Goal: Task Accomplishment & Management: Use online tool/utility

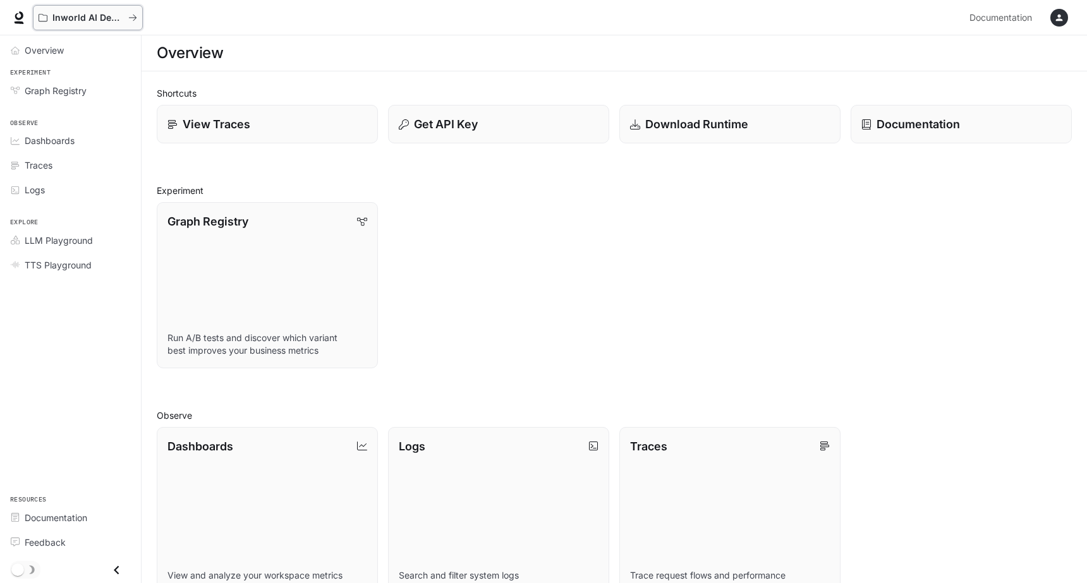
click at [109, 20] on p "Inworld AI Demos" at bounding box center [87, 18] width 71 height 11
click at [61, 145] on span "Dashboards" at bounding box center [50, 140] width 50 height 13
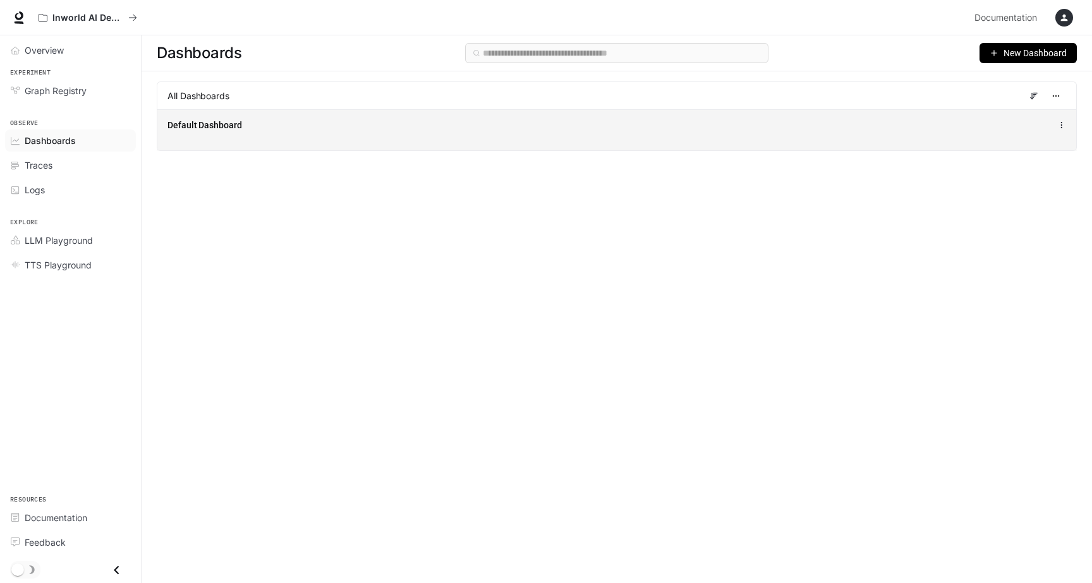
click at [287, 131] on div "Default Dashboard" at bounding box center [428, 125] width 522 height 13
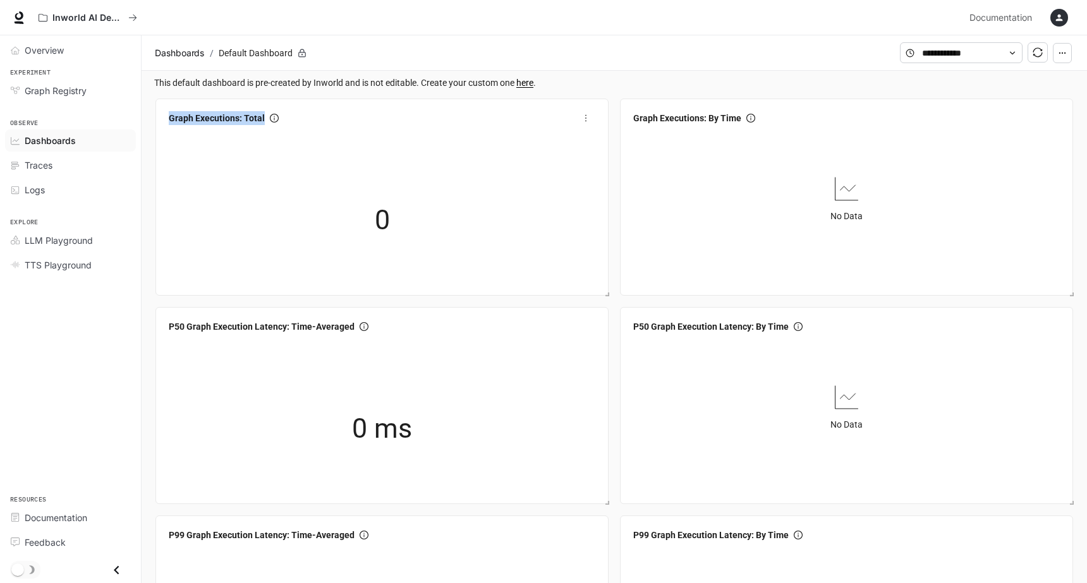
copy span "Graph Executions: Total"
drag, startPoint x: 166, startPoint y: 120, endPoint x: 269, endPoint y: 122, distance: 103.0
click at [269, 121] on div "Graph Executions: Total" at bounding box center [382, 118] width 437 height 23
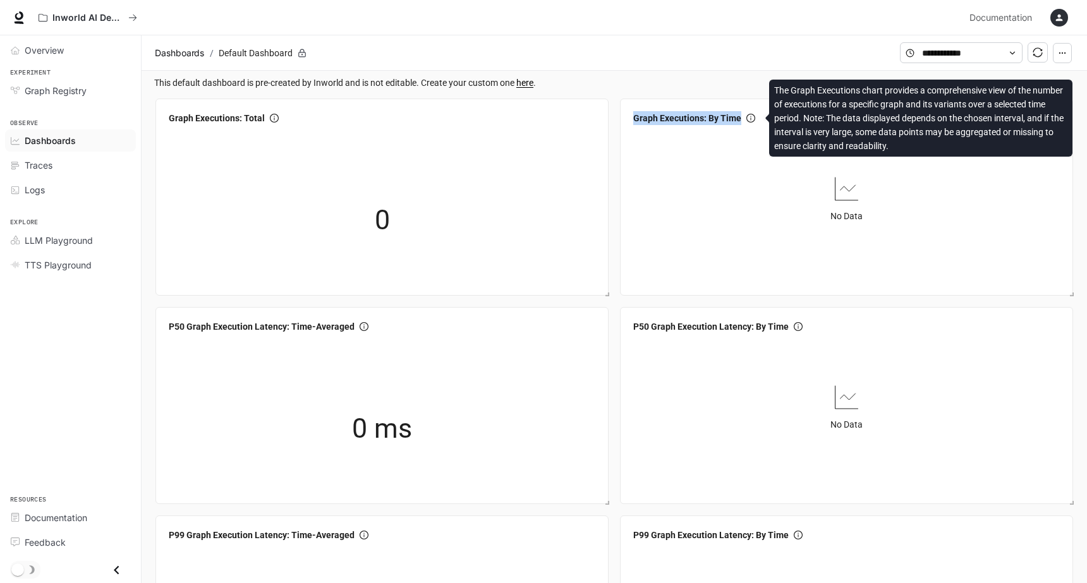
drag, startPoint x: 632, startPoint y: 117, endPoint x: 752, endPoint y: 120, distance: 120.1
click at [752, 120] on div "Graph Executions: By Time" at bounding box center [846, 118] width 437 height 23
copy div "Graph Executions: By Time"
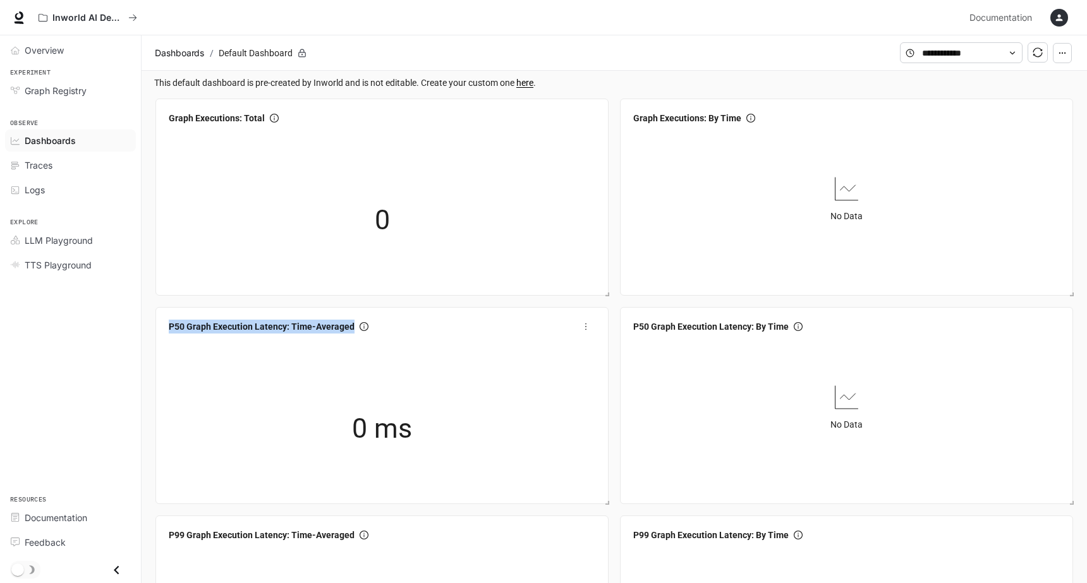
drag, startPoint x: 166, startPoint y: 327, endPoint x: 369, endPoint y: 328, distance: 202.9
click at [369, 328] on div "P50 Graph Execution Latency: Time-Averaged" at bounding box center [382, 326] width 437 height 23
copy div "P50 Graph Execution Latency: Time-Averaged"
drag, startPoint x: 631, startPoint y: 328, endPoint x: 801, endPoint y: 327, distance: 169.4
click at [801, 327] on div "P50 Graph Execution Latency: By Time" at bounding box center [846, 326] width 437 height 23
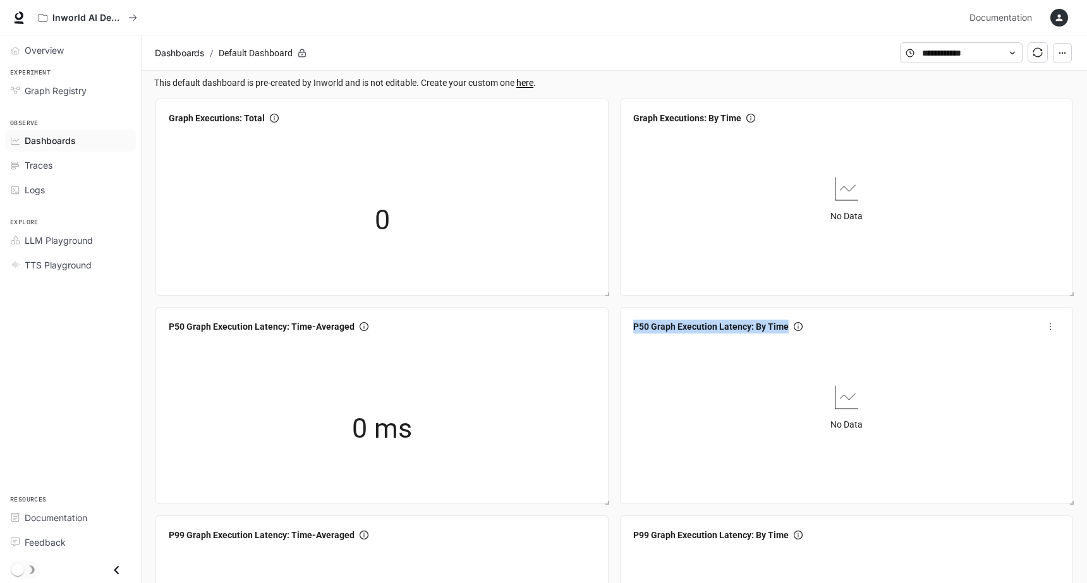
copy div "P50 Graph Execution Latency: By Time"
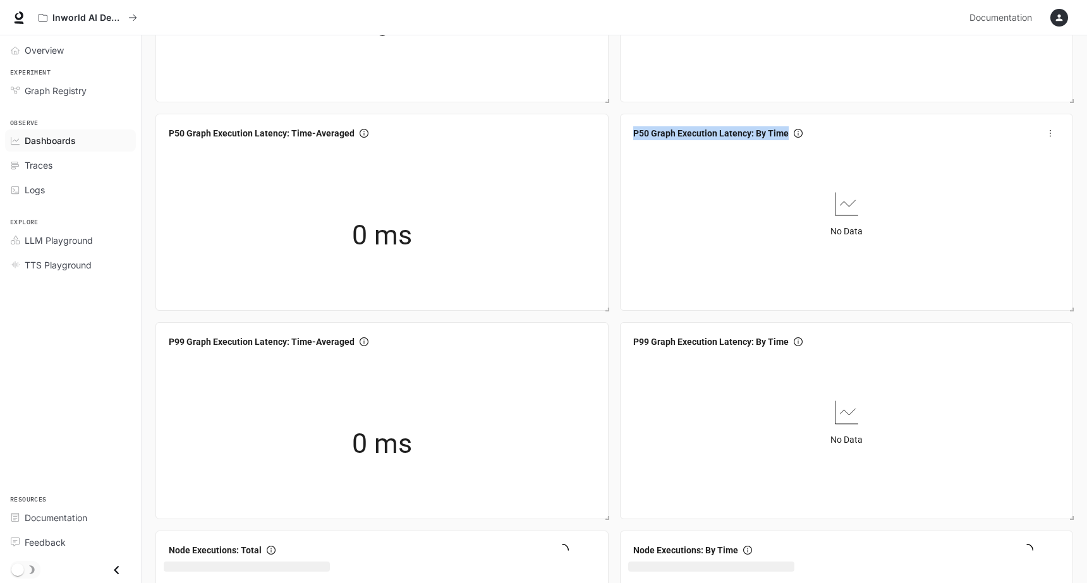
scroll to position [200, 0]
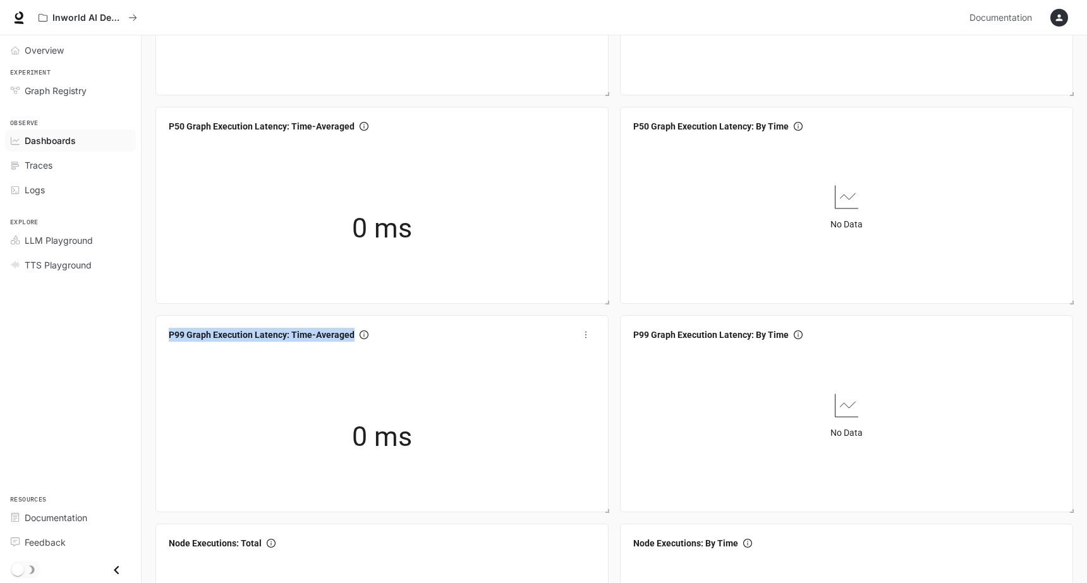
drag, startPoint x: 166, startPoint y: 337, endPoint x: 366, endPoint y: 341, distance: 200.4
click at [366, 341] on div "P99 Graph Execution Latency: Time-Averaged" at bounding box center [382, 335] width 437 height 23
copy span "P99 Graph Execution Latency: Time-Averaged"
drag, startPoint x: 631, startPoint y: 334, endPoint x: 799, endPoint y: 337, distance: 167.5
click at [799, 337] on div "P99 Graph Execution Latency: By Time" at bounding box center [846, 335] width 437 height 23
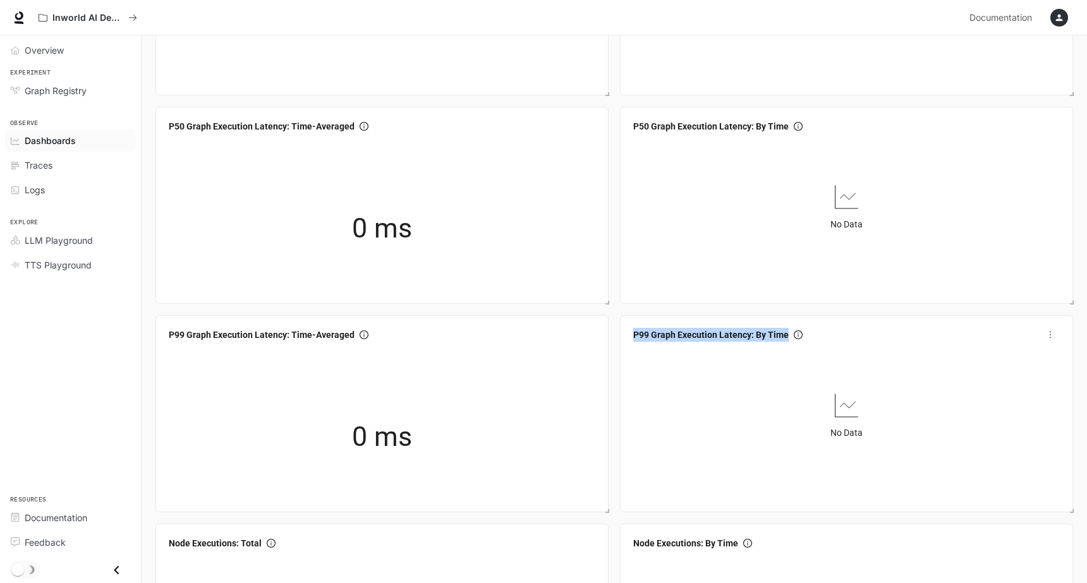
copy span "P99 Graph Execution Latency: By Time"
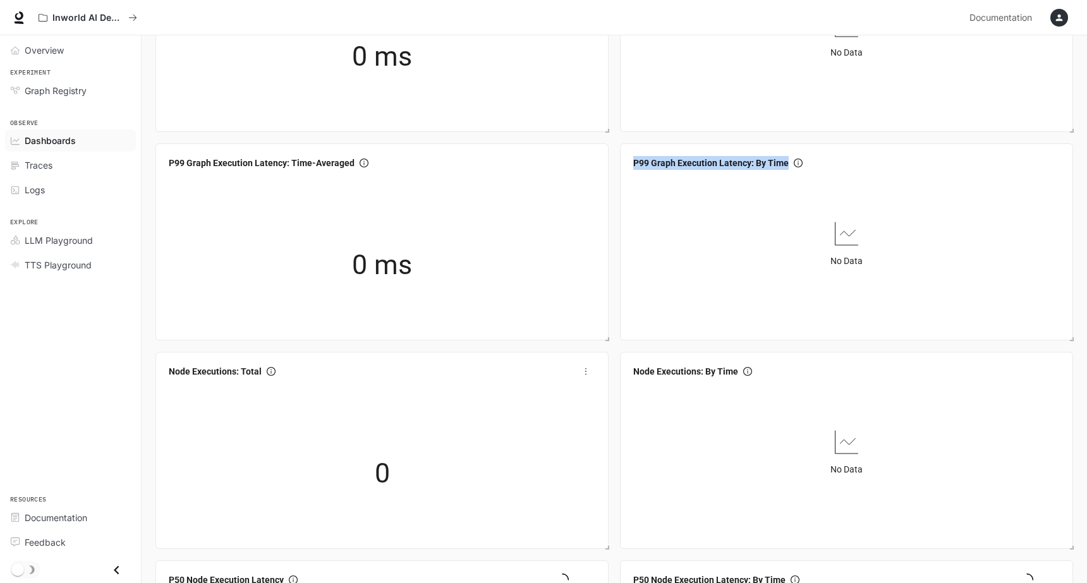
scroll to position [378, 0]
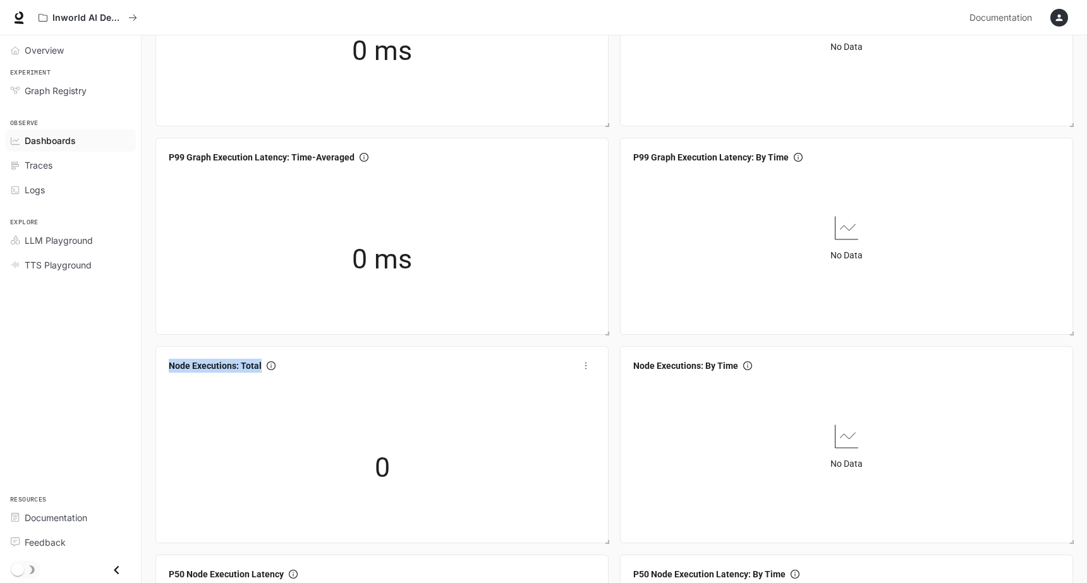
drag, startPoint x: 166, startPoint y: 367, endPoint x: 269, endPoint y: 371, distance: 103.7
click at [269, 371] on div "Node Executions: Total" at bounding box center [382, 366] width 437 height 23
copy div "Node Executions: Total"
drag, startPoint x: 629, startPoint y: 366, endPoint x: 746, endPoint y: 366, distance: 116.3
click at [746, 366] on div "Node Executions: By Time" at bounding box center [846, 366] width 437 height 23
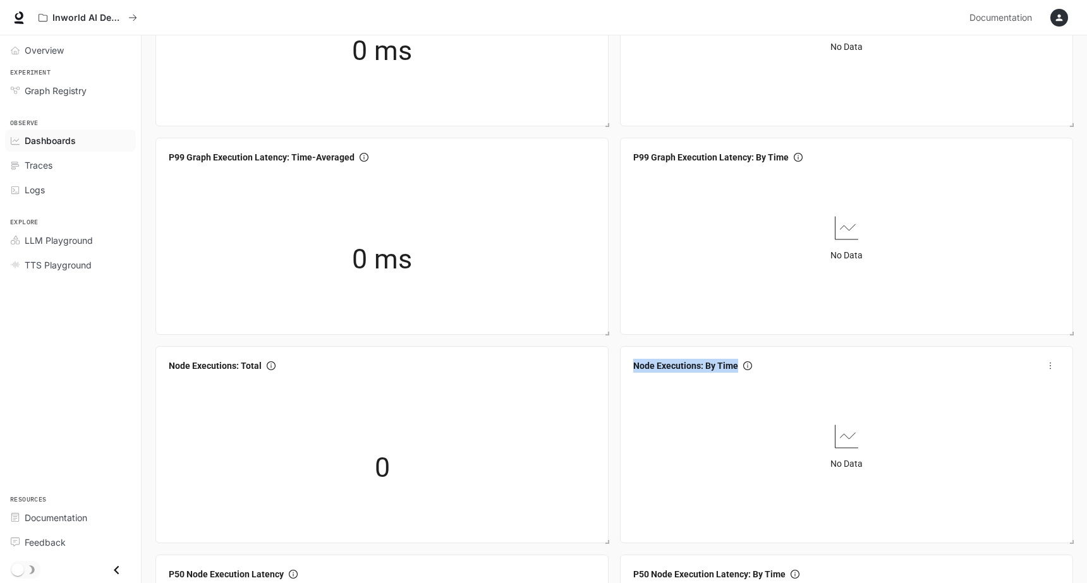
copy span "Node Executions: By Time"
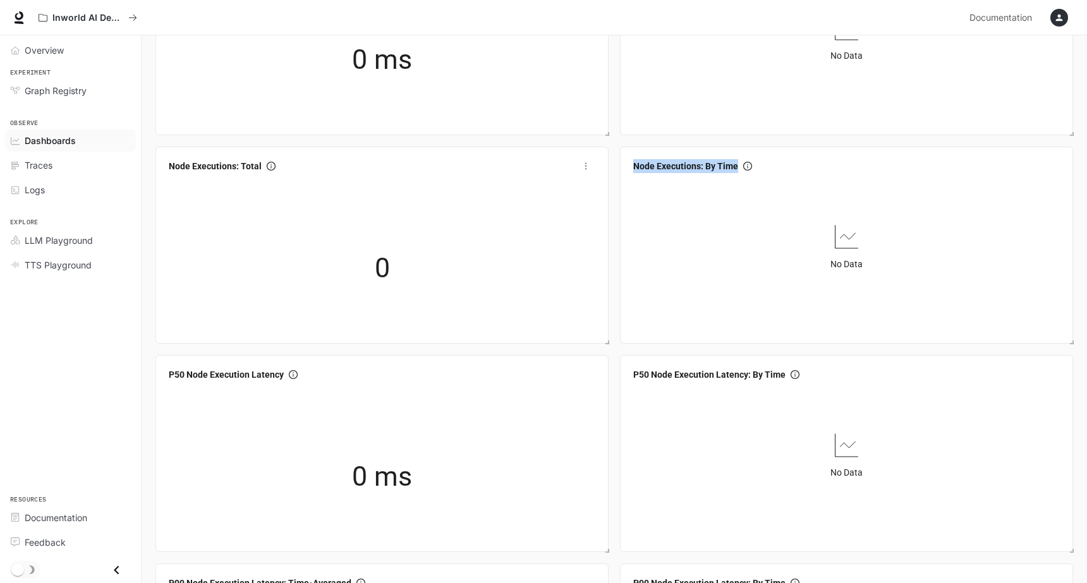
scroll to position [593, 0]
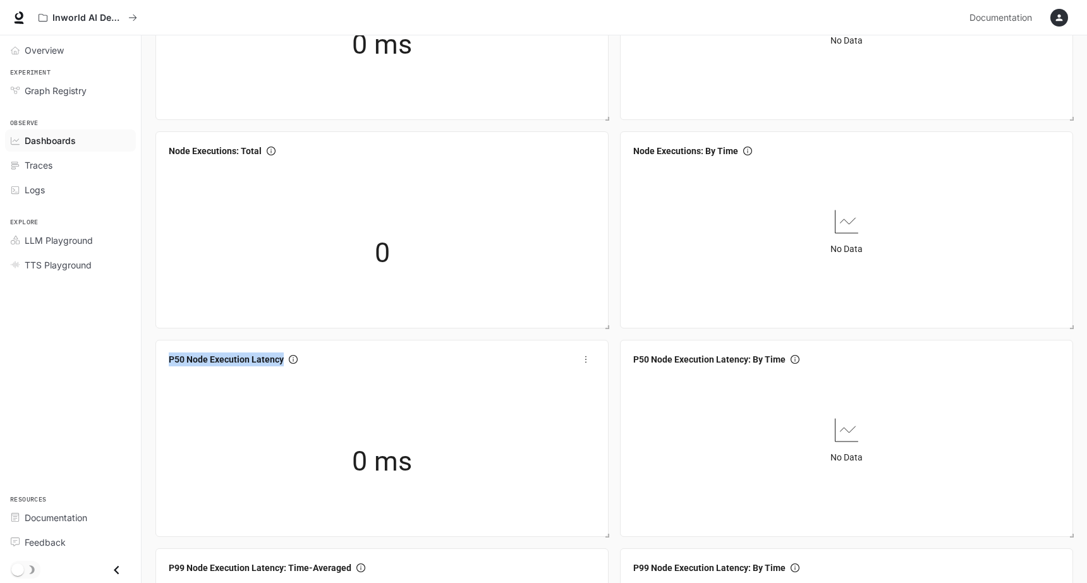
drag, startPoint x: 166, startPoint y: 359, endPoint x: 289, endPoint y: 361, distance: 123.9
click at [289, 361] on div "P50 Node Execution Latency" at bounding box center [382, 359] width 437 height 23
copy span "P50 Node Execution Latency"
drag, startPoint x: 632, startPoint y: 359, endPoint x: 796, endPoint y: 360, distance: 163.7
click at [796, 360] on div "P50 Node Execution Latency: By Time" at bounding box center [846, 359] width 437 height 23
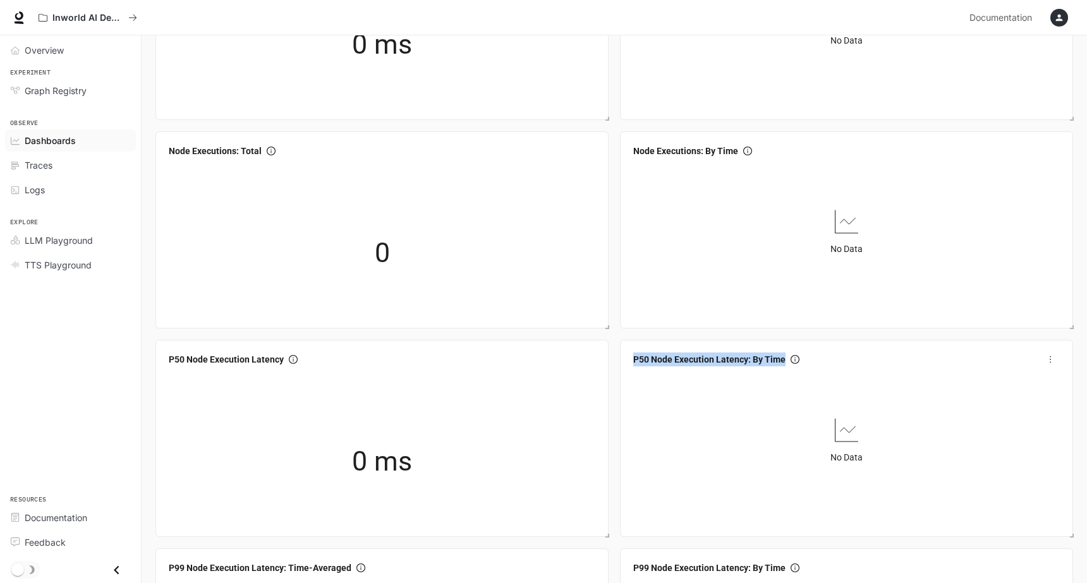
copy span "P50 Node Execution Latency: By Time"
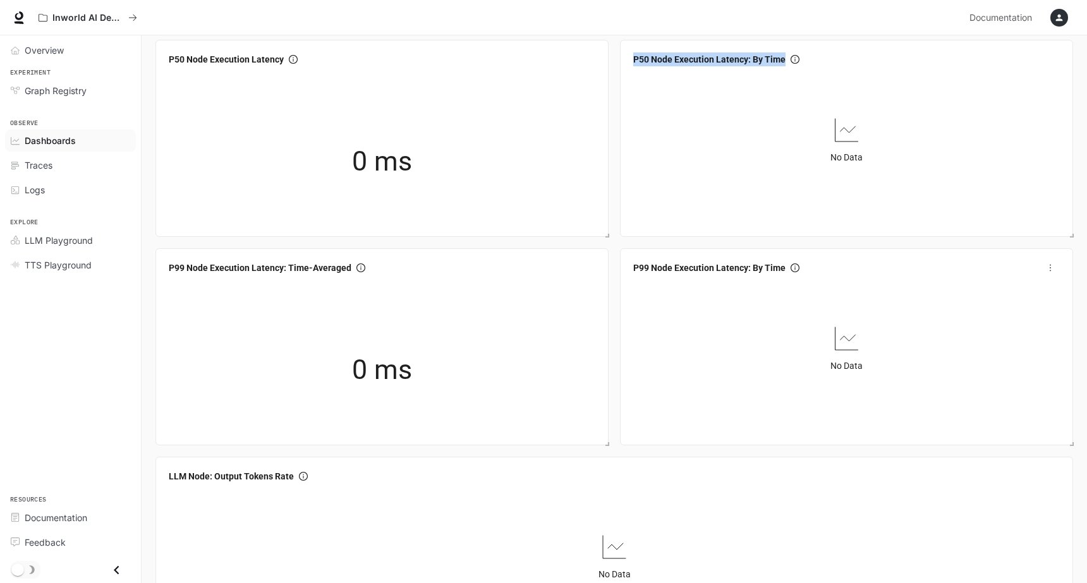
scroll to position [900, 0]
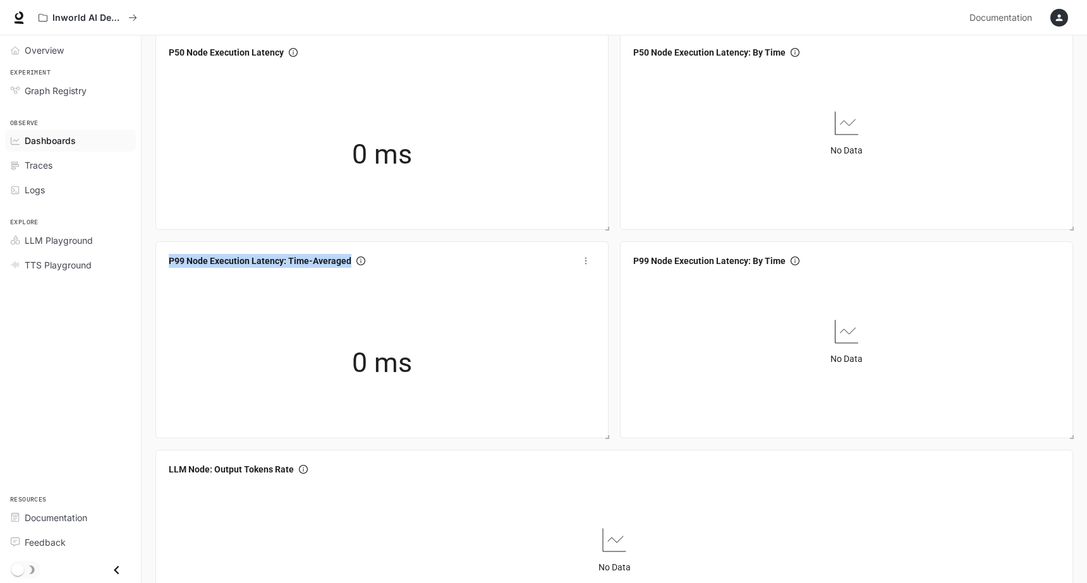
drag, startPoint x: 164, startPoint y: 262, endPoint x: 357, endPoint y: 269, distance: 193.5
click at [357, 269] on div "P99 Node Execution Latency: Time-Averaged" at bounding box center [382, 261] width 437 height 23
drag, startPoint x: 631, startPoint y: 262, endPoint x: 794, endPoint y: 262, distance: 163.1
click at [794, 262] on div "P99 Node Execution Latency: By Time" at bounding box center [846, 261] width 437 height 23
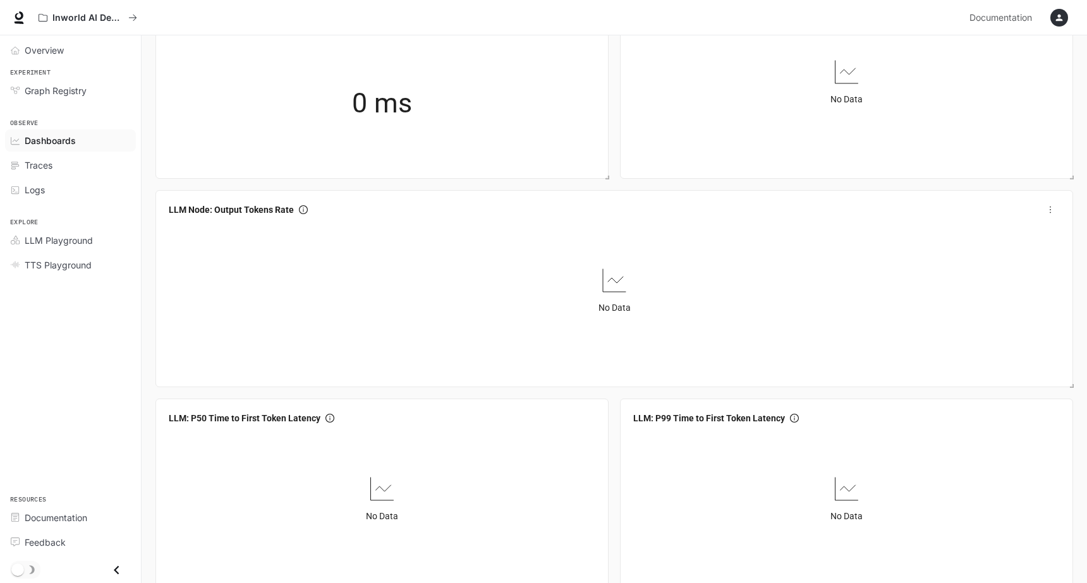
scroll to position [1169, 0]
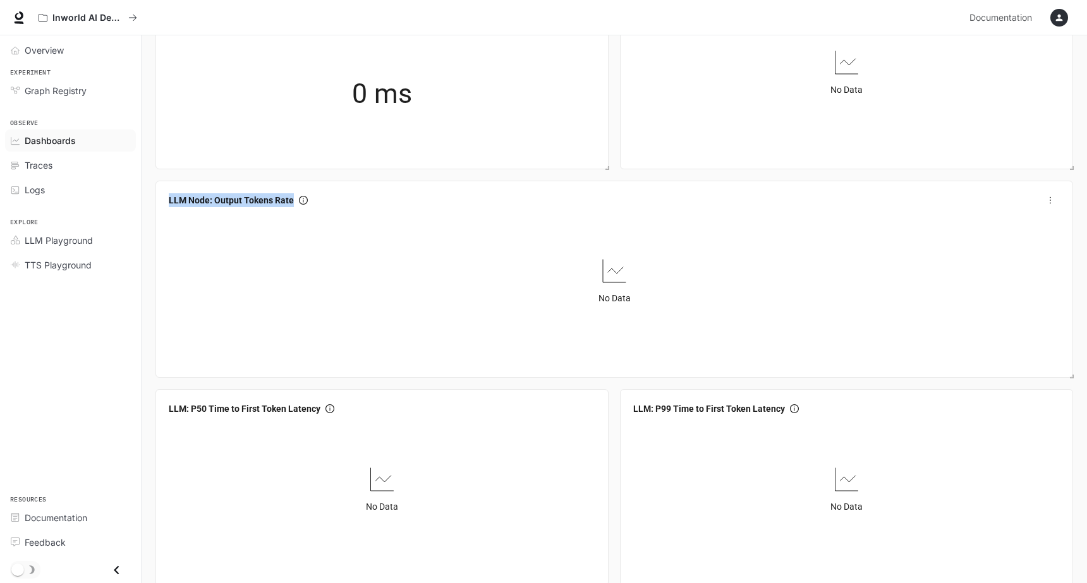
drag, startPoint x: 167, startPoint y: 200, endPoint x: 300, endPoint y: 202, distance: 132.7
click at [300, 202] on div "LLM Node: Output Tokens Rate" at bounding box center [614, 200] width 901 height 23
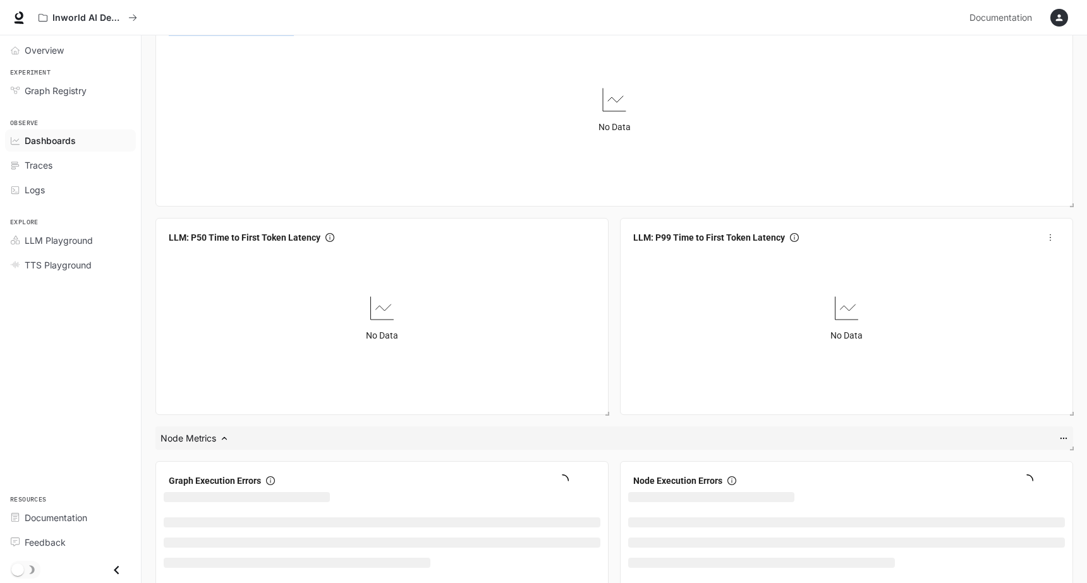
scroll to position [1343, 0]
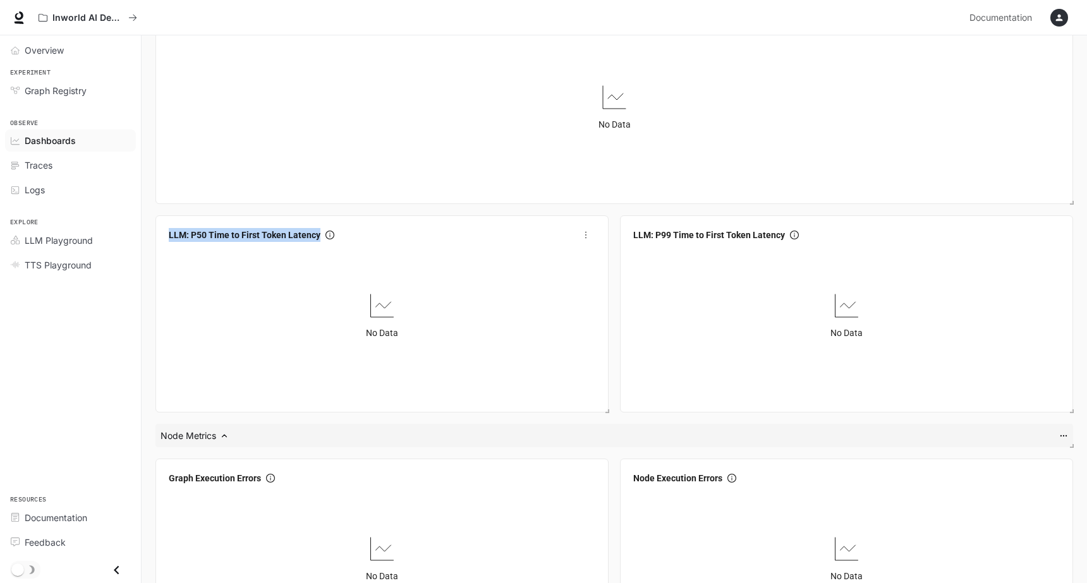
drag, startPoint x: 166, startPoint y: 234, endPoint x: 332, endPoint y: 236, distance: 166.2
click at [332, 236] on div "LLM: P50 Time to First Token Latency" at bounding box center [382, 235] width 437 height 23
drag, startPoint x: 629, startPoint y: 235, endPoint x: 793, endPoint y: 238, distance: 163.7
click at [793, 238] on div "LLM: P99 Time to First Token Latency" at bounding box center [846, 235] width 437 height 23
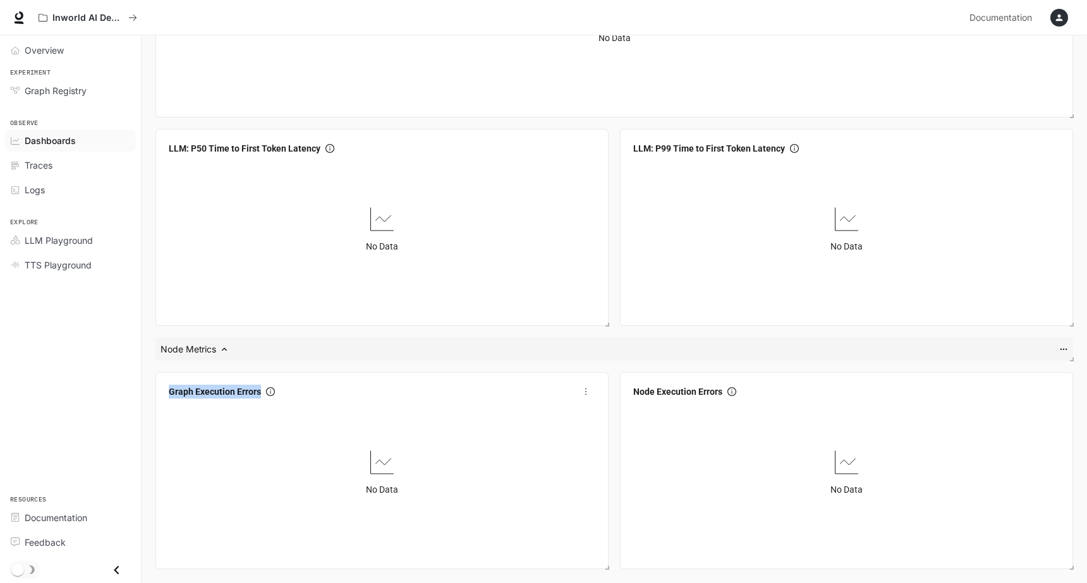
drag, startPoint x: 164, startPoint y: 389, endPoint x: 272, endPoint y: 389, distance: 108.1
click at [272, 389] on div "Graph Execution Errors" at bounding box center [382, 391] width 437 height 23
drag, startPoint x: 631, startPoint y: 394, endPoint x: 734, endPoint y: 394, distance: 103.7
click at [734, 394] on div "Node Execution Errors" at bounding box center [846, 391] width 437 height 23
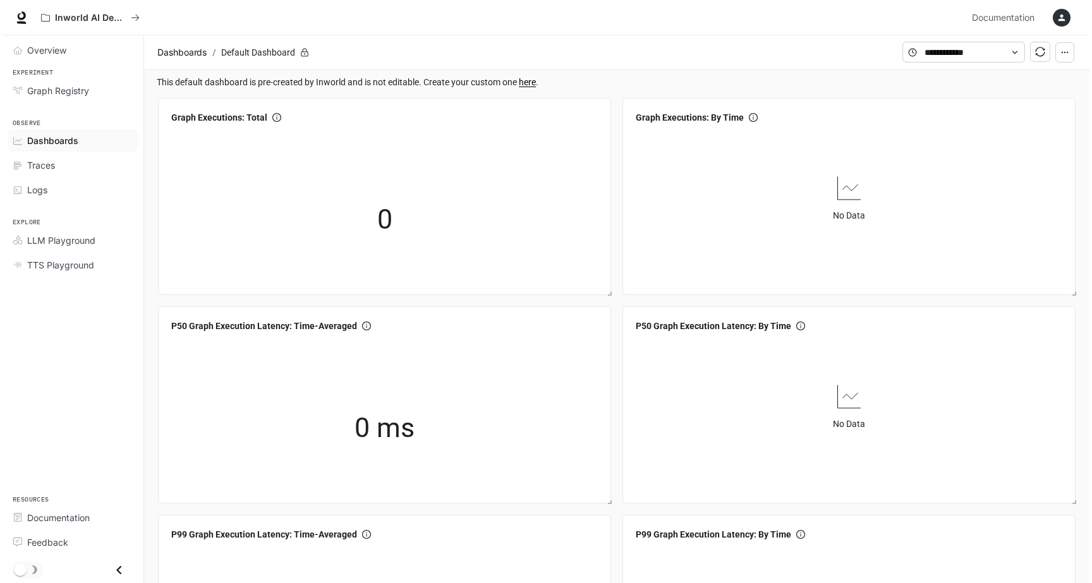
scroll to position [0, 0]
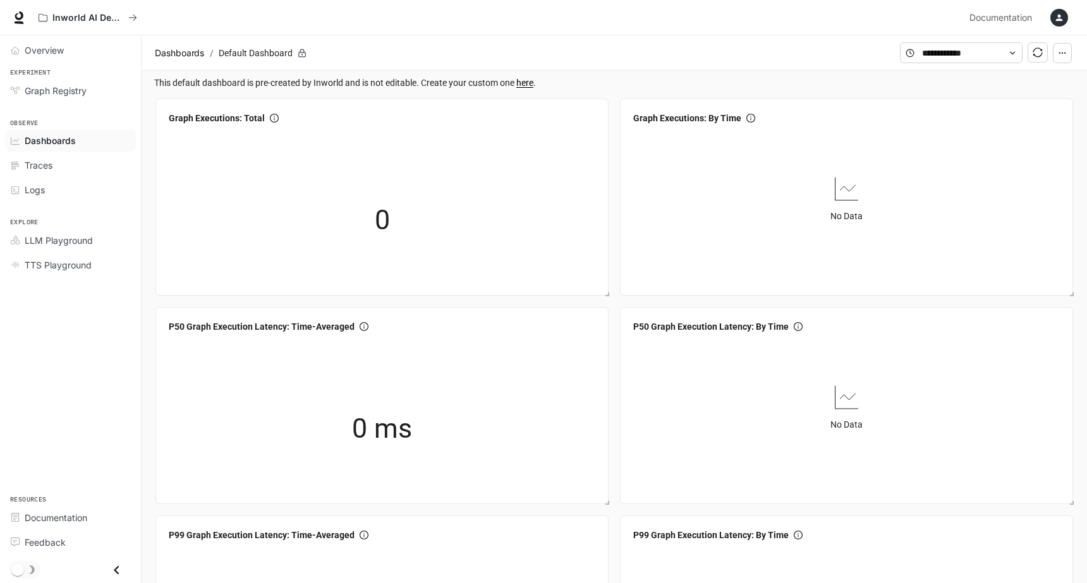
click at [1069, 56] on button "button" at bounding box center [1062, 53] width 19 height 20
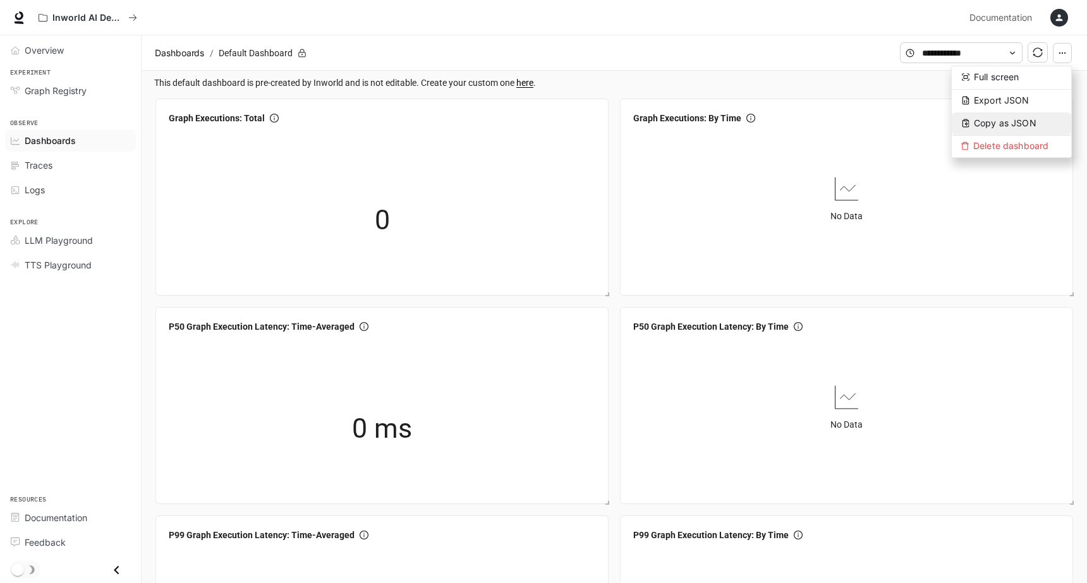
click at [989, 123] on span "Copy as JSON" at bounding box center [1005, 123] width 63 height 11
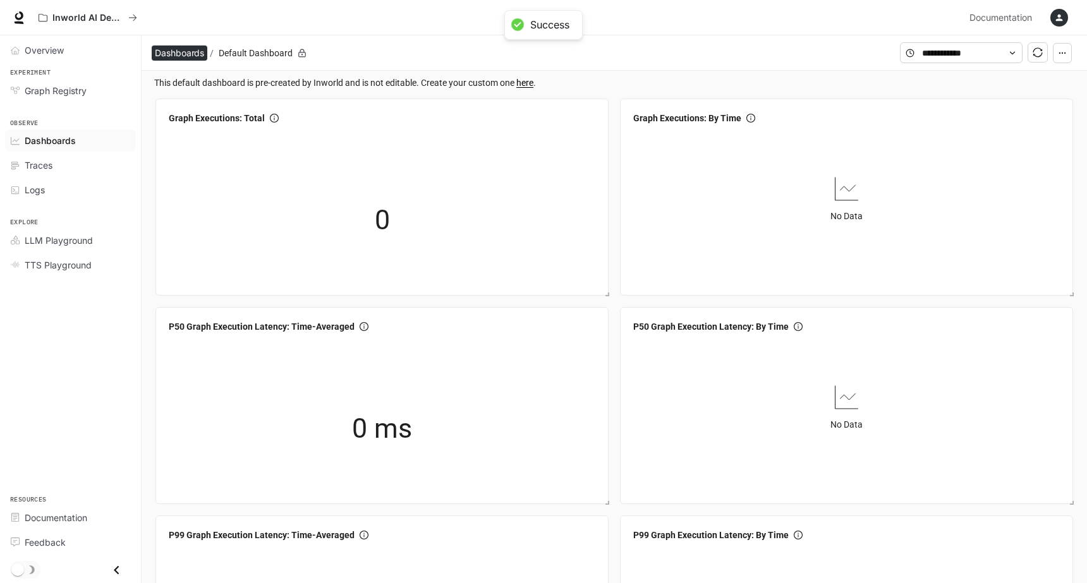
click at [178, 52] on span "Dashboards" at bounding box center [179, 53] width 49 height 15
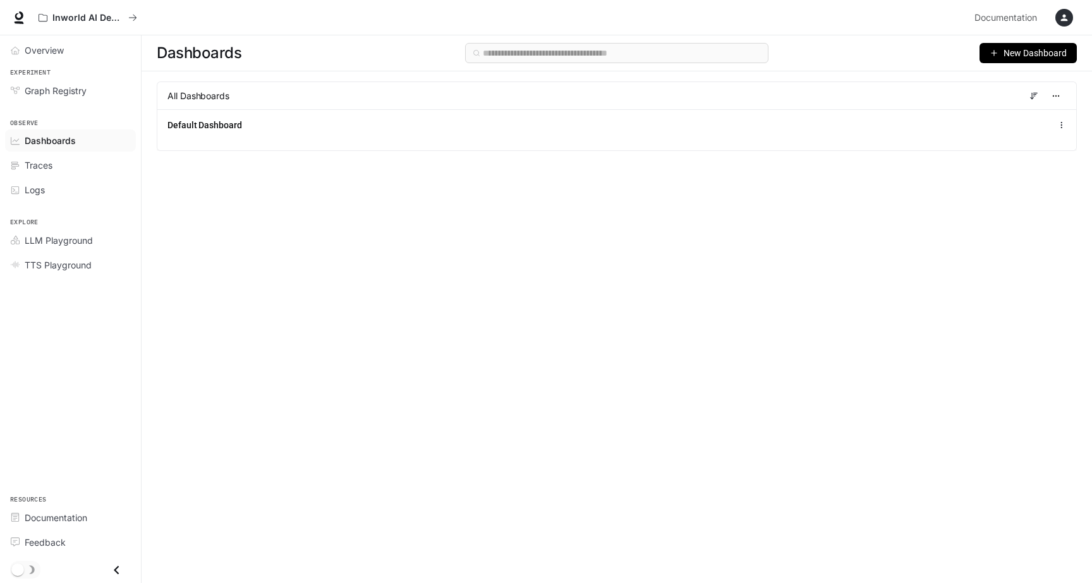
click at [1054, 57] on span "New Dashboard" at bounding box center [1035, 53] width 63 height 14
click at [1021, 88] on li "Create dashboard" at bounding box center [1014, 80] width 120 height 20
click at [1016, 57] on span "New Dashboard" at bounding box center [1035, 53] width 63 height 14
click at [1007, 102] on div "Import JSON" at bounding box center [1013, 101] width 105 height 14
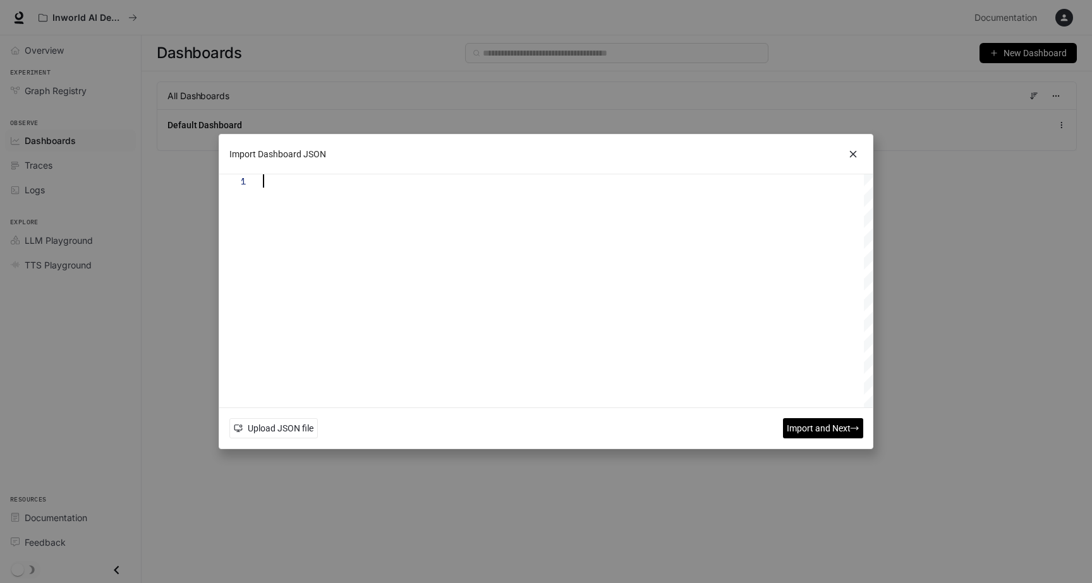
click at [417, 224] on div at bounding box center [568, 290] width 610 height 233
type textarea "**********"
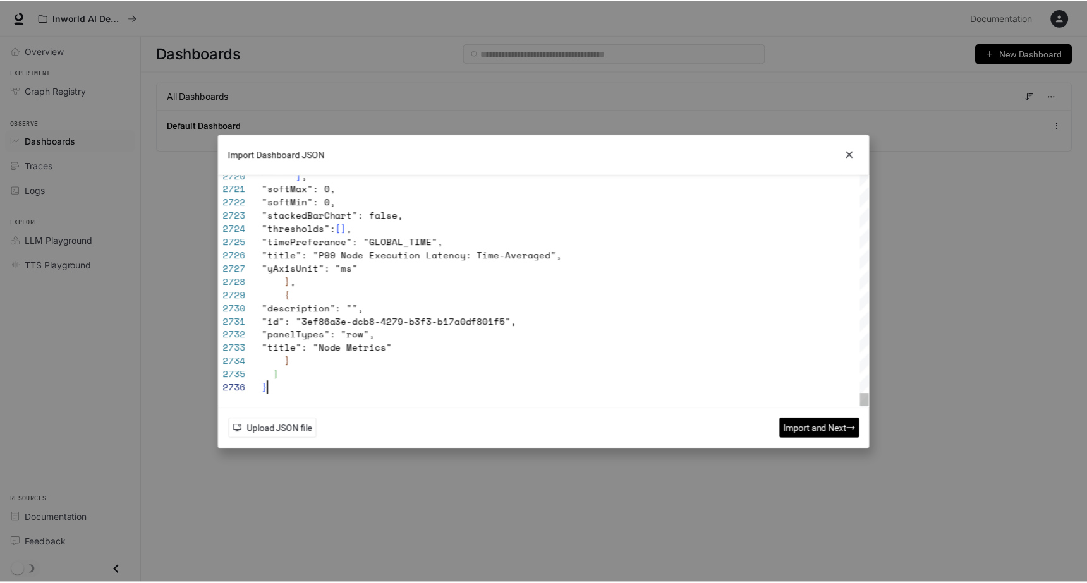
scroll to position [66, 6]
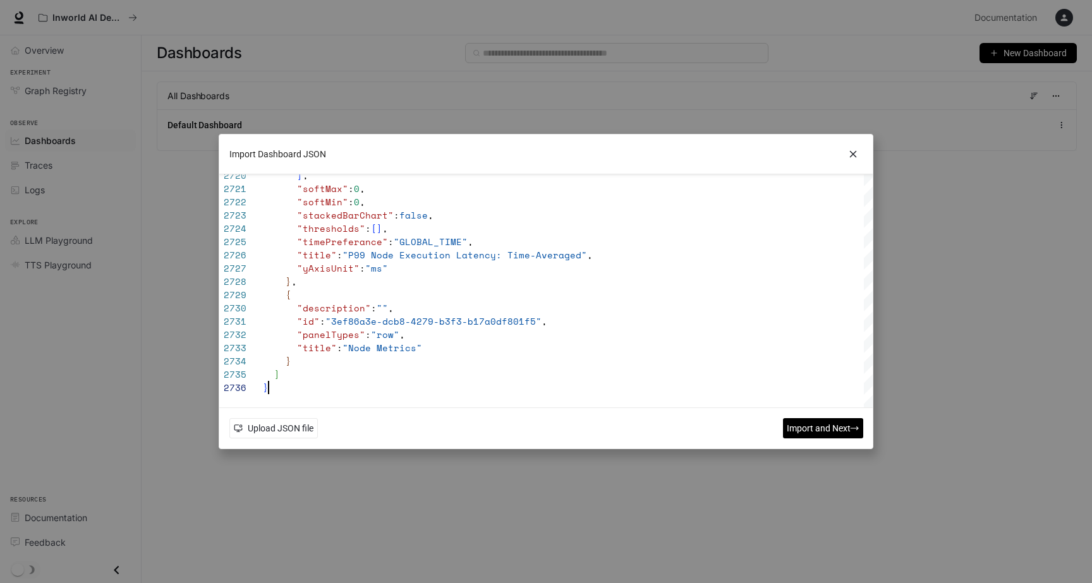
click at [799, 420] on button "Import and Next" at bounding box center [822, 428] width 80 height 20
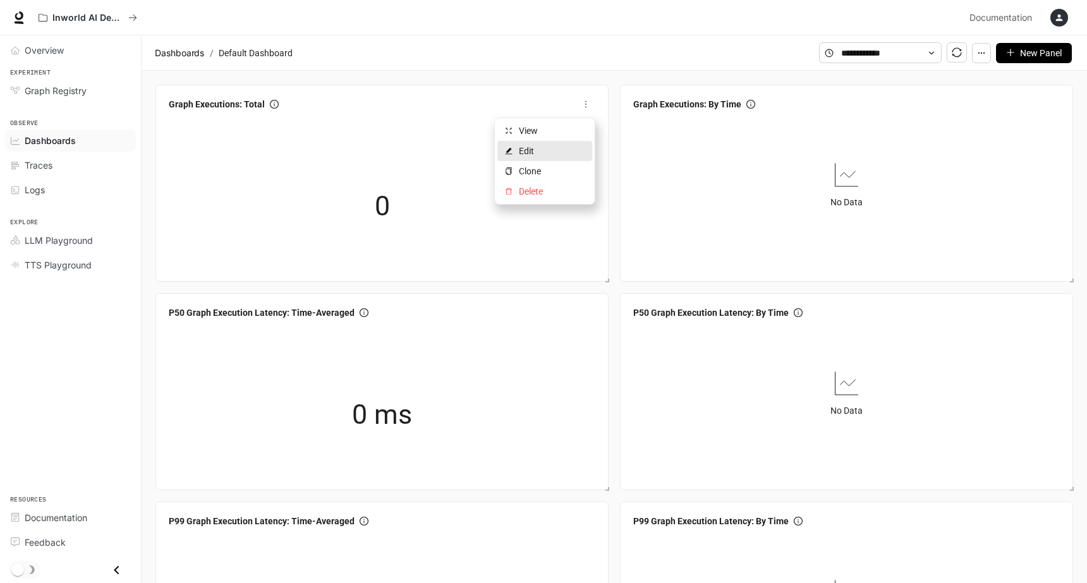
click at [532, 155] on span "Edit" at bounding box center [552, 151] width 66 height 14
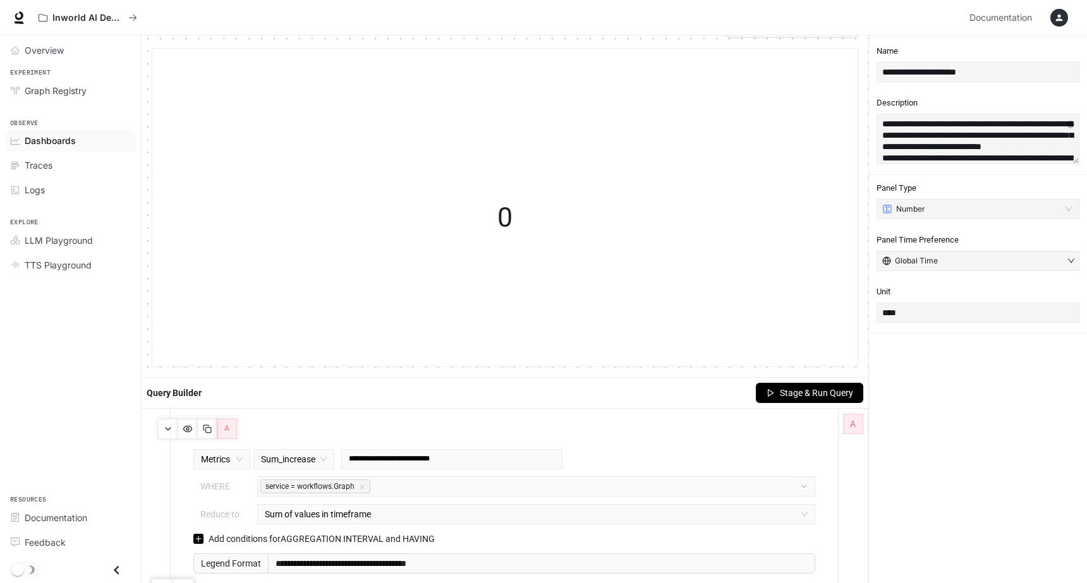
scroll to position [56, 0]
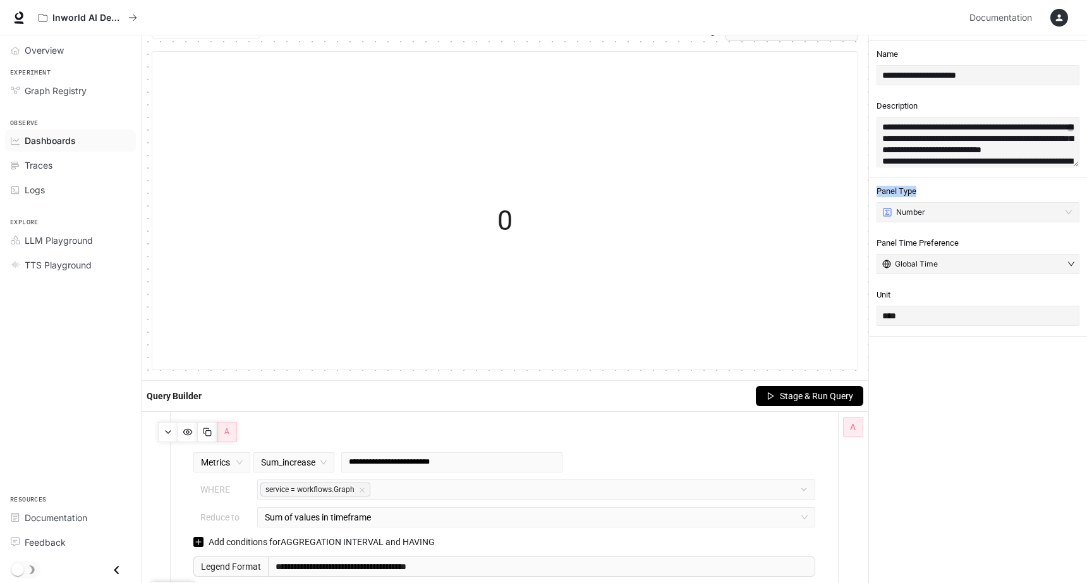
drag, startPoint x: 876, startPoint y: 189, endPoint x: 921, endPoint y: 189, distance: 44.9
click at [921, 189] on span "Panel Type" at bounding box center [978, 191] width 203 height 11
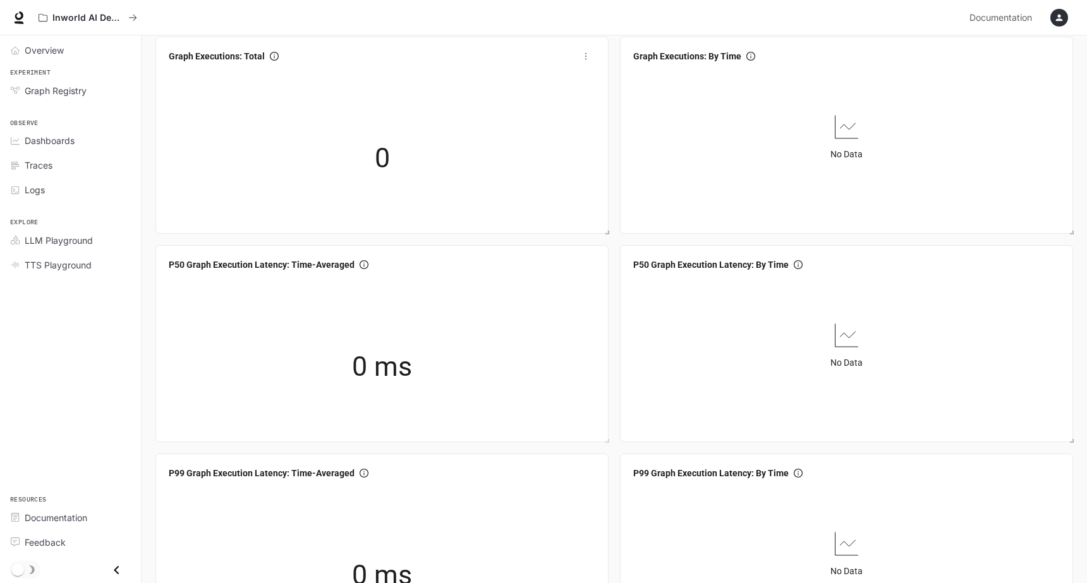
scroll to position [56, 0]
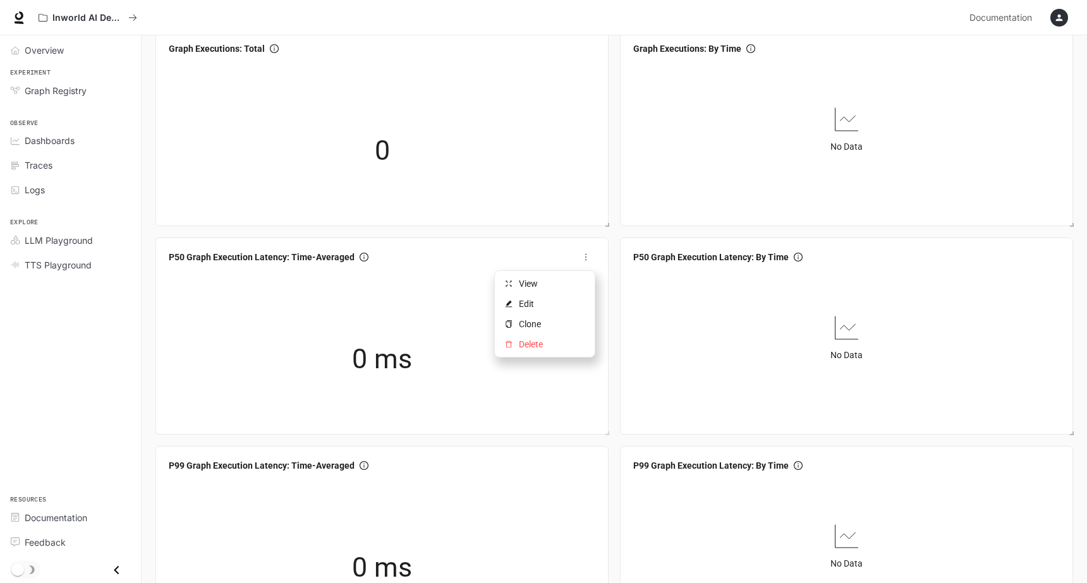
click at [587, 255] on icon "more" at bounding box center [585, 257] width 9 height 9
click at [553, 307] on span "Edit" at bounding box center [552, 304] width 66 height 14
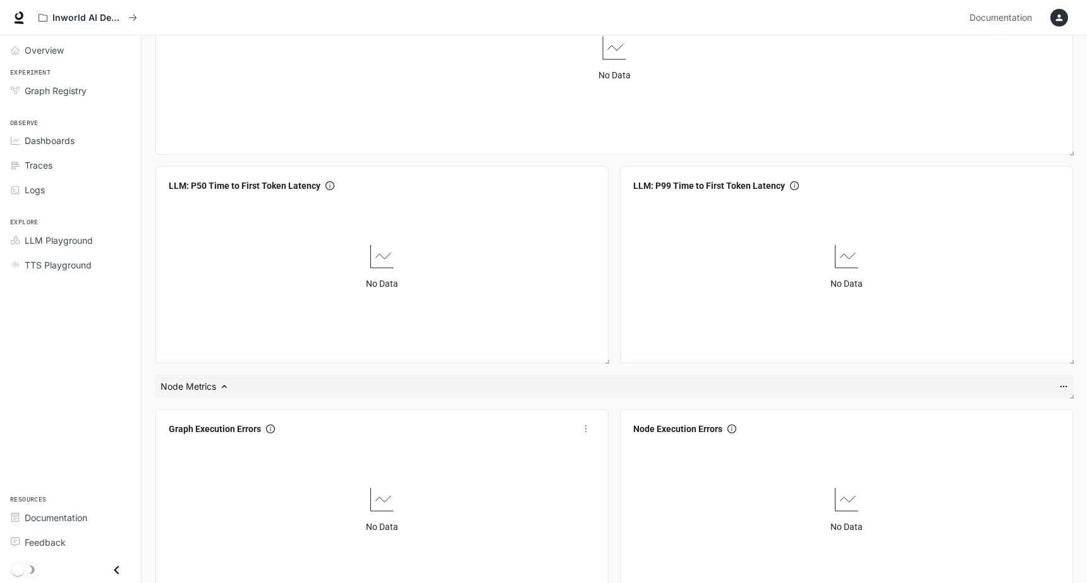
scroll to position [1385, 0]
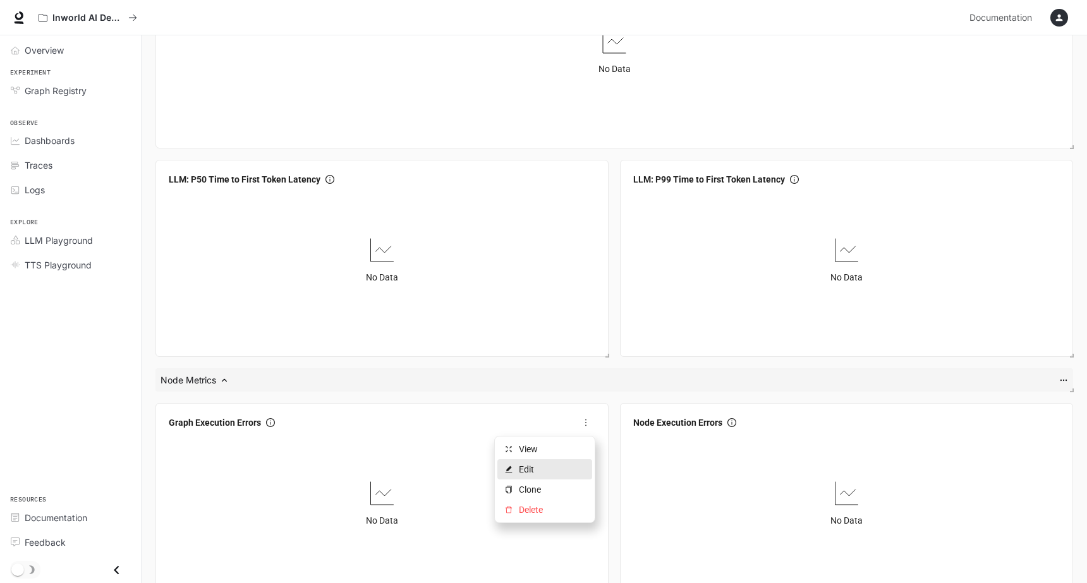
click at [548, 471] on span "Edit" at bounding box center [552, 470] width 66 height 14
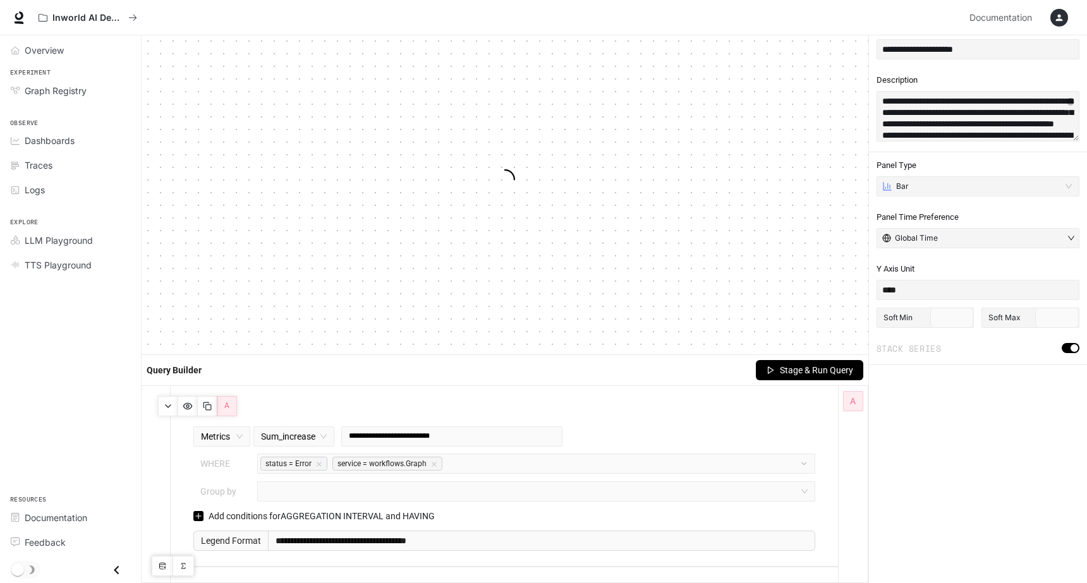
scroll to position [82, 0]
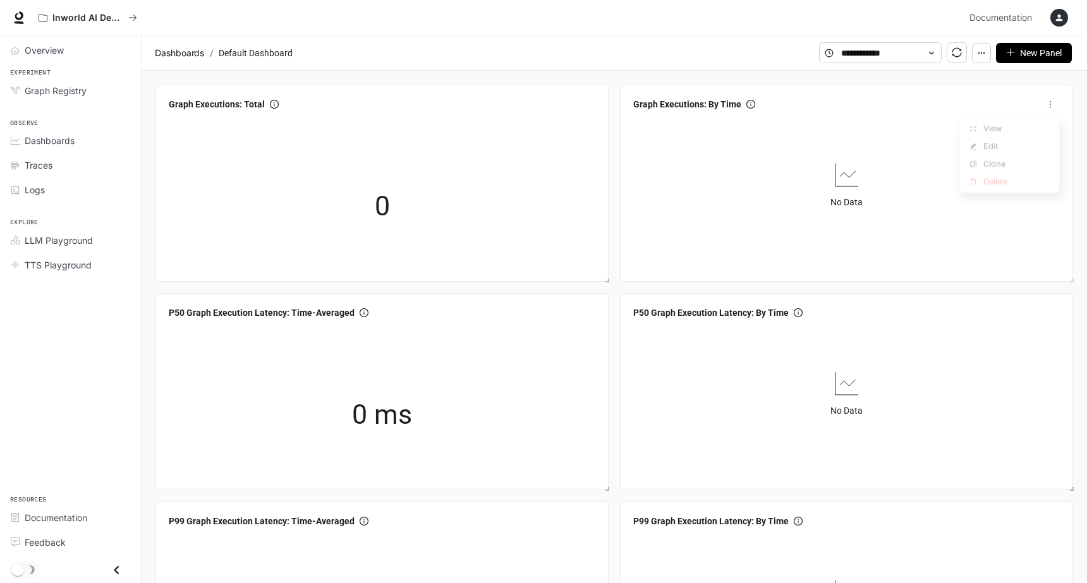
click at [1052, 102] on icon "more" at bounding box center [1050, 104] width 9 height 9
click at [1016, 151] on span "Edit" at bounding box center [1016, 151] width 66 height 14
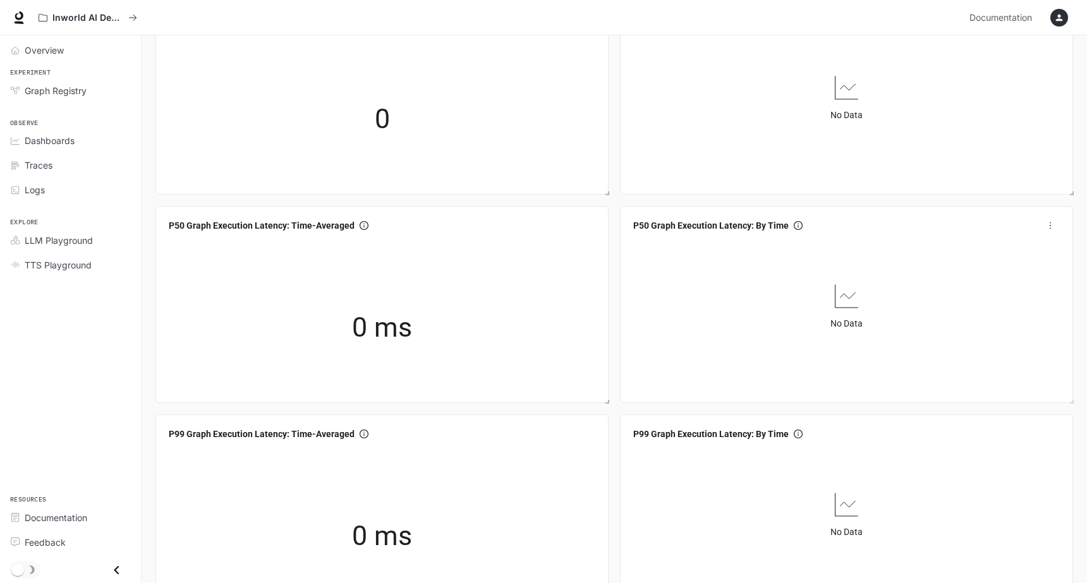
scroll to position [93, 0]
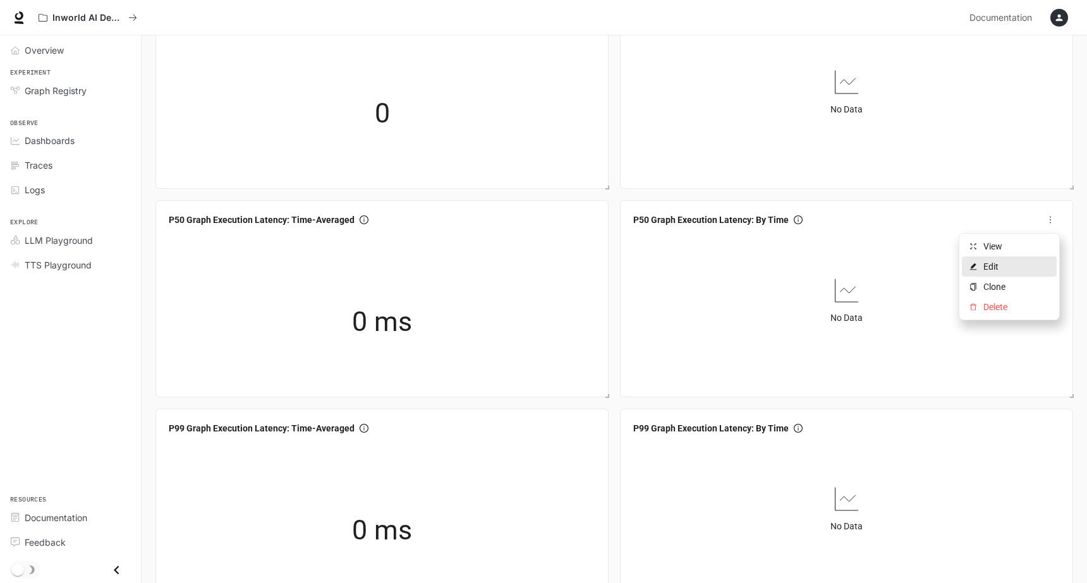
click at [1009, 265] on span "Edit" at bounding box center [1016, 267] width 66 height 14
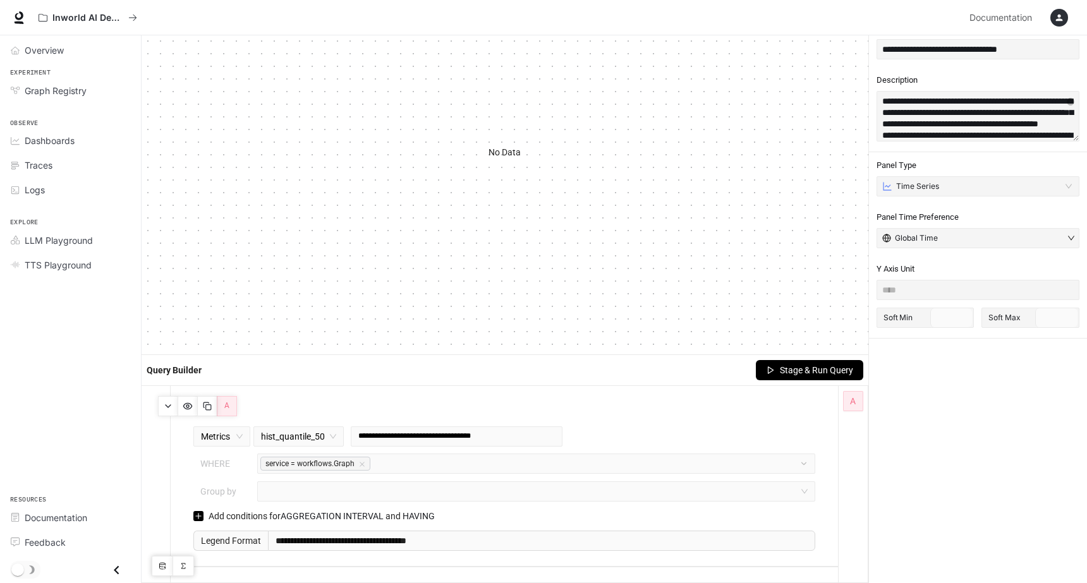
type input "**********"
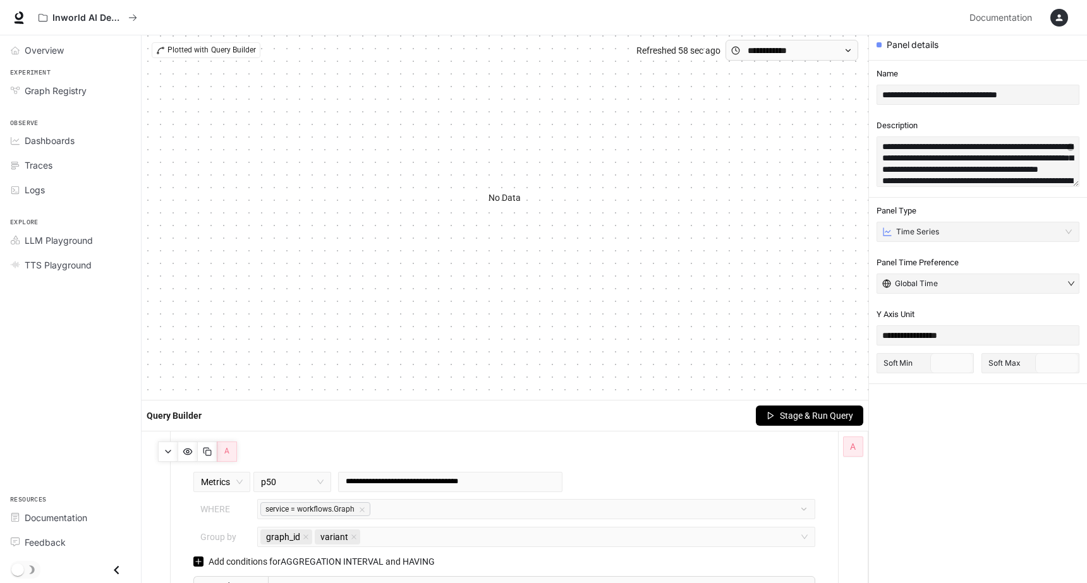
scroll to position [82, 0]
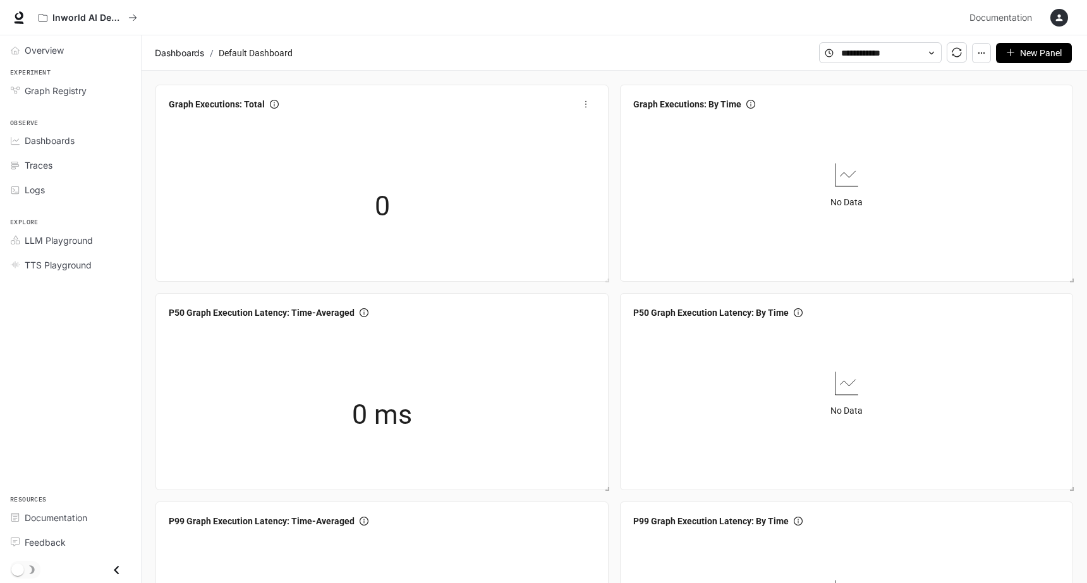
click at [583, 101] on icon "more" at bounding box center [585, 104] width 9 height 9
click at [558, 145] on span "Edit" at bounding box center [552, 151] width 66 height 14
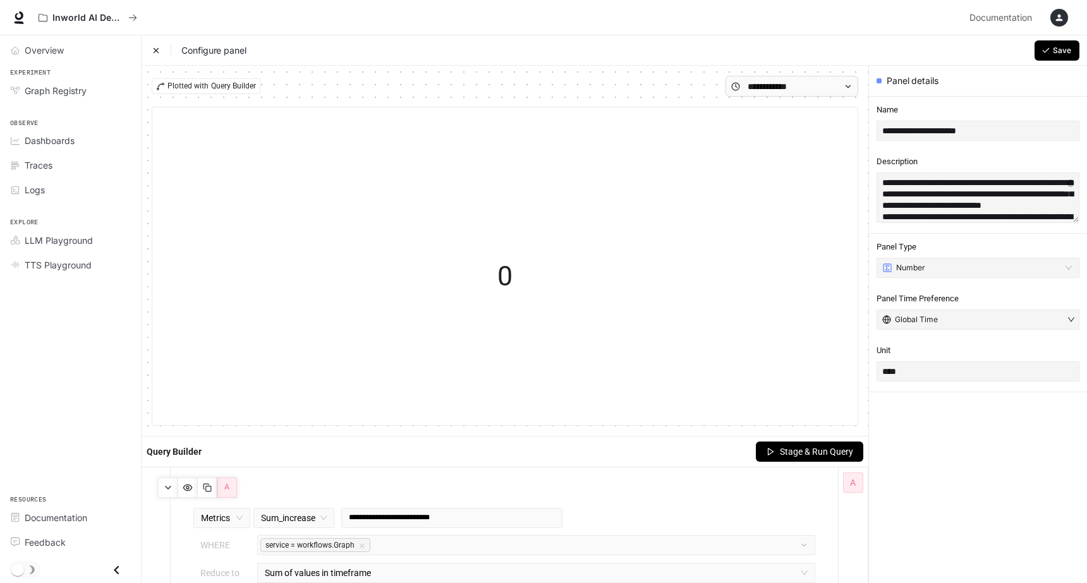
scroll to position [82, 0]
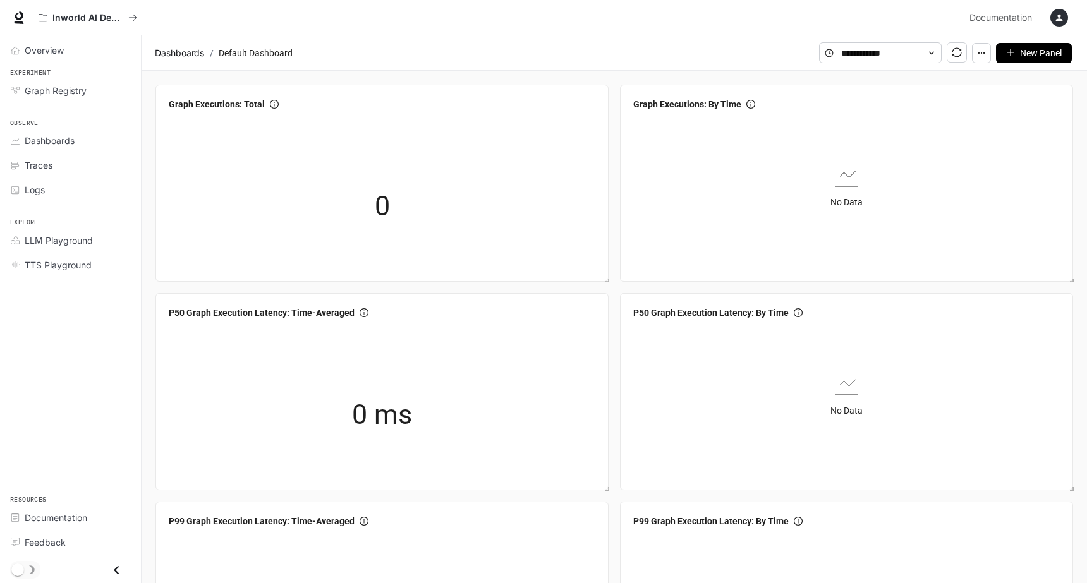
click at [978, 58] on button "button" at bounding box center [981, 53] width 19 height 20
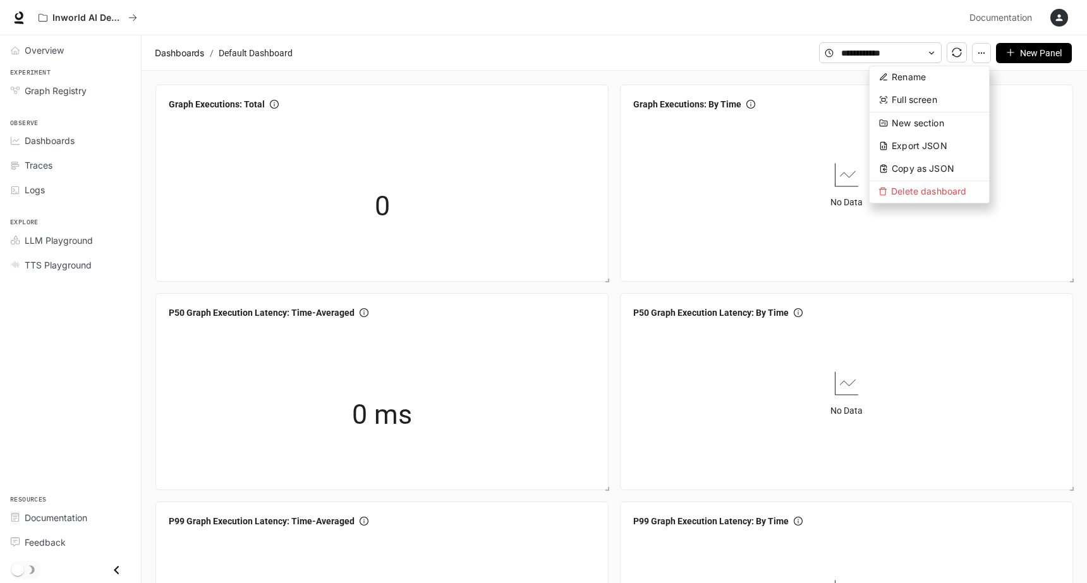
click at [626, 48] on section "Dashboards / Default Dashboard" at bounding box center [485, 53] width 667 height 24
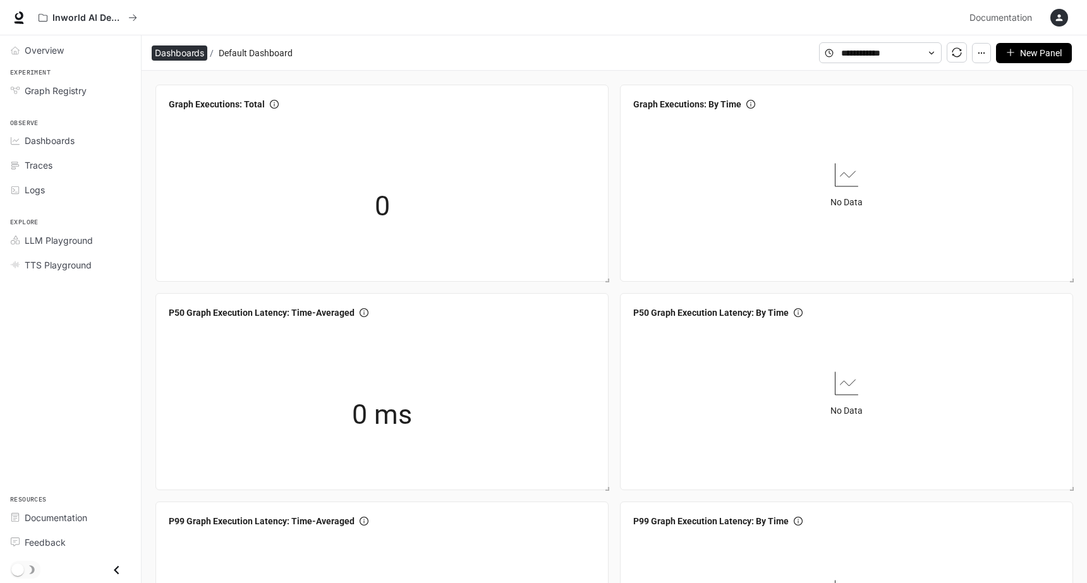
click at [171, 49] on span "Dashboards" at bounding box center [179, 53] width 49 height 15
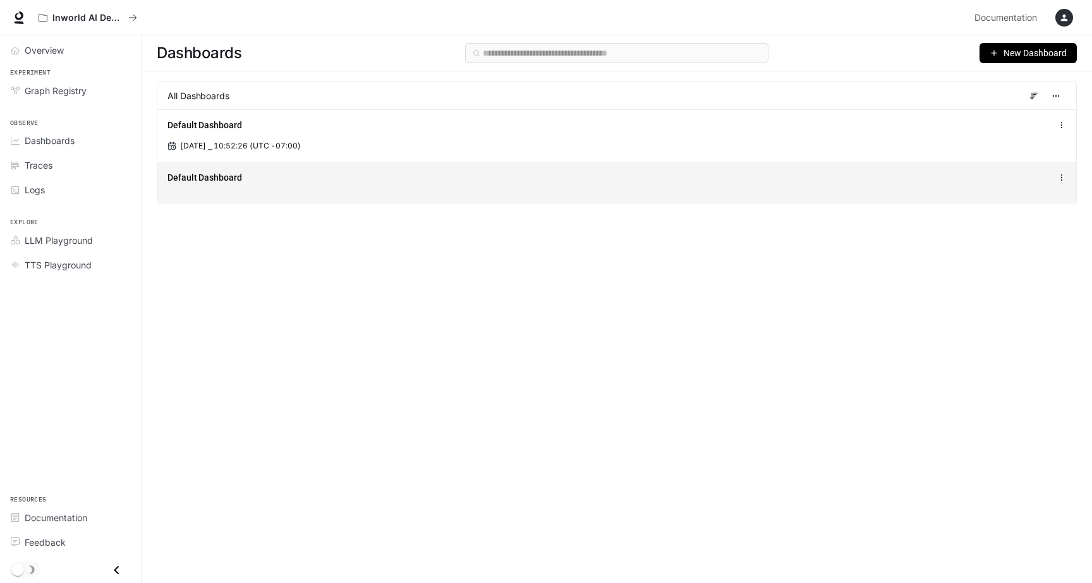
click at [795, 178] on div "Default Dashboard" at bounding box center [616, 177] width 899 height 15
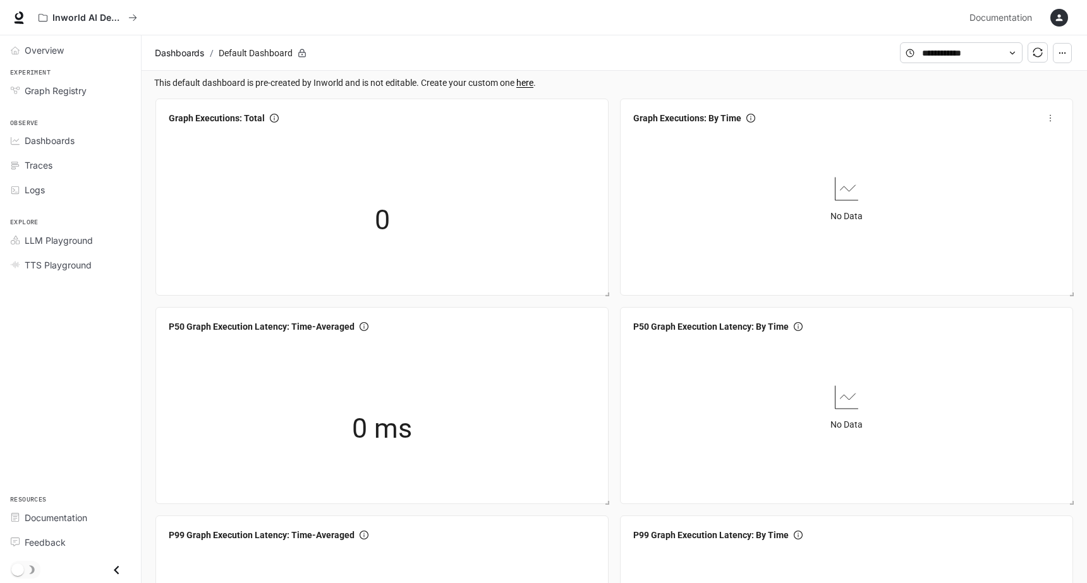
click at [1048, 118] on icon "more" at bounding box center [1050, 118] width 9 height 9
click at [1050, 117] on icon "more" at bounding box center [1050, 118] width 9 height 9
click at [1011, 145] on span "View" at bounding box center [1016, 145] width 66 height 14
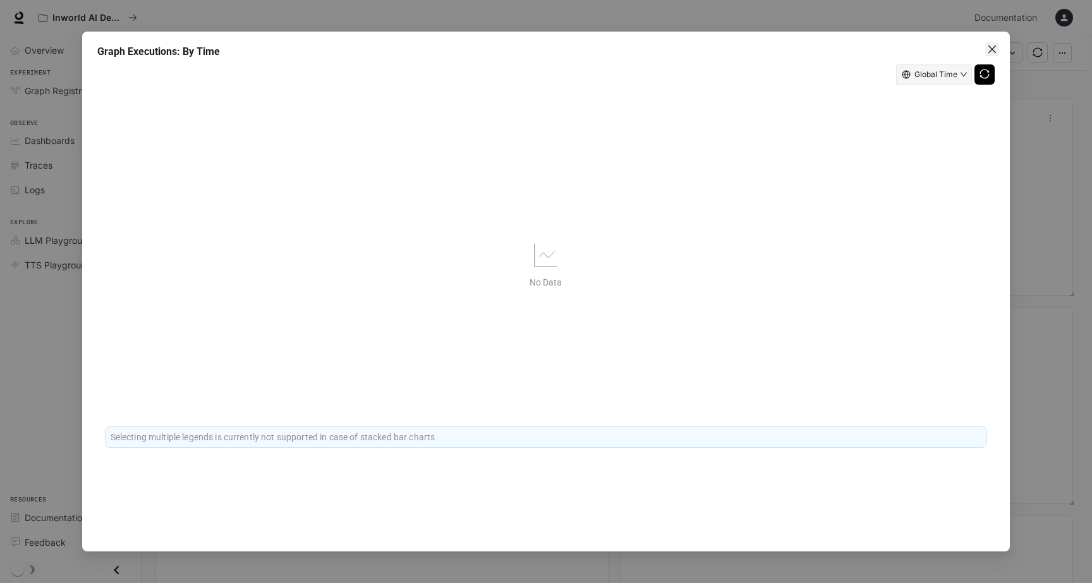
click at [996, 46] on icon "close" at bounding box center [992, 49] width 10 height 10
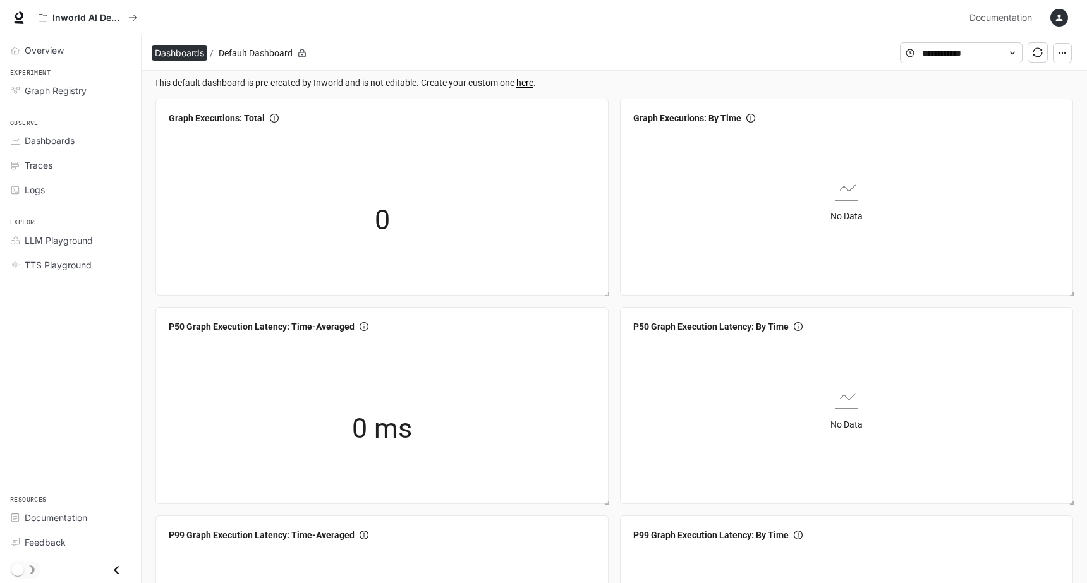
click at [172, 51] on span "Dashboards" at bounding box center [179, 53] width 49 height 15
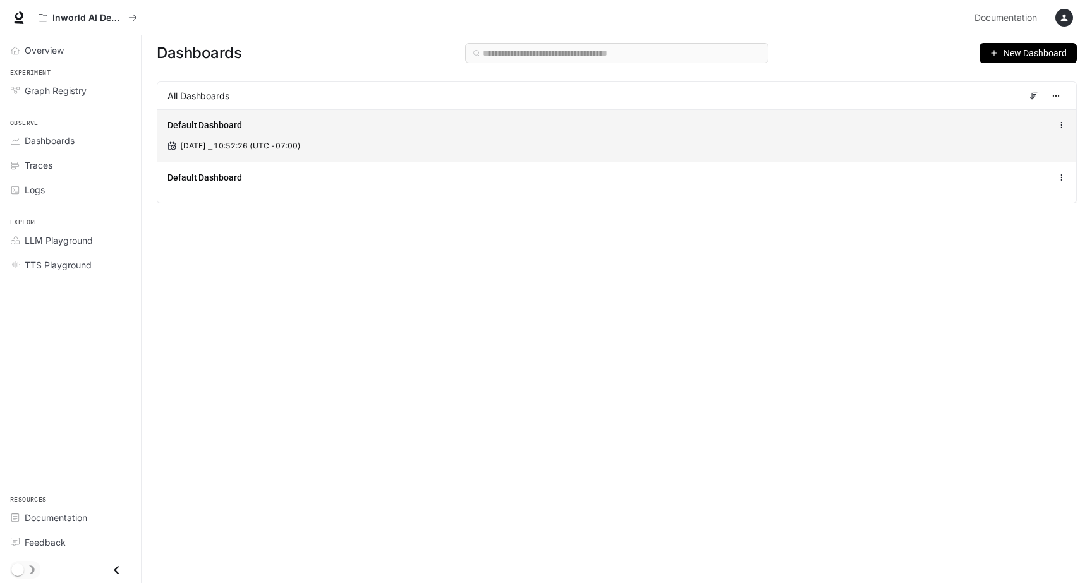
click at [347, 136] on div "Default Dashboard Aug 13, 2025 ⎯ 10:52:26 (UTC -07:00)" at bounding box center [616, 135] width 919 height 52
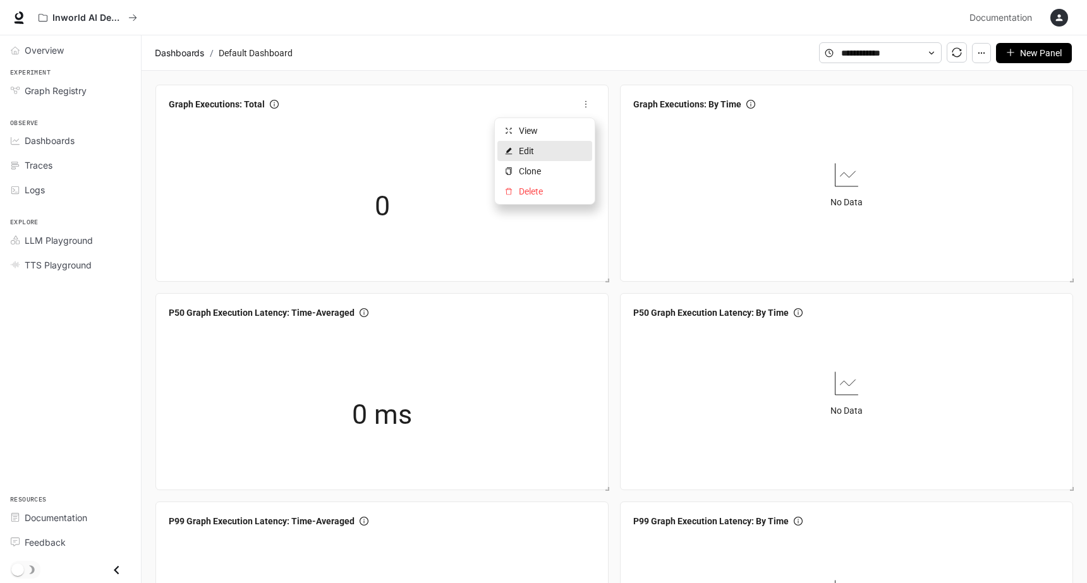
click at [537, 154] on span "Edit" at bounding box center [552, 151] width 66 height 14
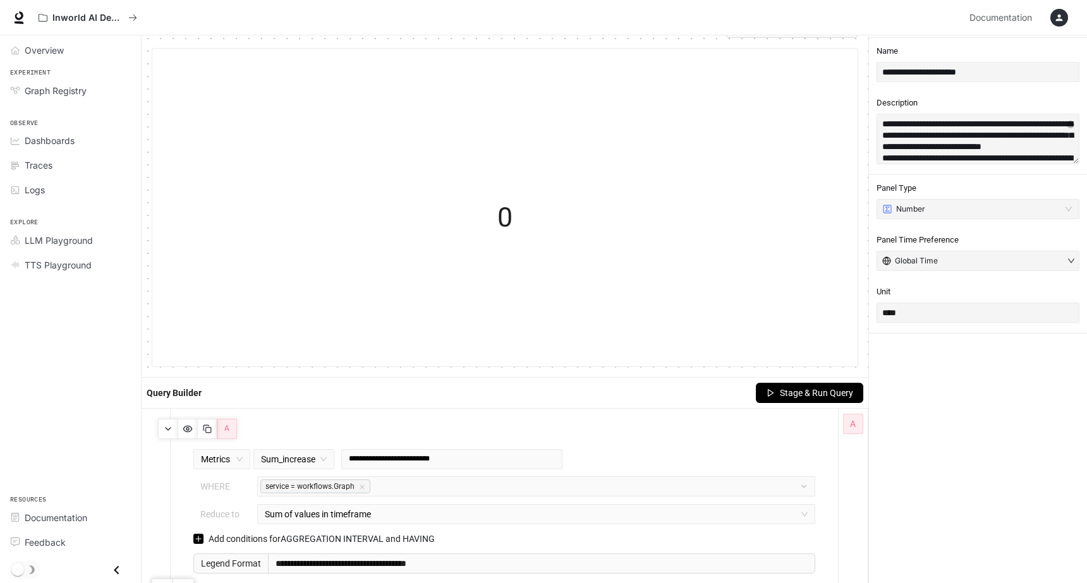
scroll to position [61, 0]
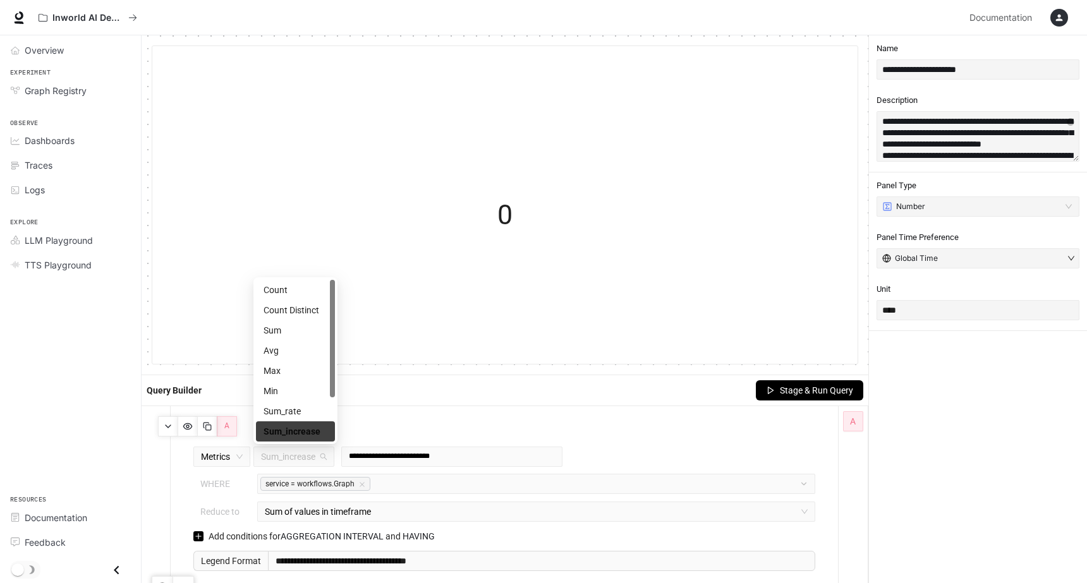
drag, startPoint x: 262, startPoint y: 459, endPoint x: 461, endPoint y: 430, distance: 201.2
click at [460, 430] on div "**********" at bounding box center [504, 492] width 652 height 157
click at [422, 393] on div "Query Builder Stage & Run Query" at bounding box center [505, 390] width 727 height 30
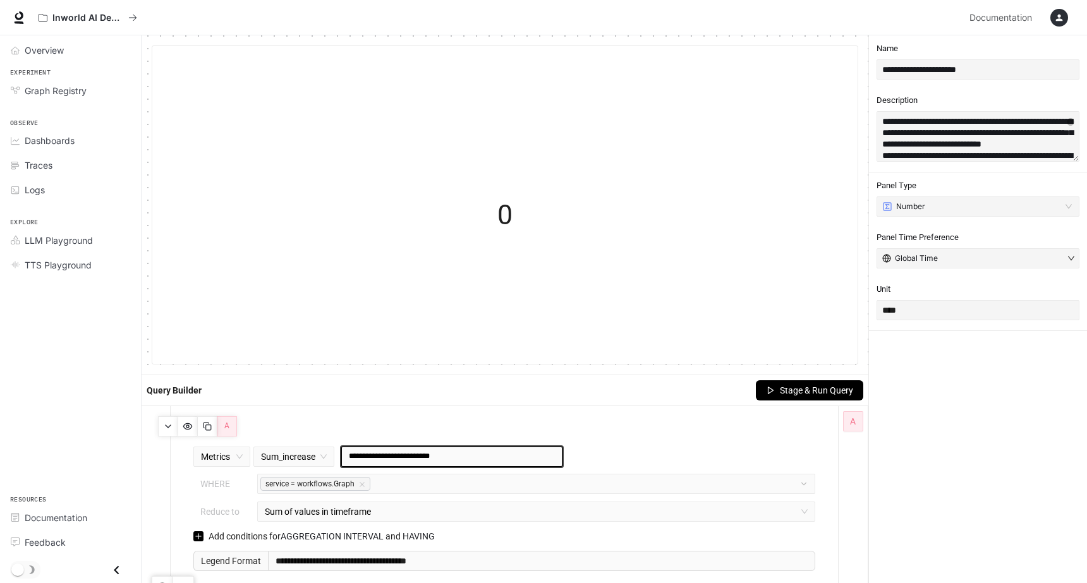
drag, startPoint x: 459, startPoint y: 459, endPoint x: 345, endPoint y: 458, distance: 113.8
click at [345, 458] on div "**********" at bounding box center [451, 457] width 221 height 20
drag, startPoint x: 396, startPoint y: 481, endPoint x: 238, endPoint y: 494, distance: 157.9
click at [238, 494] on div "**********" at bounding box center [504, 509] width 652 height 125
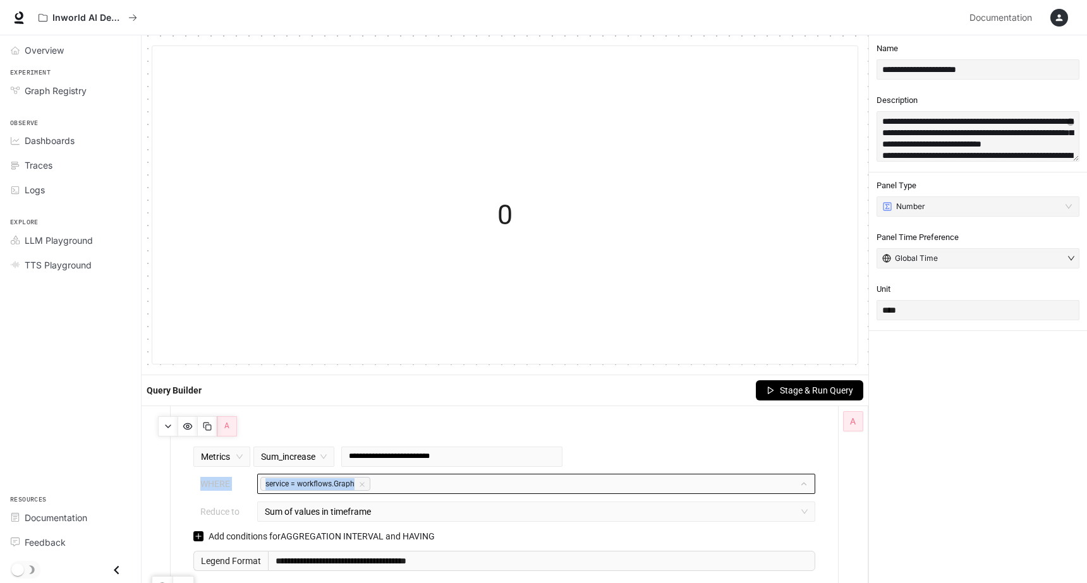
drag, startPoint x: 200, startPoint y: 486, endPoint x: 394, endPoint y: 482, distance: 194.7
click at [394, 482] on div "WHERE service = workflows.Graph" at bounding box center [504, 484] width 629 height 20
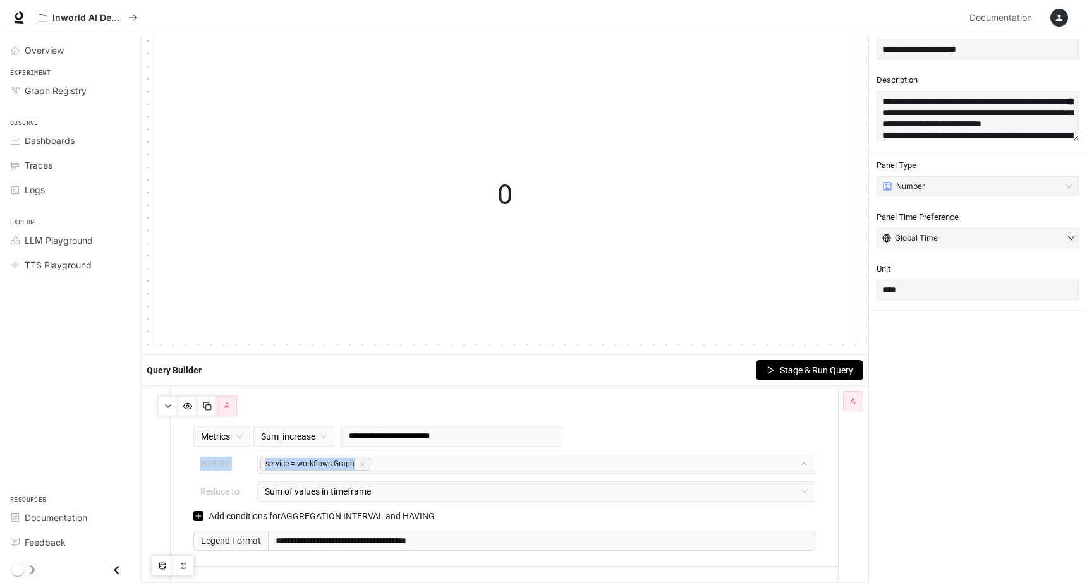
scroll to position [82, 0]
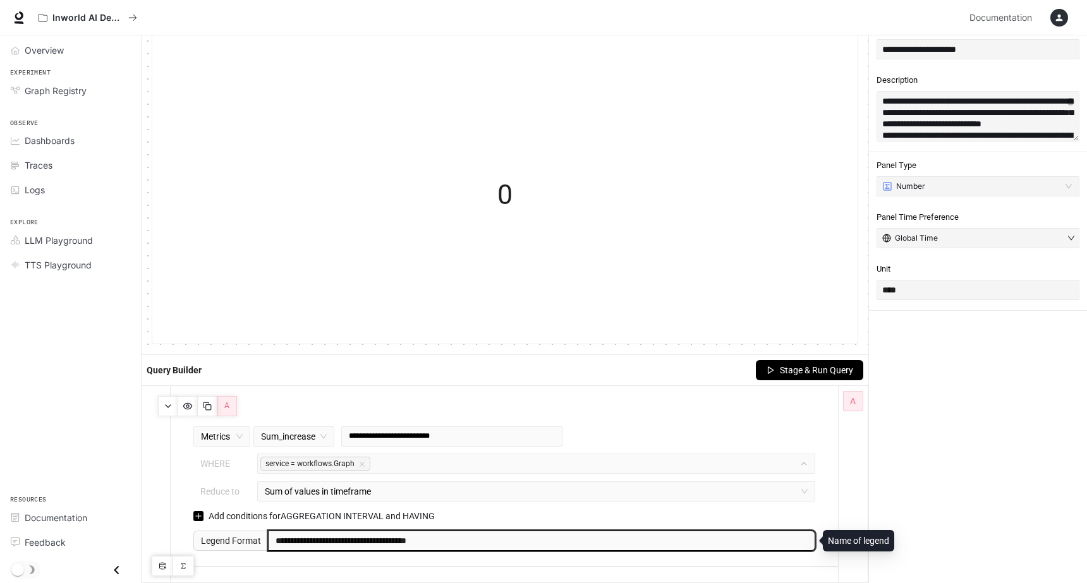
drag, startPoint x: 457, startPoint y: 540, endPoint x: 274, endPoint y: 536, distance: 182.7
click at [274, 536] on input "**********" at bounding box center [541, 541] width 547 height 20
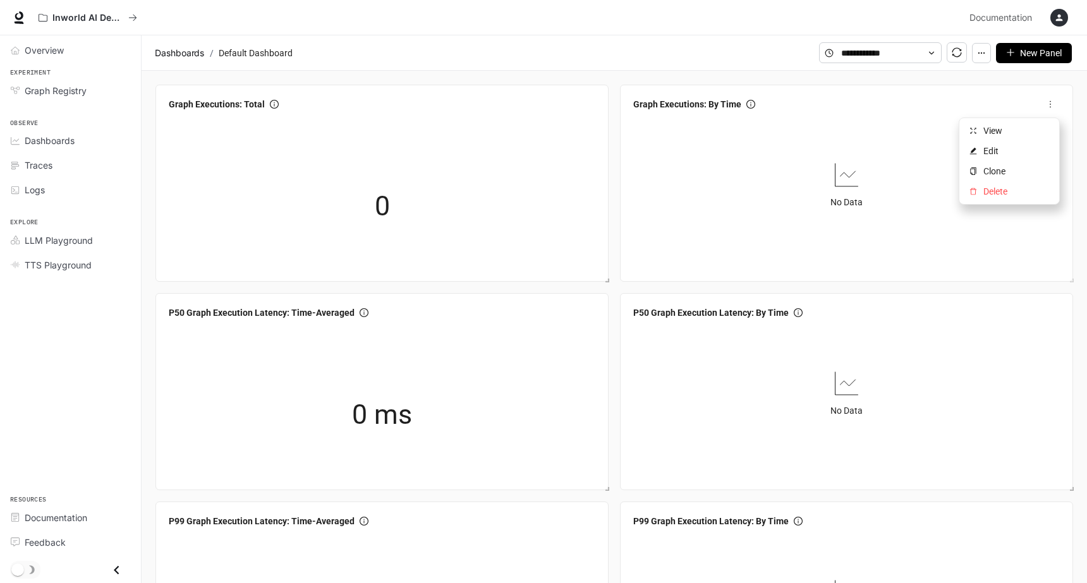
click at [1053, 101] on icon "more" at bounding box center [1050, 104] width 9 height 9
click at [1018, 156] on span "Edit" at bounding box center [1016, 151] width 66 height 14
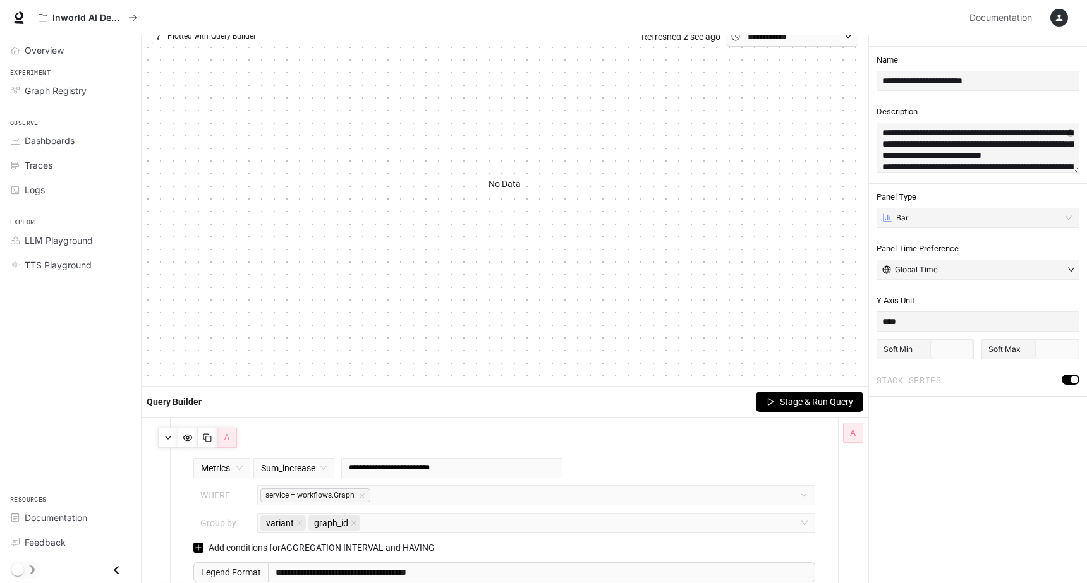
scroll to position [57, 0]
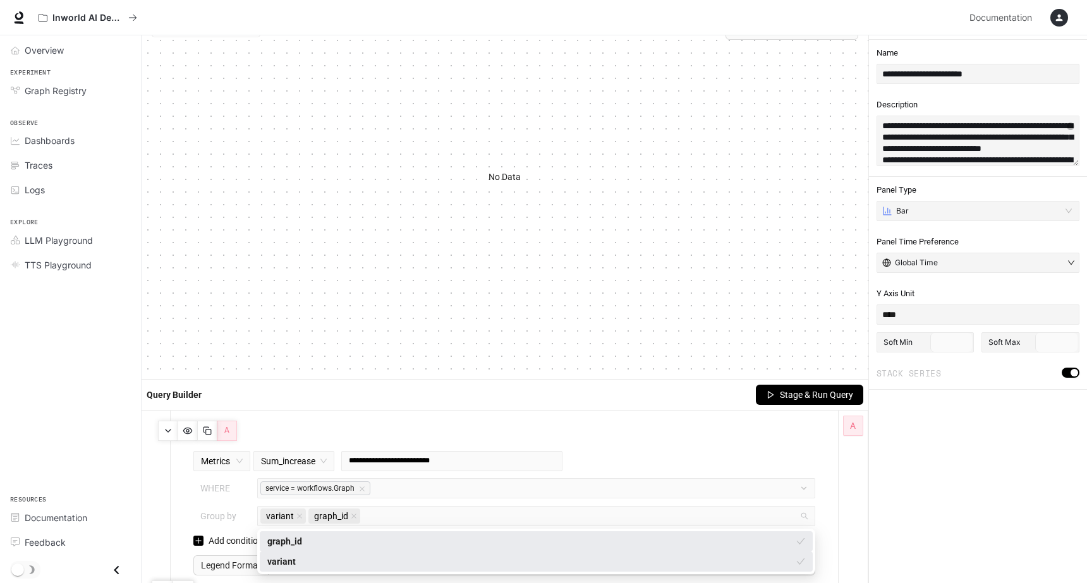
drag, startPoint x: 398, startPoint y: 517, endPoint x: 202, endPoint y: 499, distance: 196.1
click at [202, 499] on div "**********" at bounding box center [504, 513] width 652 height 125
click at [184, 497] on div "**********" at bounding box center [504, 513] width 652 height 125
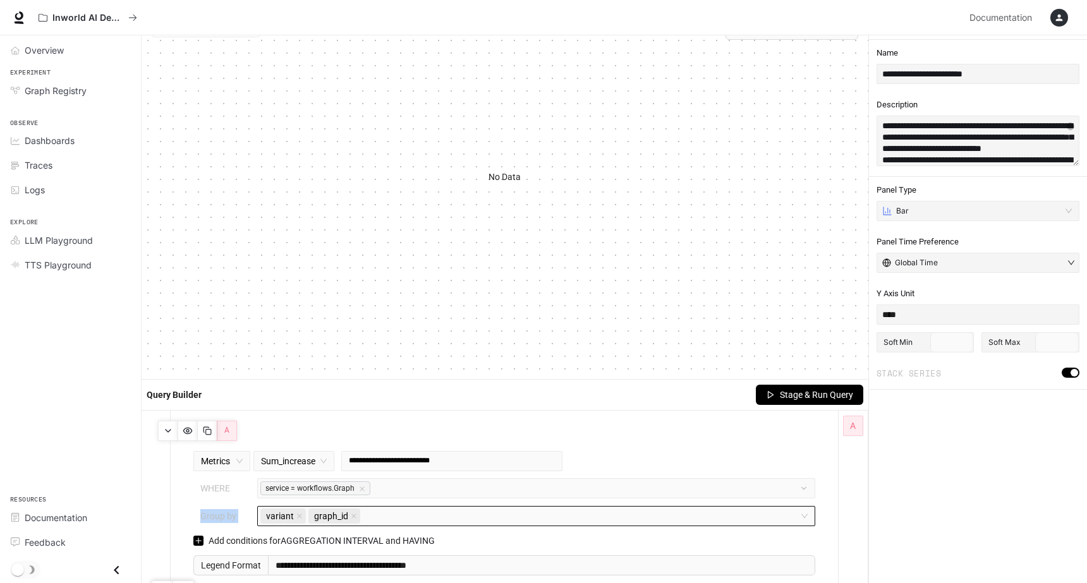
drag, startPoint x: 199, startPoint y: 514, endPoint x: 382, endPoint y: 513, distance: 183.3
click at [382, 513] on div "Group by variant graph_id graph_id--string--tag-- variant--string--tag-- graph_…" at bounding box center [504, 516] width 629 height 20
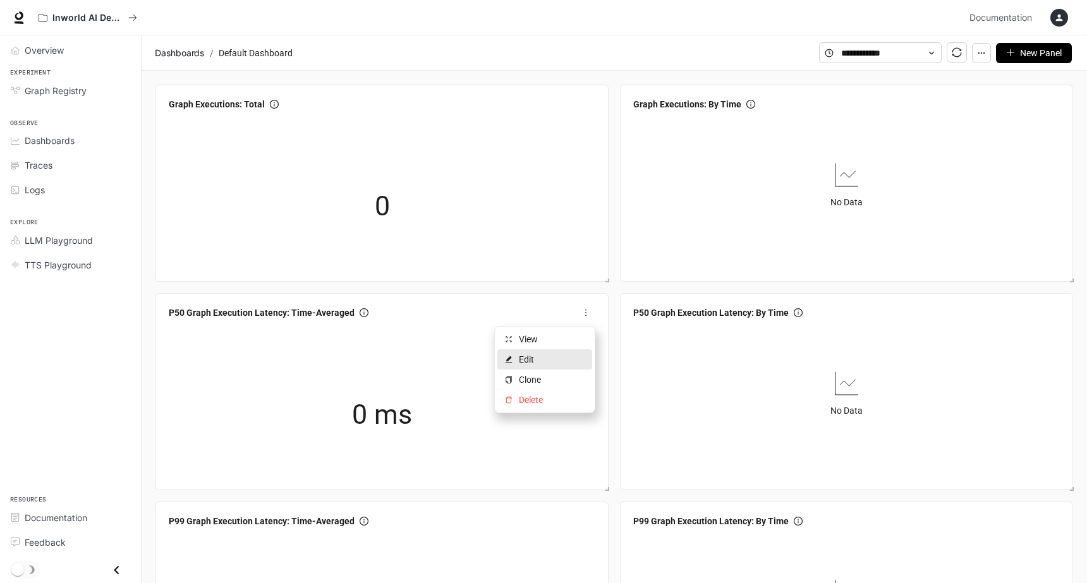
click at [550, 359] on span "Edit" at bounding box center [552, 360] width 66 height 14
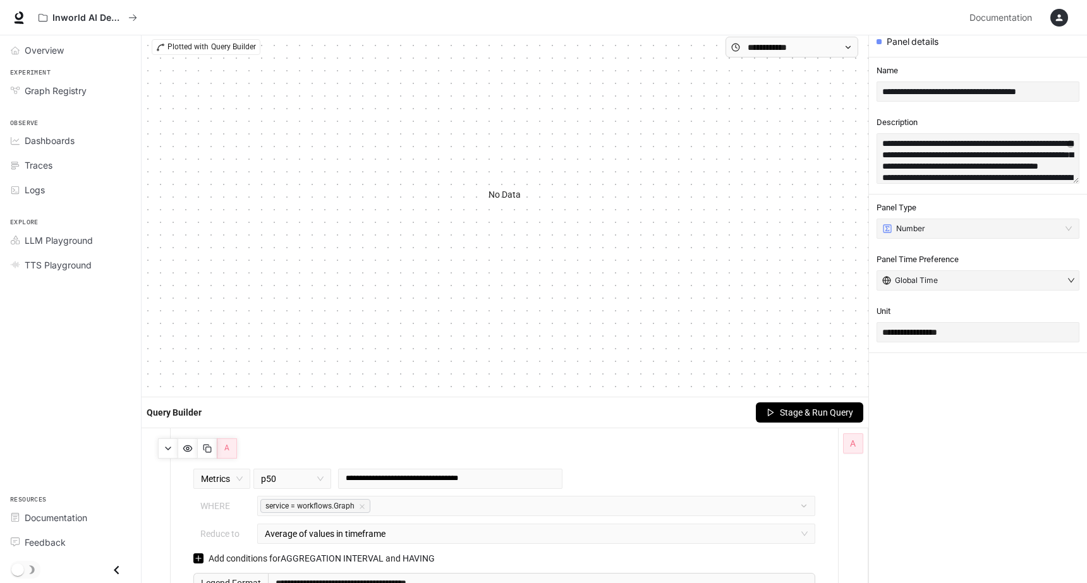
scroll to position [45, 0]
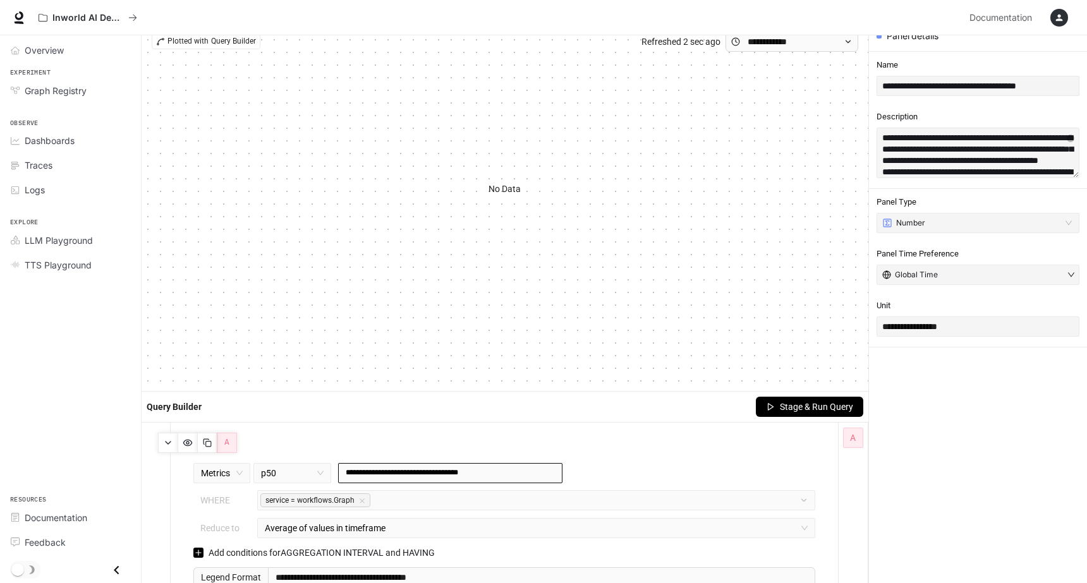
drag, startPoint x: 173, startPoint y: 475, endPoint x: 449, endPoint y: 471, distance: 275.6
click at [449, 471] on div "**********" at bounding box center [504, 521] width 667 height 197
drag, startPoint x: 510, startPoint y: 475, endPoint x: 337, endPoint y: 472, distance: 173.2
click at [337, 472] on div "**********" at bounding box center [450, 473] width 231 height 20
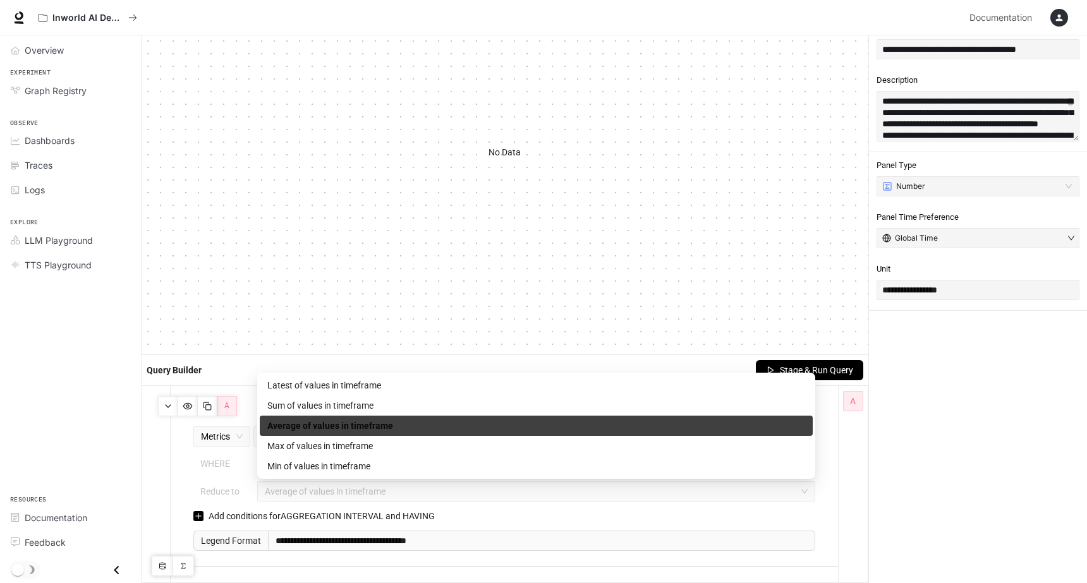
drag, startPoint x: 394, startPoint y: 489, endPoint x: 210, endPoint y: 487, distance: 183.9
click at [210, 487] on div "Reduce to Average of values in timeframe" at bounding box center [504, 492] width 629 height 20
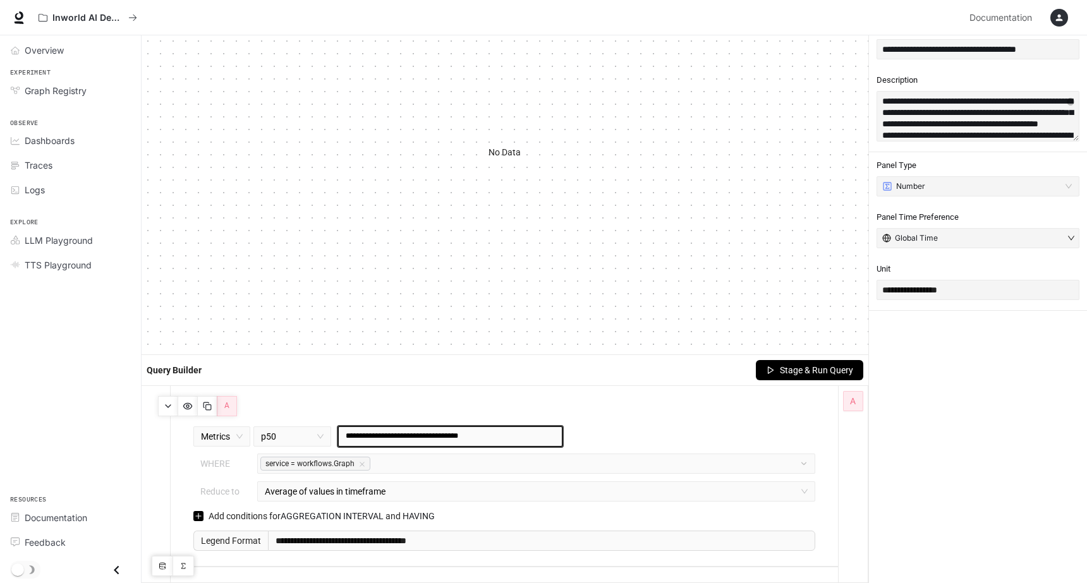
click at [210, 487] on article "Reduce to" at bounding box center [219, 492] width 39 height 14
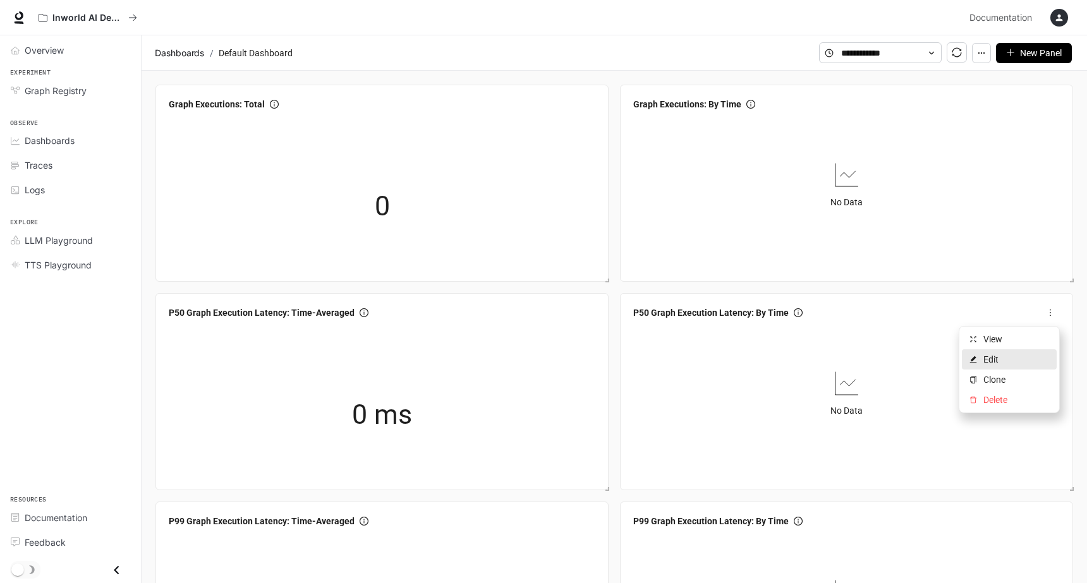
click at [1007, 363] on span "Edit" at bounding box center [1016, 360] width 66 height 14
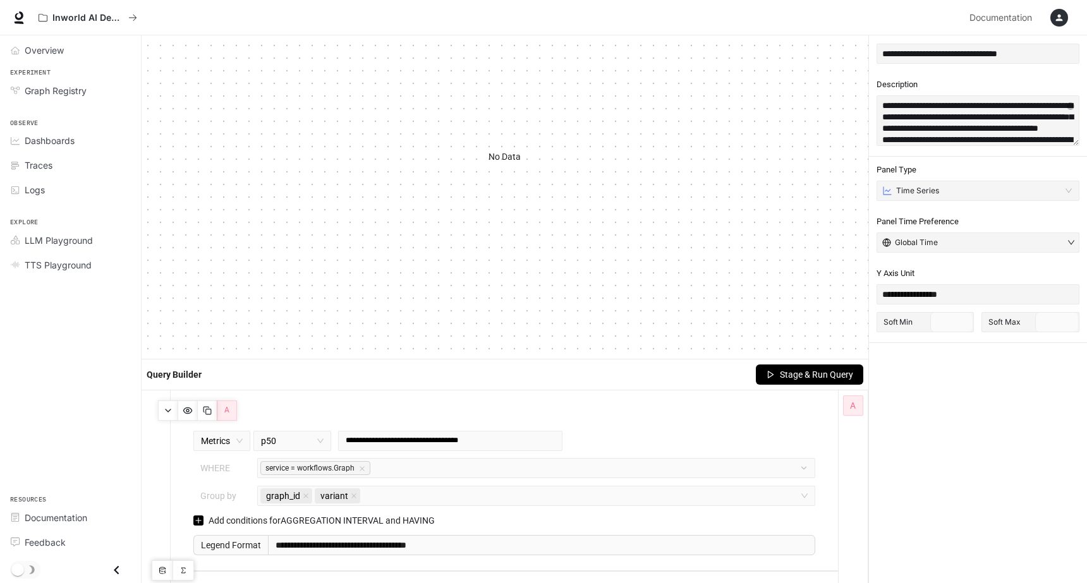
scroll to position [80, 0]
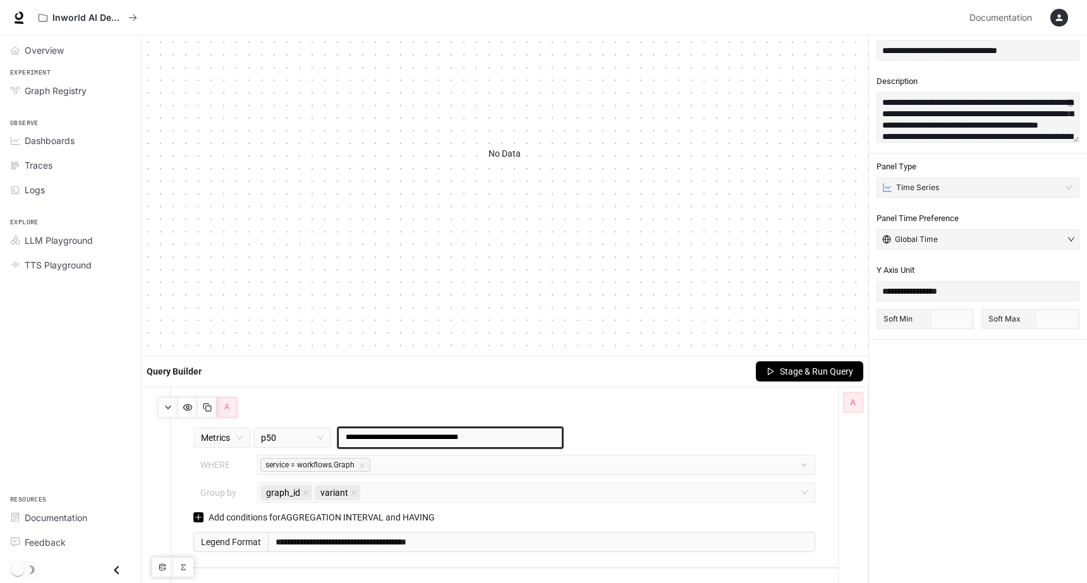
drag, startPoint x: 507, startPoint y: 438, endPoint x: 340, endPoint y: 440, distance: 167.5
click at [340, 440] on div "**********" at bounding box center [450, 438] width 224 height 20
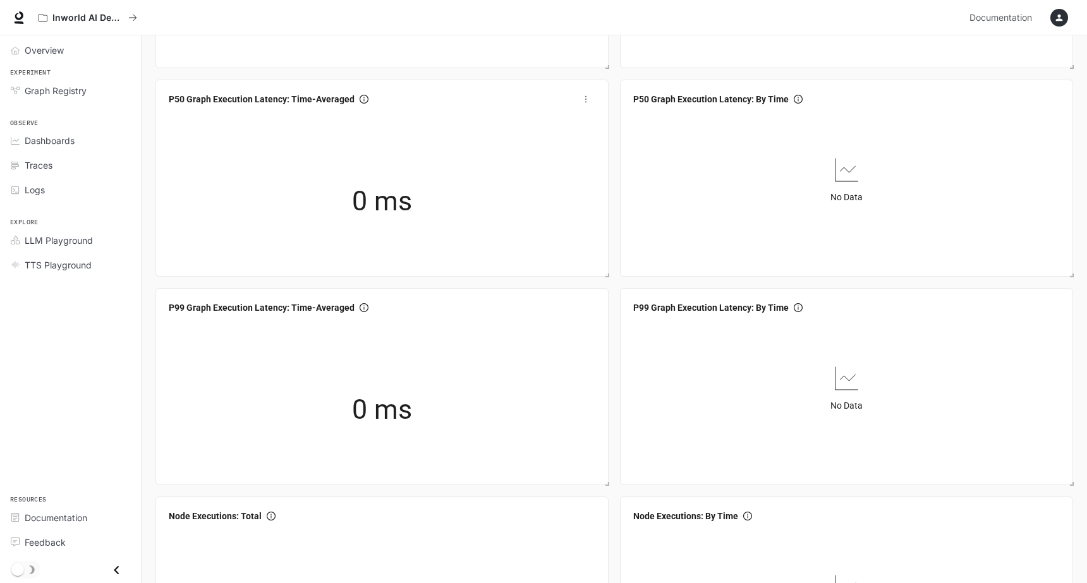
scroll to position [219, 0]
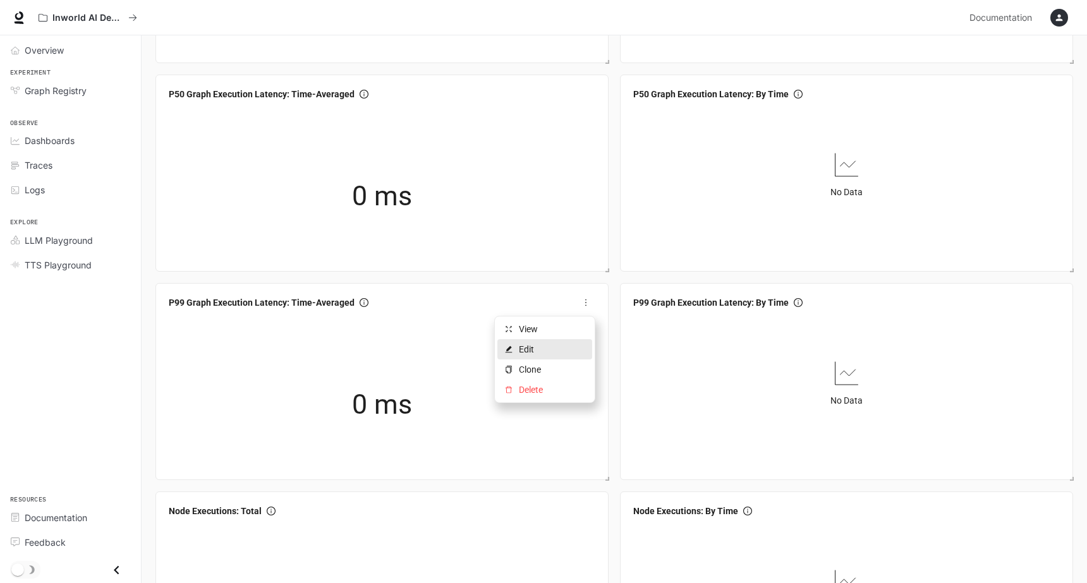
click at [557, 352] on span "Edit" at bounding box center [552, 350] width 66 height 14
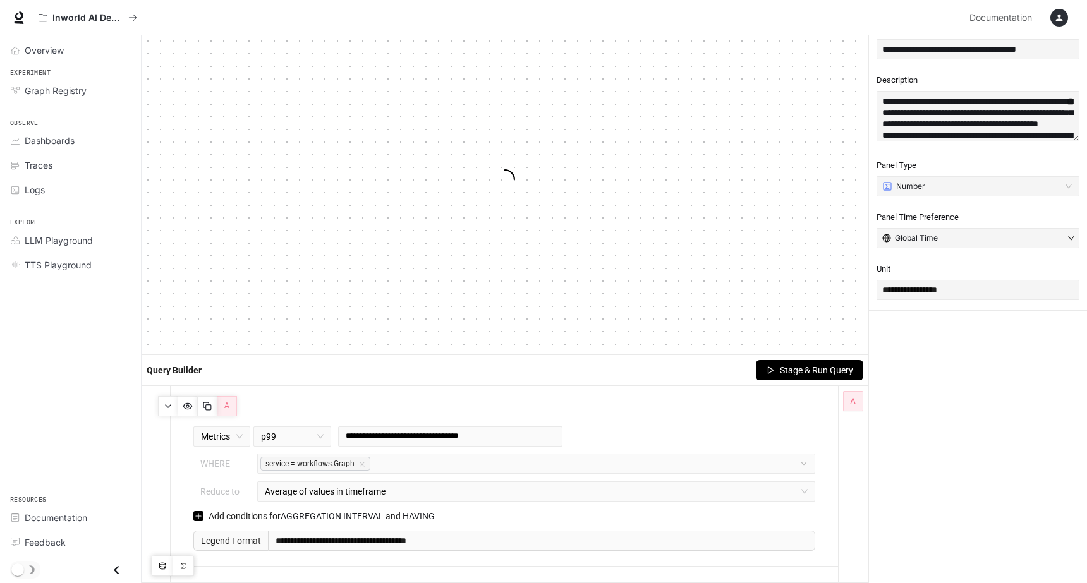
scroll to position [82, 0]
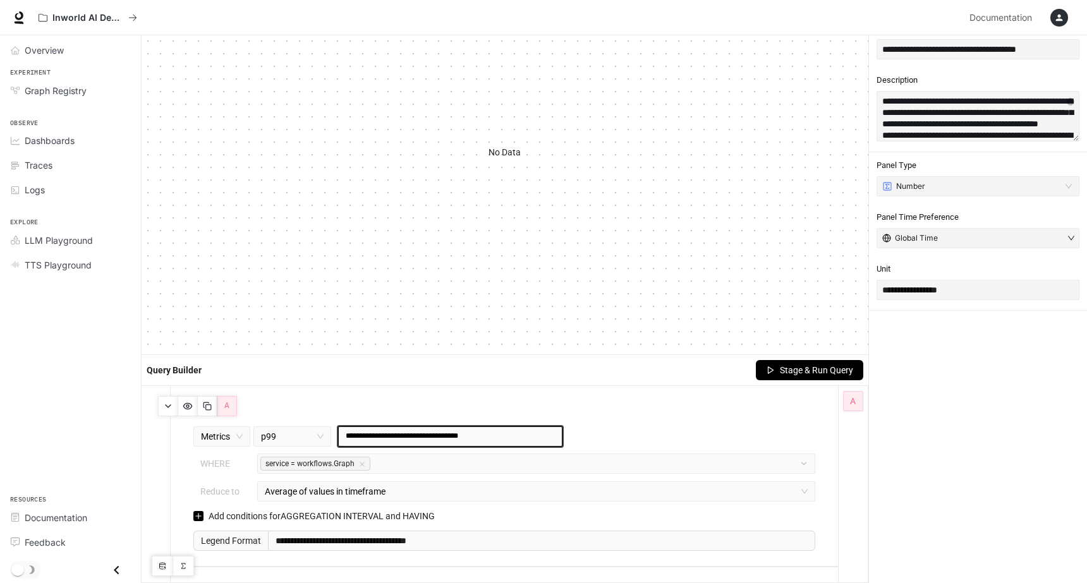
drag, startPoint x: 501, startPoint y: 437, endPoint x: 345, endPoint y: 436, distance: 156.1
click at [345, 436] on div "**********" at bounding box center [450, 437] width 224 height 20
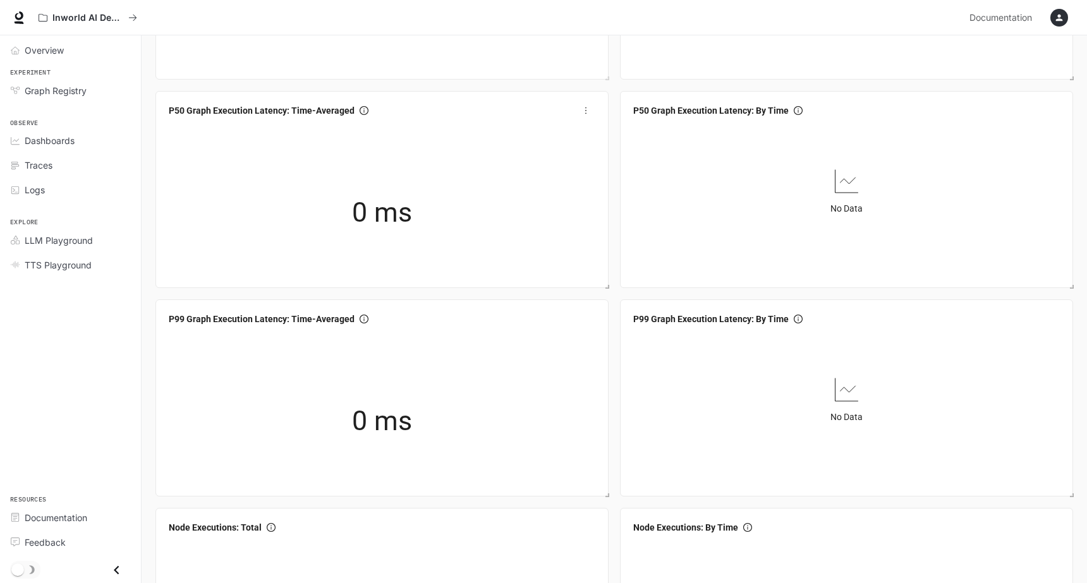
scroll to position [241, 0]
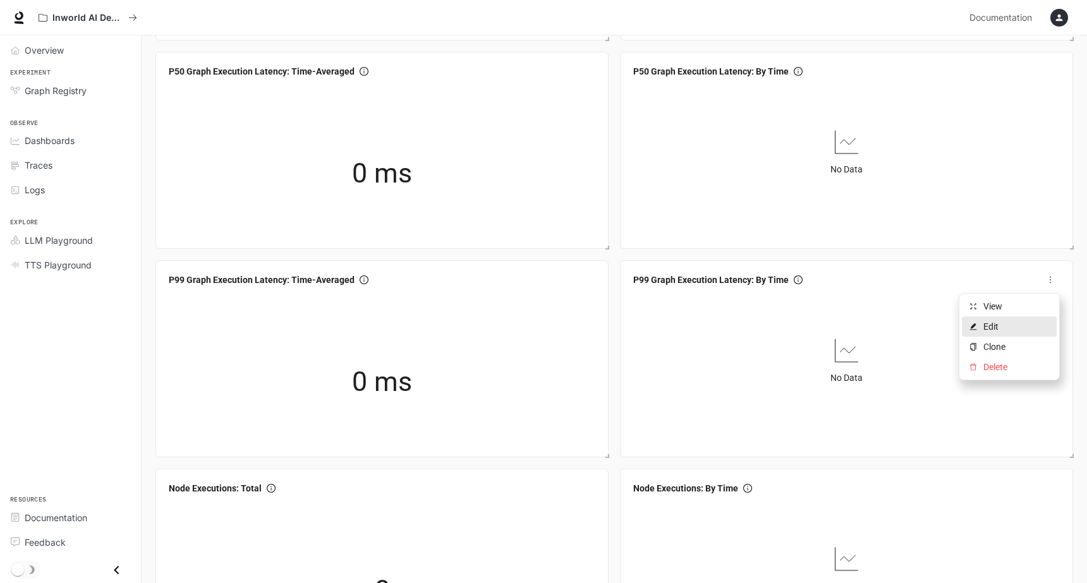
click at [1018, 329] on span "Edit" at bounding box center [1016, 327] width 66 height 14
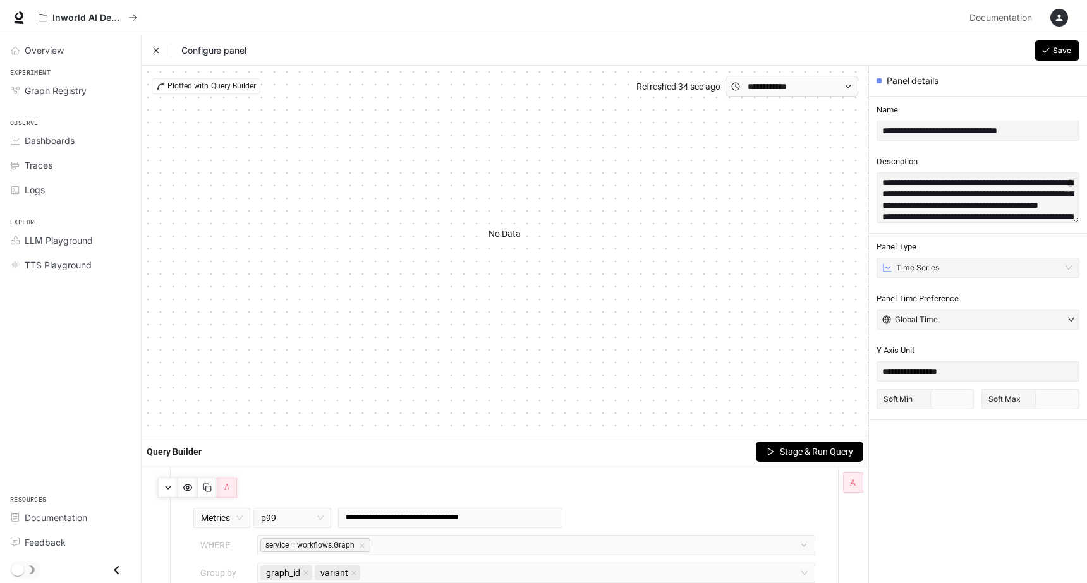
scroll to position [82, 0]
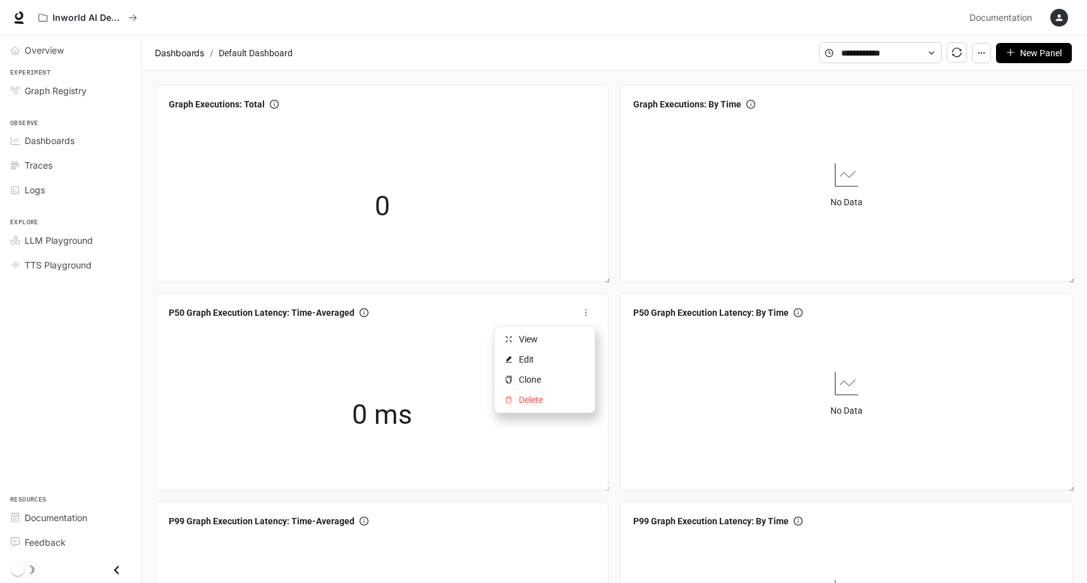
click at [587, 315] on icon "more" at bounding box center [585, 312] width 9 height 9
click at [1060, 19] on icon "button" at bounding box center [1059, 18] width 7 height 7
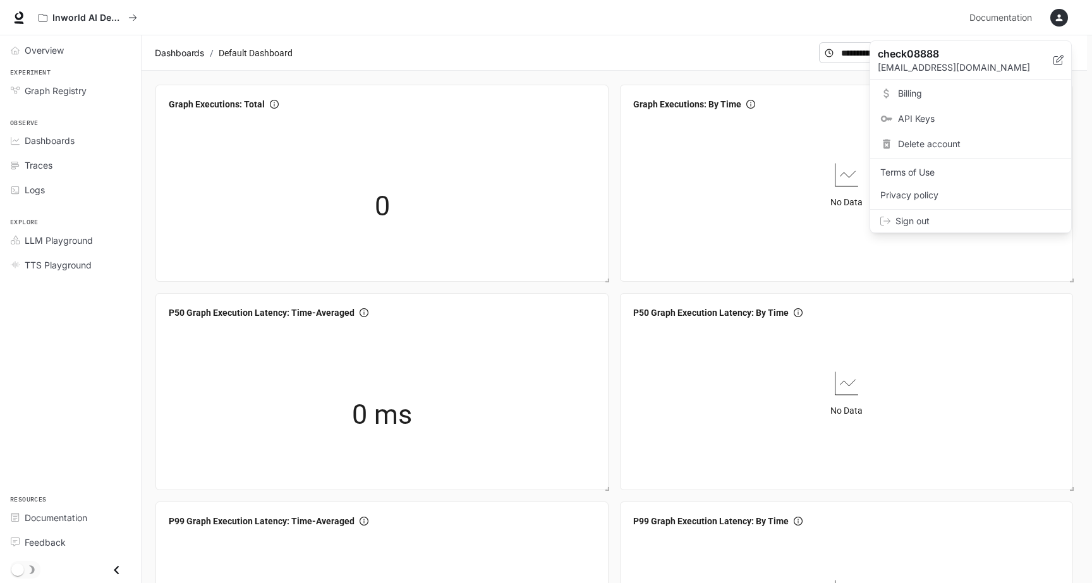
click at [818, 74] on div at bounding box center [546, 291] width 1092 height 583
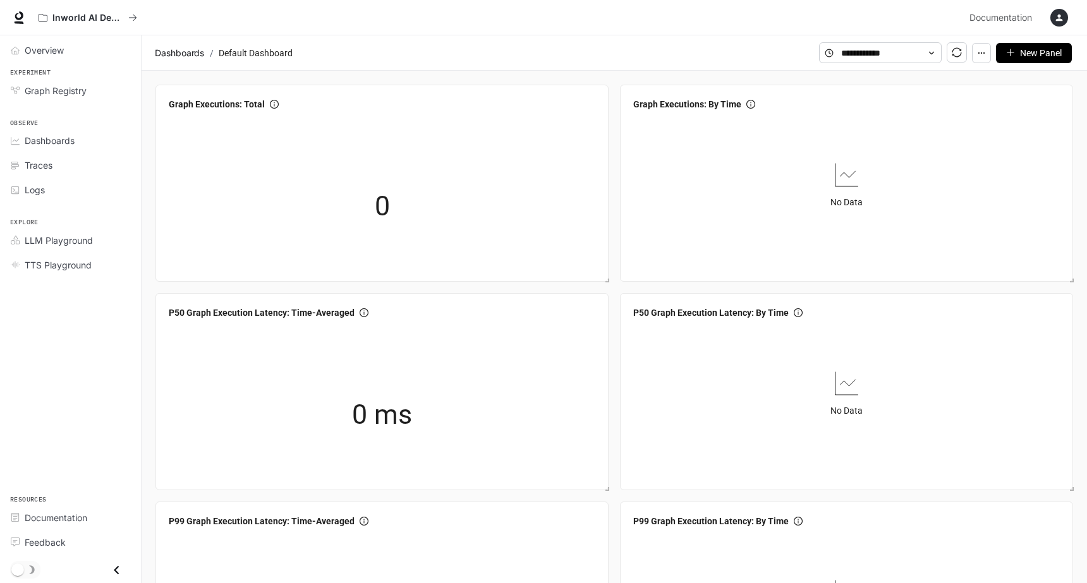
click at [976, 61] on button "button" at bounding box center [981, 53] width 19 height 20
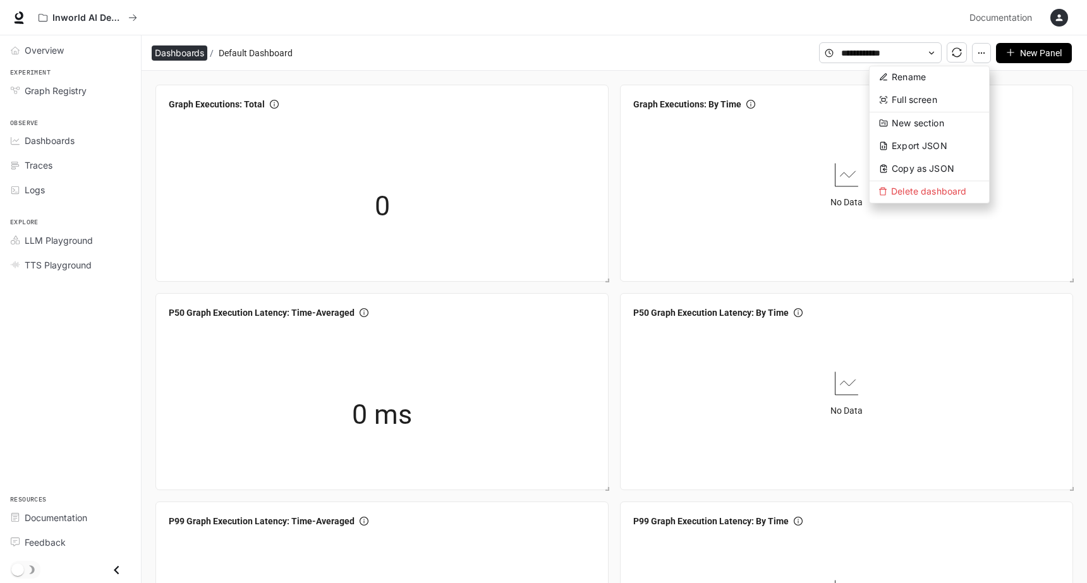
click at [183, 58] on span "Dashboards" at bounding box center [179, 53] width 49 height 15
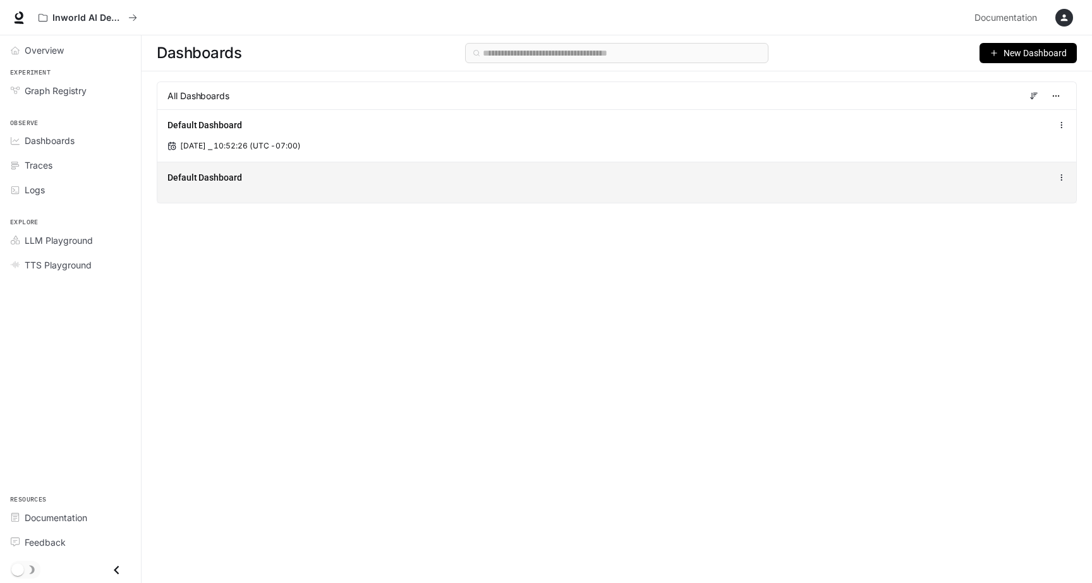
click at [303, 191] on div "Default Dashboard" at bounding box center [616, 182] width 919 height 41
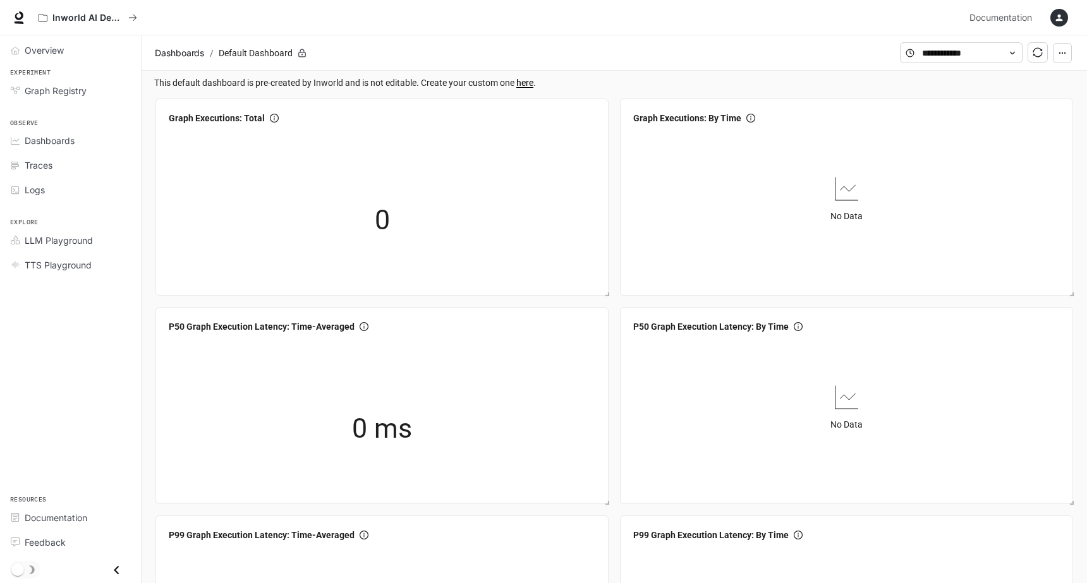
click at [1060, 58] on button "button" at bounding box center [1062, 53] width 19 height 20
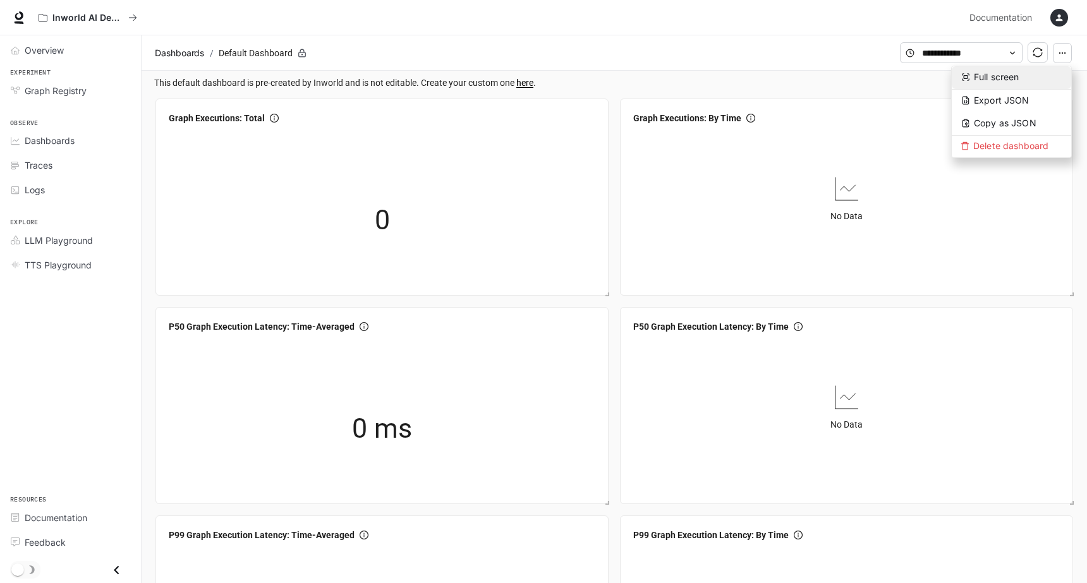
click at [996, 78] on span "Full screen" at bounding box center [997, 76] width 46 height 11
click at [1055, 25] on div "button" at bounding box center [1059, 18] width 18 height 18
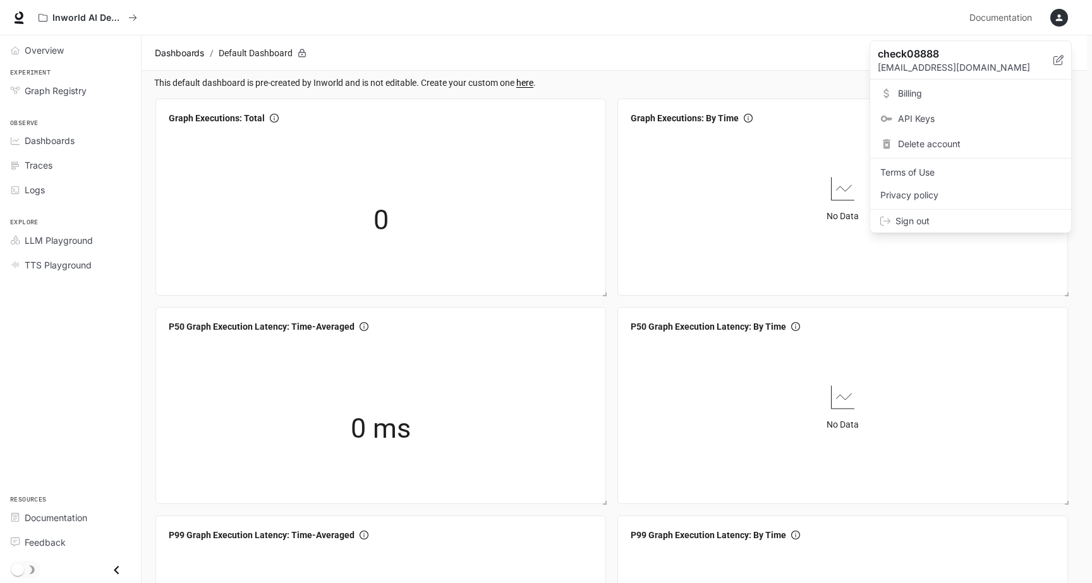
click at [951, 116] on span "API Keys" at bounding box center [979, 118] width 163 height 13
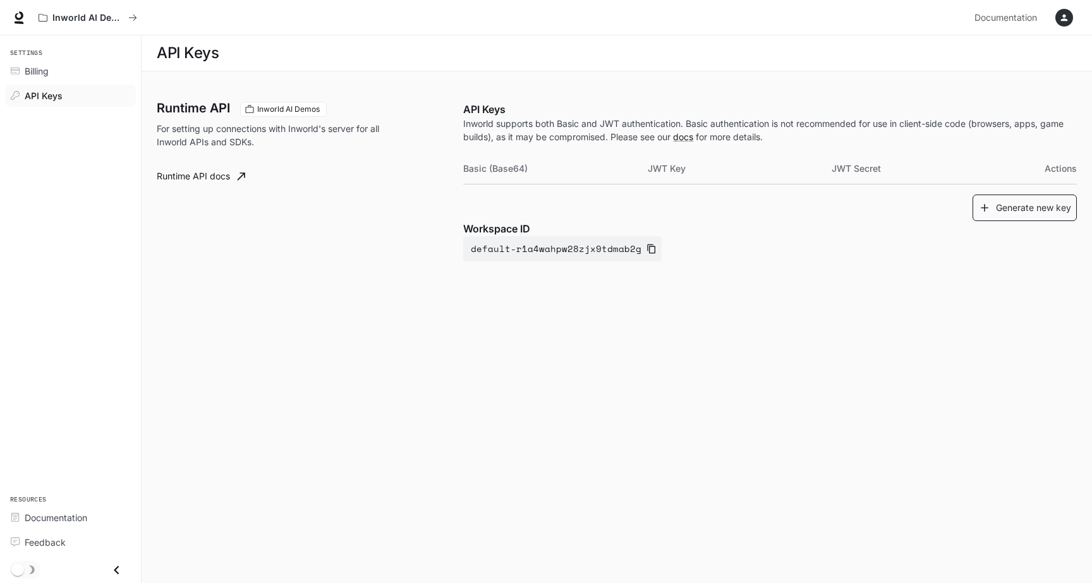
click at [1040, 220] on button "Generate new key" at bounding box center [1025, 208] width 104 height 27
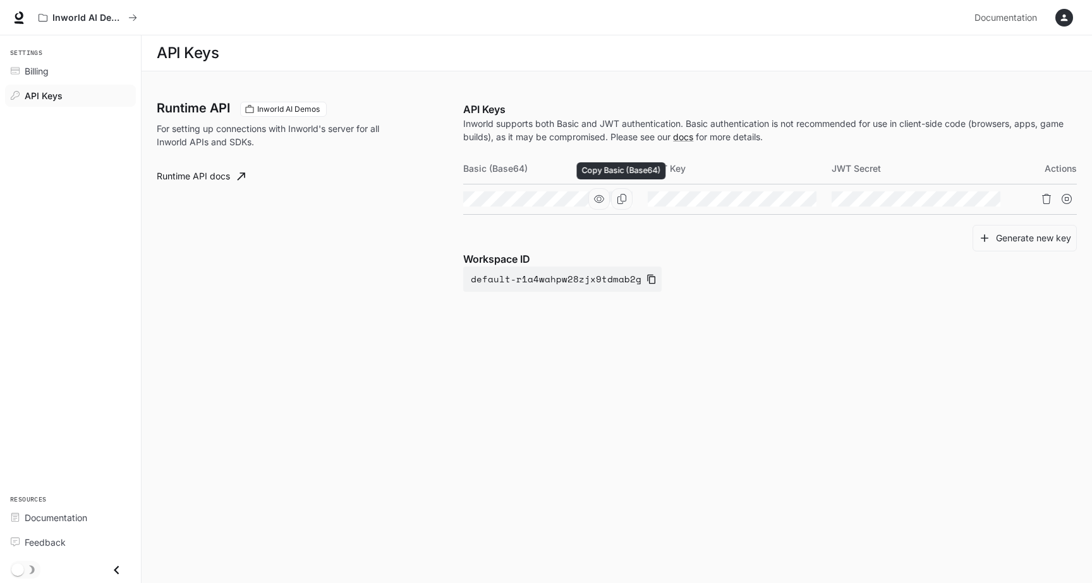
click at [626, 201] on icon "Copy Basic (Base64)" at bounding box center [622, 199] width 10 height 10
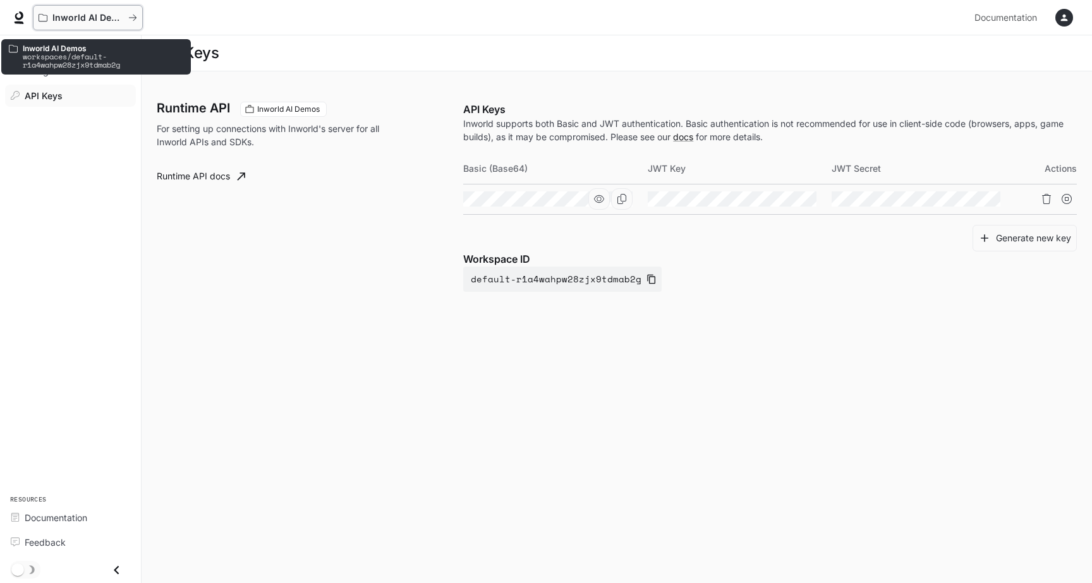
click at [104, 16] on p "Inworld AI Demos" at bounding box center [87, 18] width 71 height 11
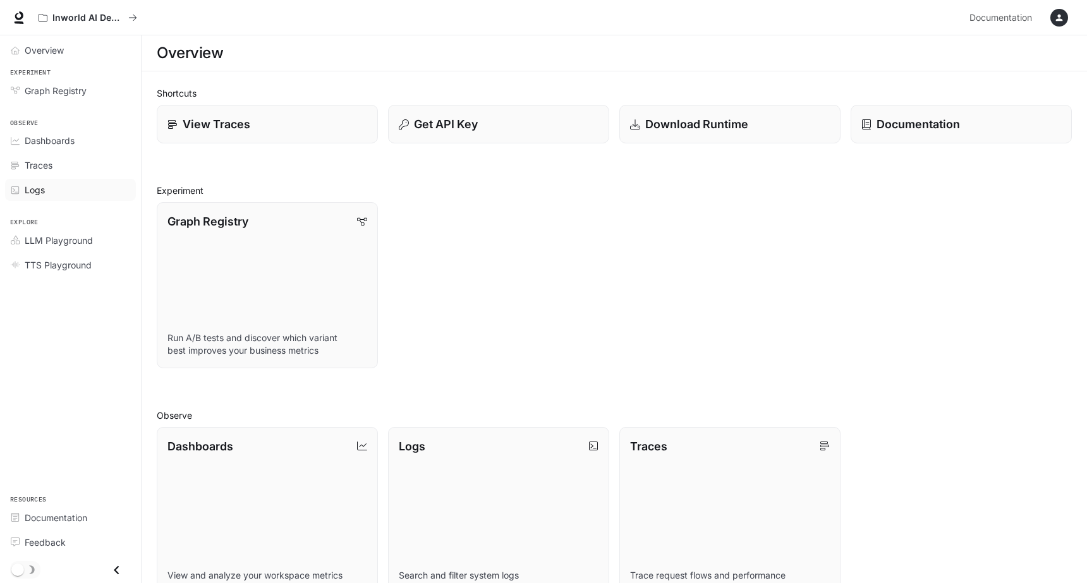
click at [86, 196] on div "Logs" at bounding box center [78, 189] width 106 height 13
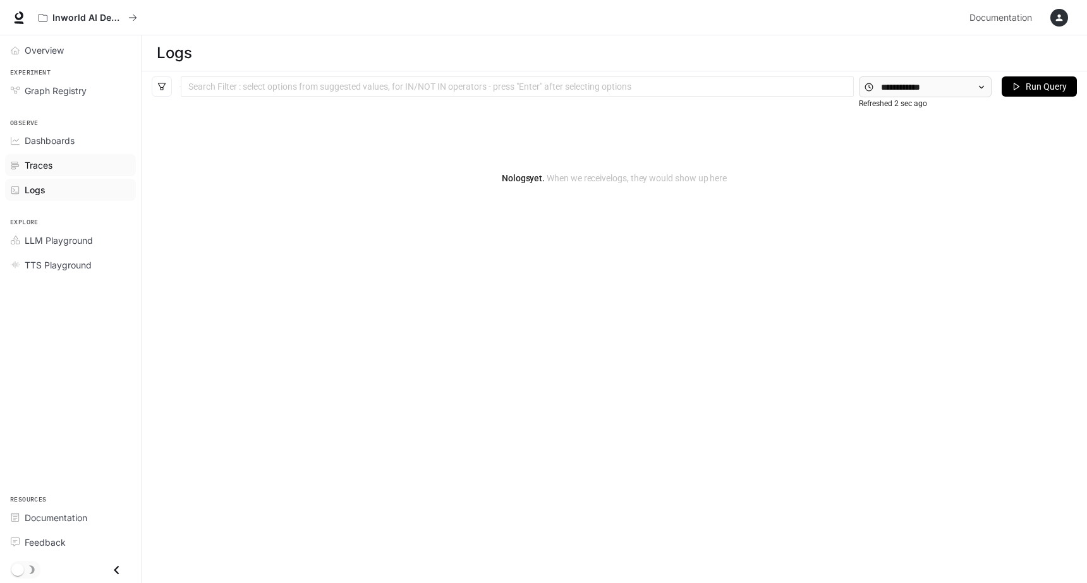
click at [71, 170] on div "Traces" at bounding box center [78, 165] width 106 height 13
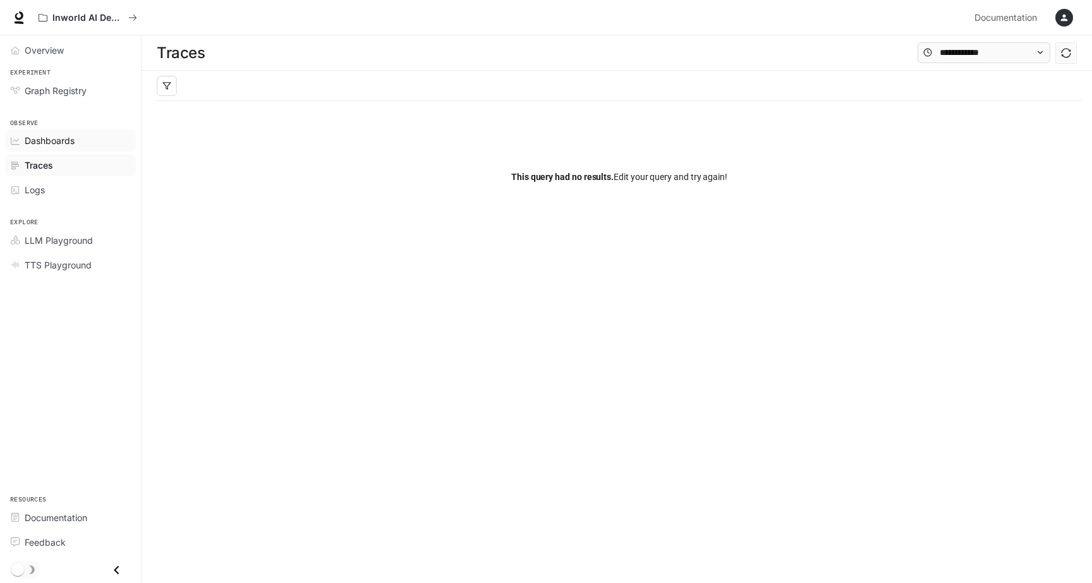
click at [71, 143] on span "Dashboards" at bounding box center [50, 140] width 50 height 13
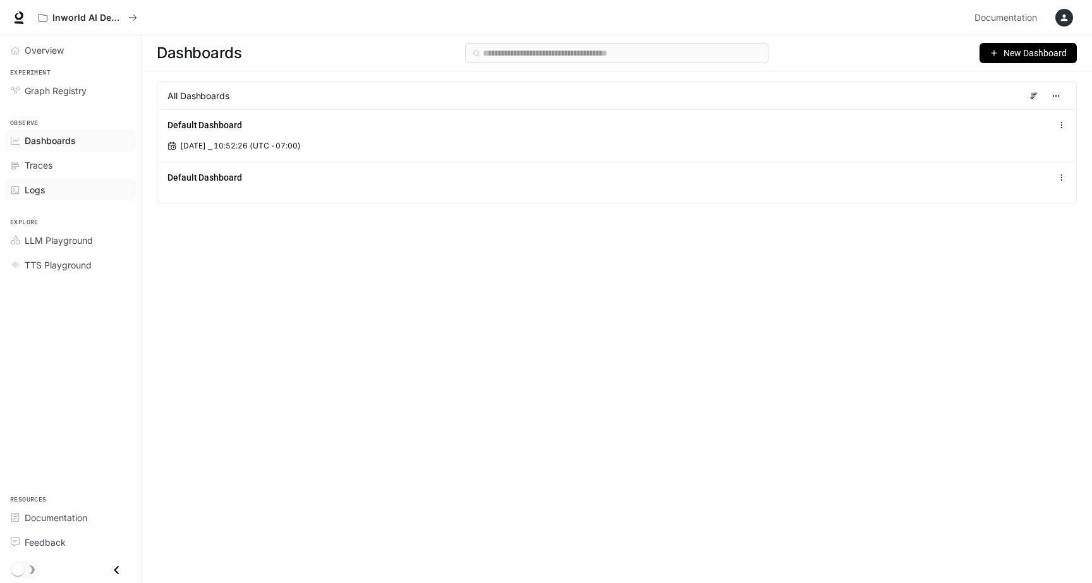
click at [66, 189] on div "Logs" at bounding box center [78, 189] width 106 height 13
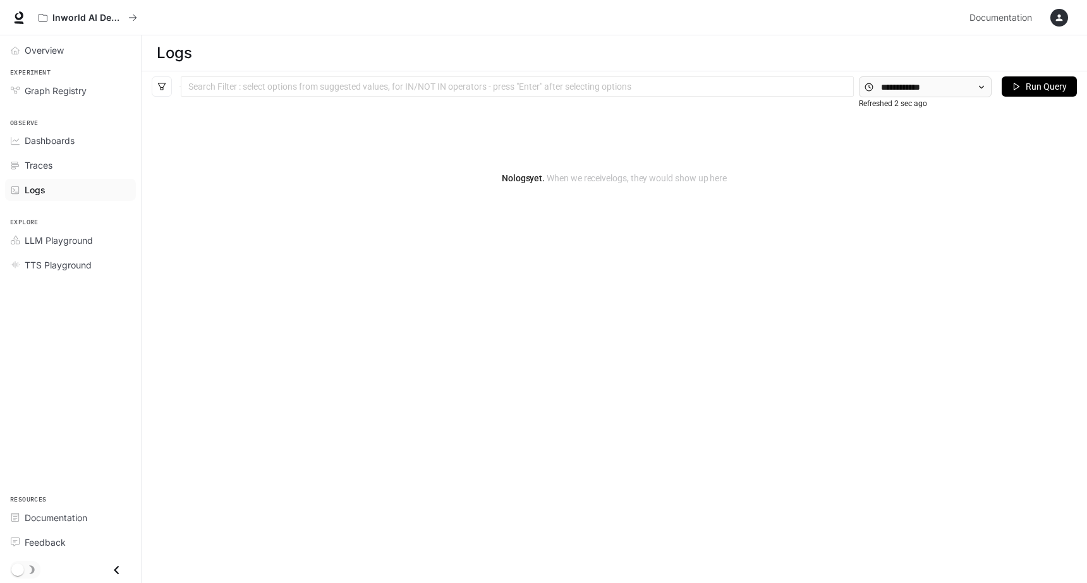
click at [1061, 22] on icon "button" at bounding box center [1059, 18] width 10 height 10
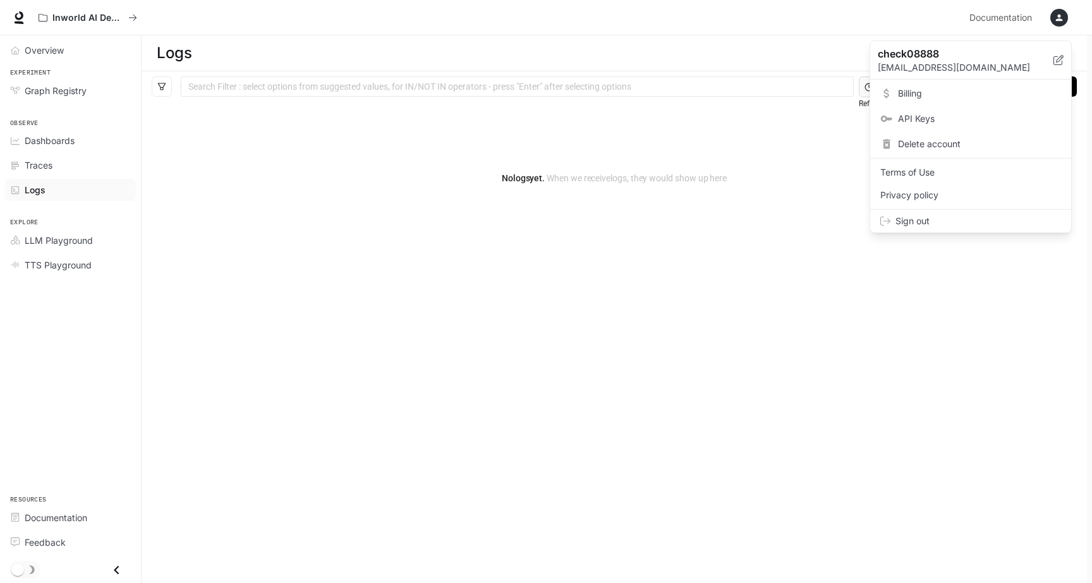
click at [976, 121] on span "API Keys" at bounding box center [979, 118] width 163 height 13
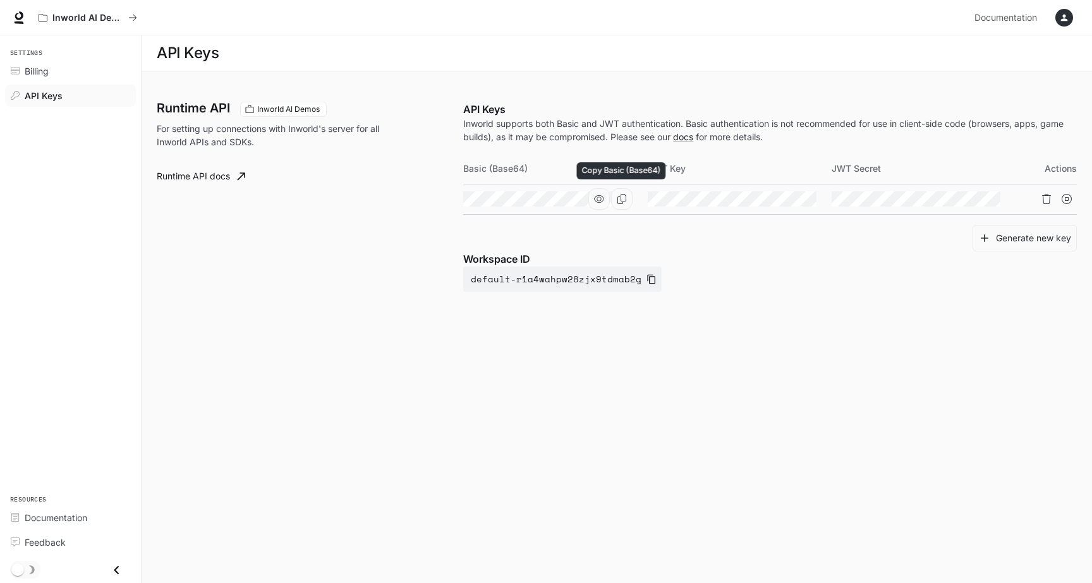
click at [626, 202] on button "Copy Basic (Base64)" at bounding box center [621, 198] width 21 height 21
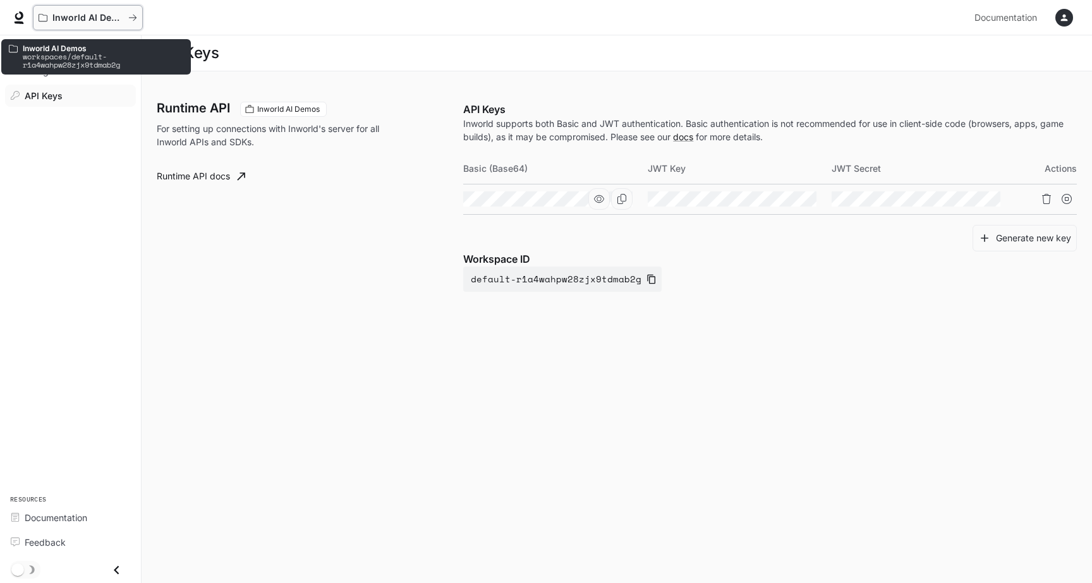
click at [104, 27] on button "Inworld AI Demos" at bounding box center [88, 17] width 110 height 25
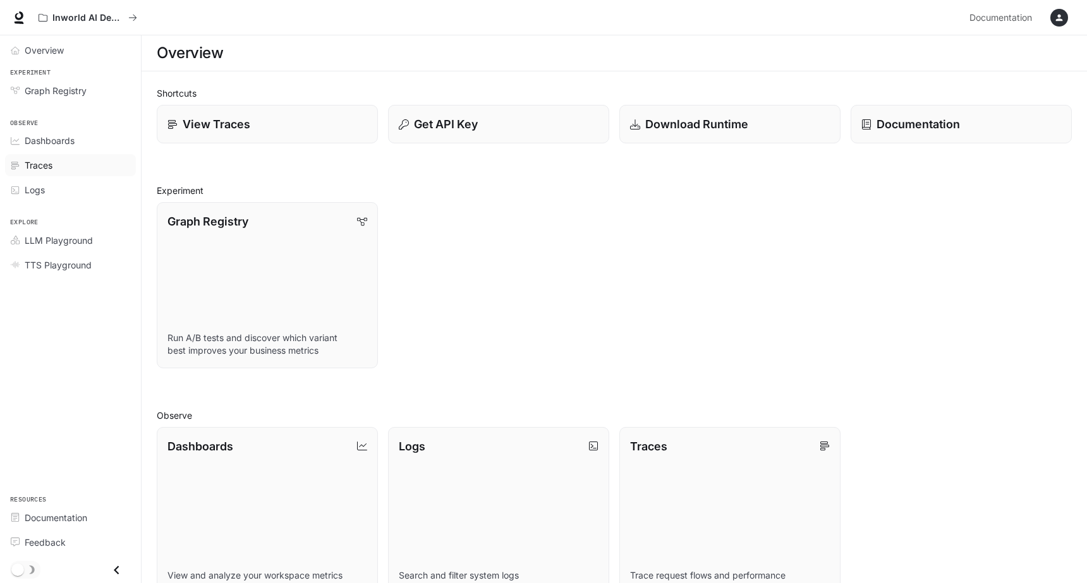
click at [83, 157] on link "Traces" at bounding box center [70, 165] width 131 height 22
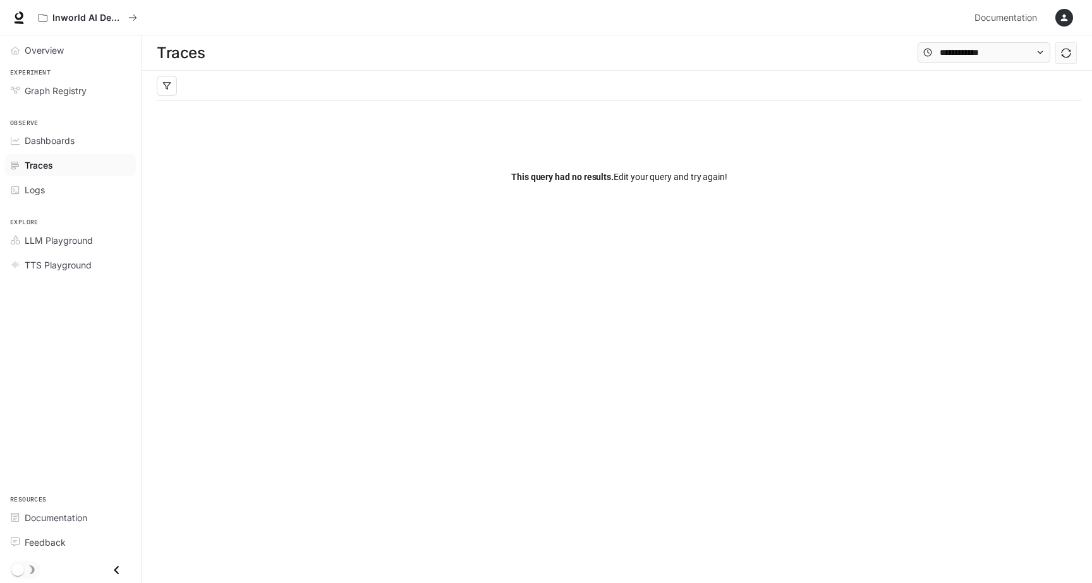
click at [59, 167] on div "Traces" at bounding box center [78, 165] width 106 height 13
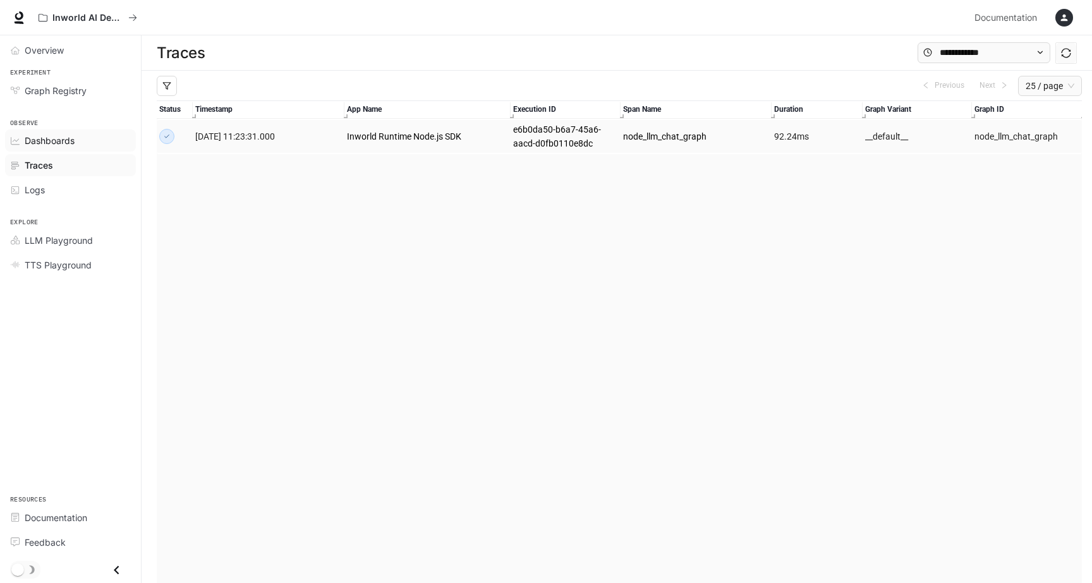
click at [59, 145] on span "Dashboards" at bounding box center [50, 140] width 50 height 13
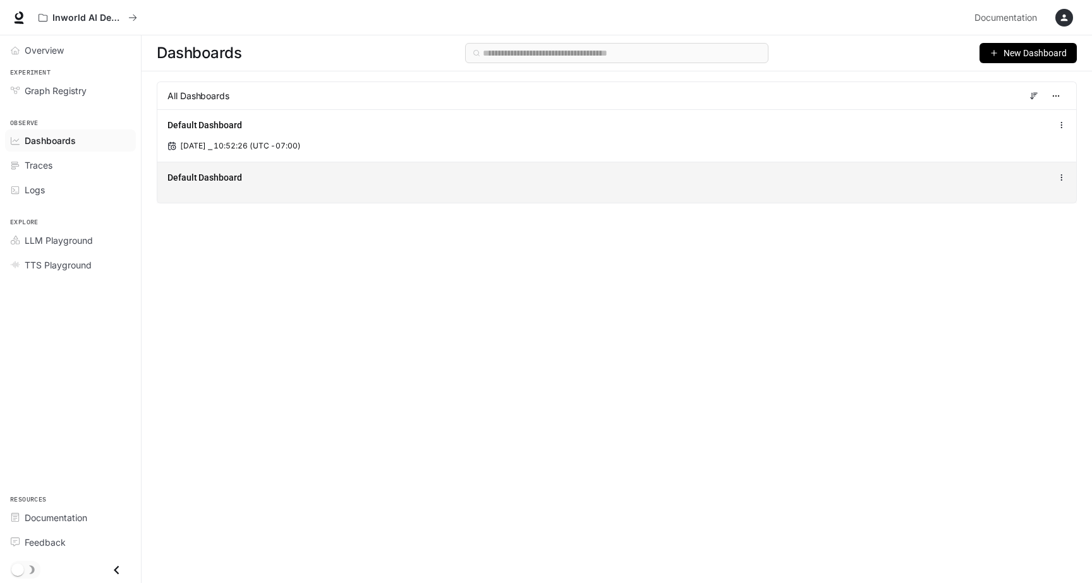
click at [322, 176] on div "Default Dashboard" at bounding box center [428, 177] width 522 height 13
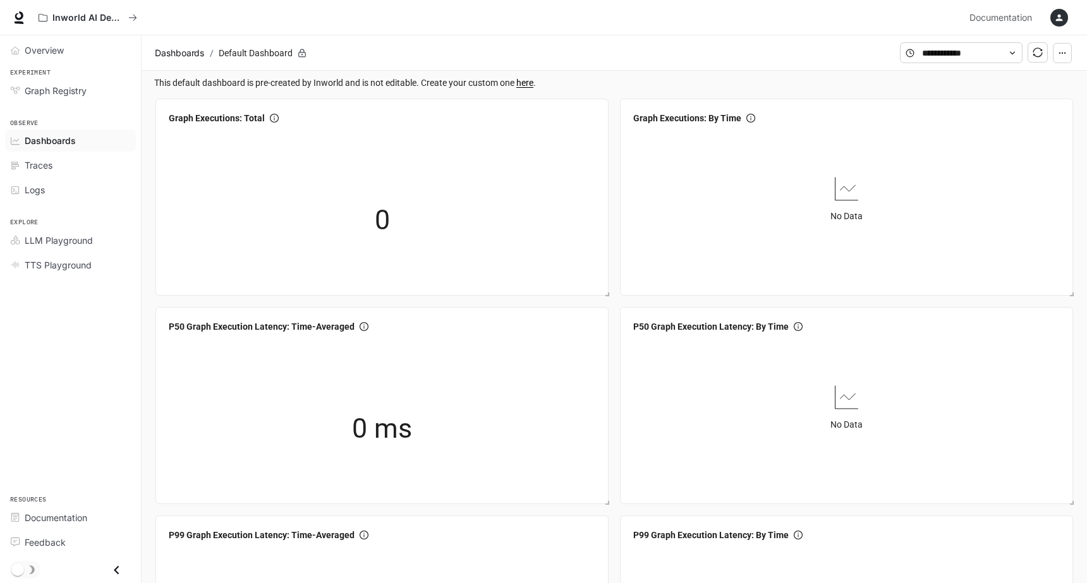
click at [966, 61] on span at bounding box center [961, 52] width 123 height 21
click at [966, 52] on input "text" at bounding box center [961, 53] width 78 height 14
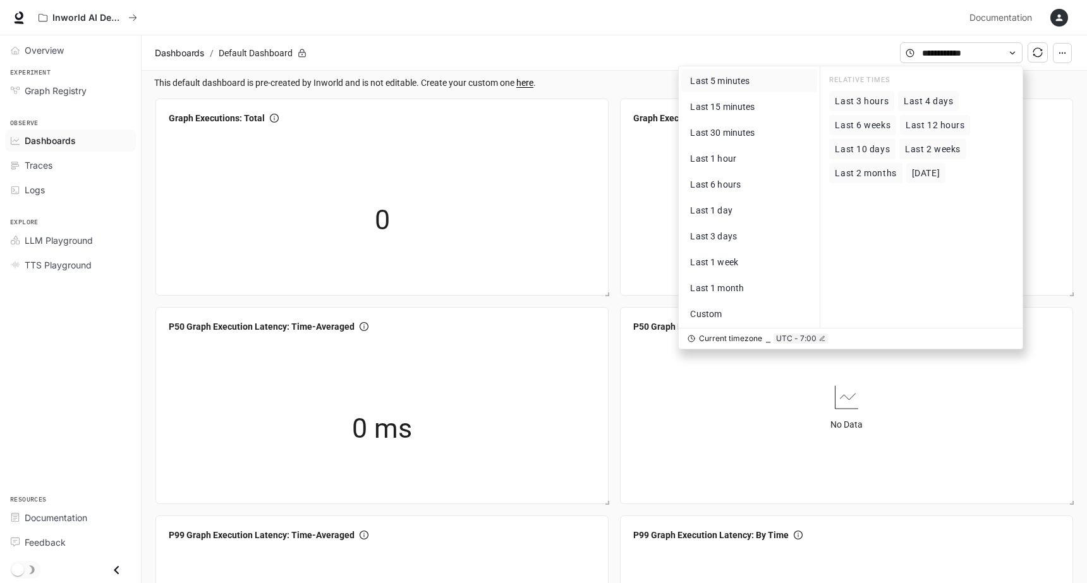
click at [745, 80] on span "Last 5 minutes" at bounding box center [719, 81] width 59 height 10
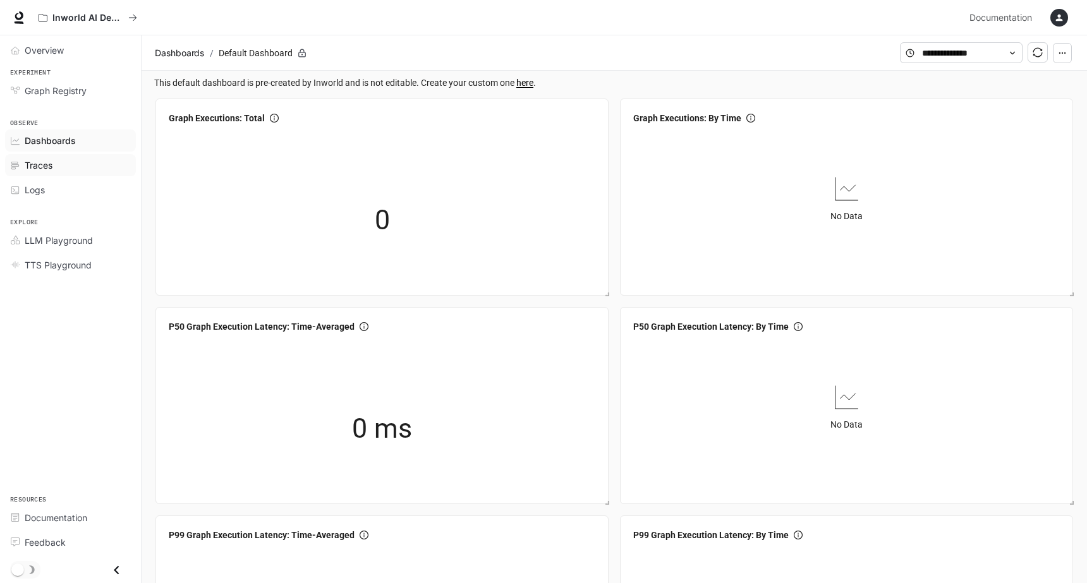
click at [67, 166] on div "Traces" at bounding box center [78, 165] width 106 height 13
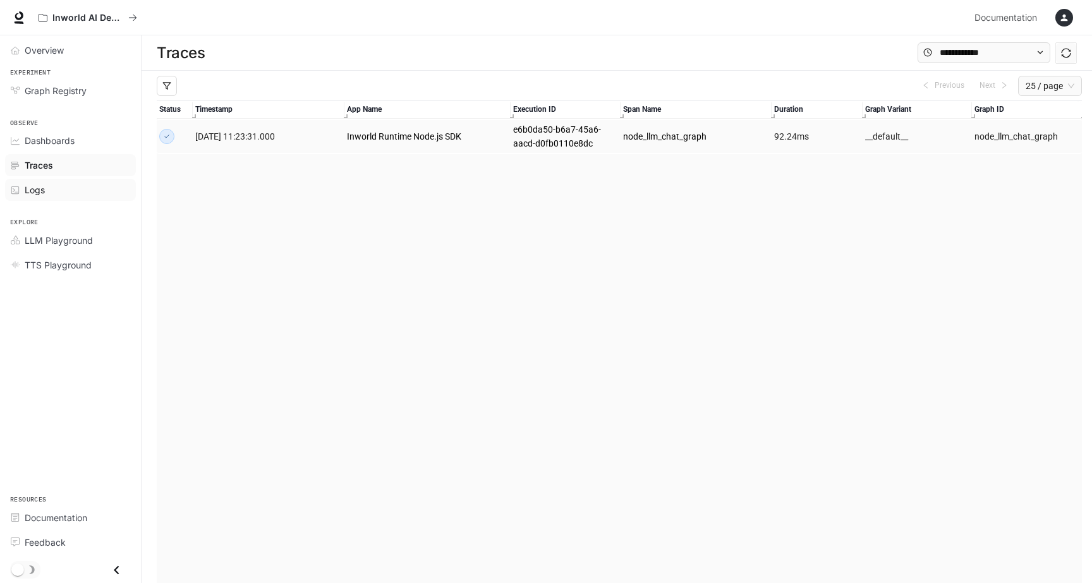
click at [61, 189] on div "Logs" at bounding box center [78, 189] width 106 height 13
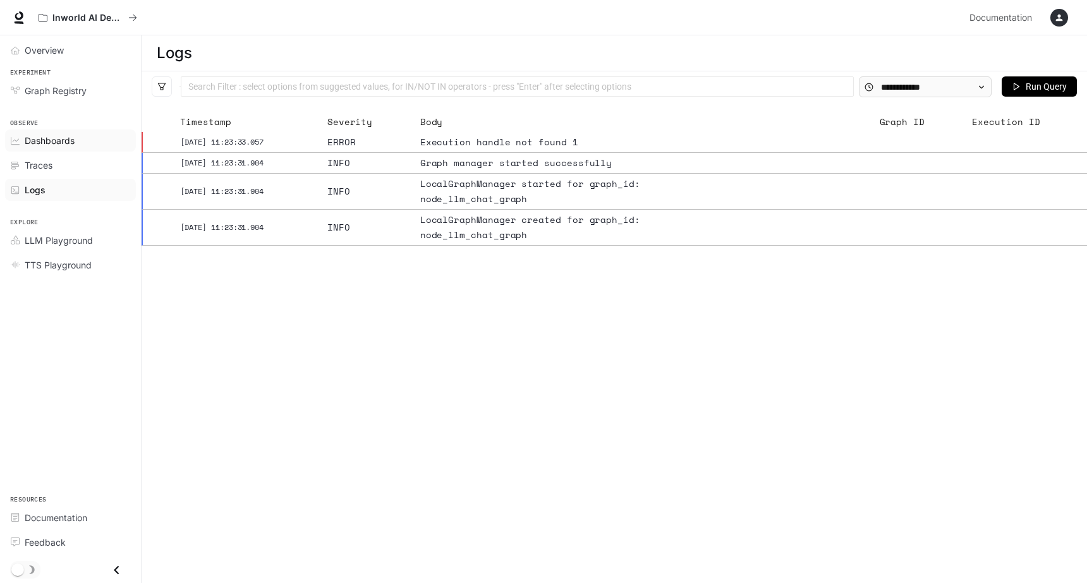
click at [62, 148] on link "Dashboards" at bounding box center [70, 141] width 131 height 22
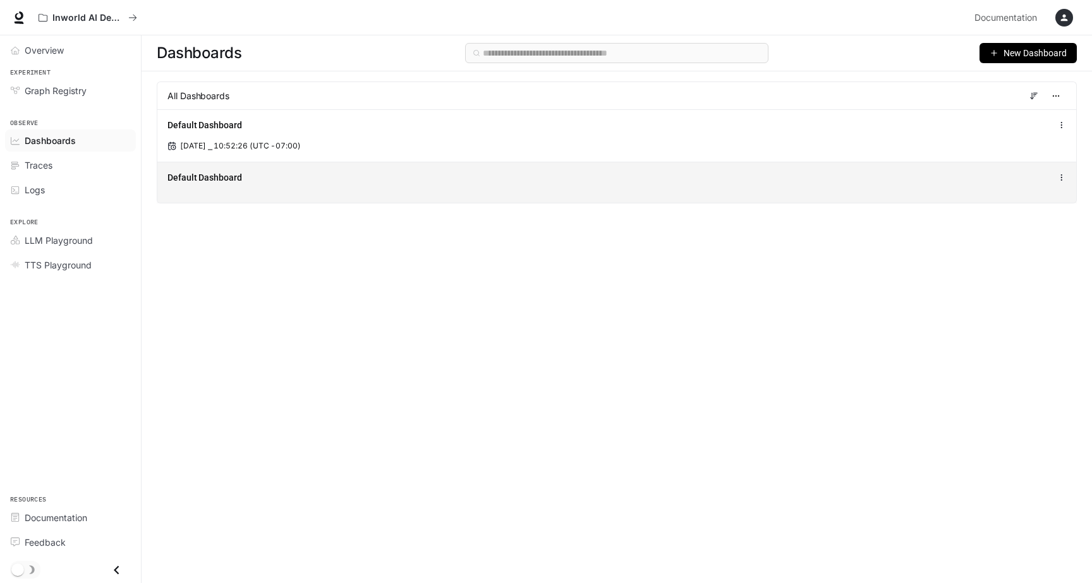
click at [884, 175] on div "Default Dashboard" at bounding box center [616, 177] width 899 height 15
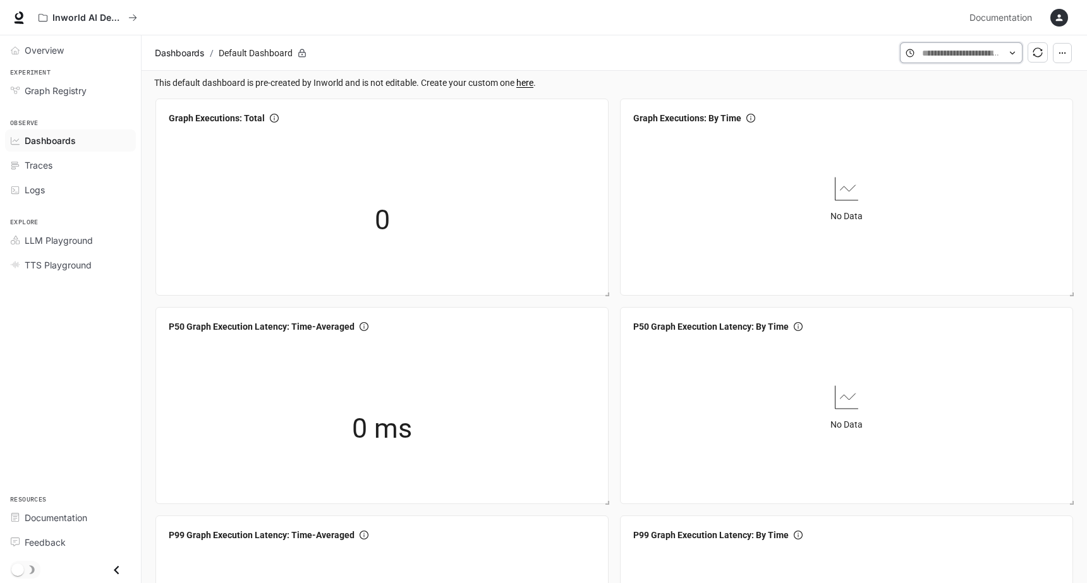
click at [976, 58] on input "text" at bounding box center [961, 53] width 78 height 14
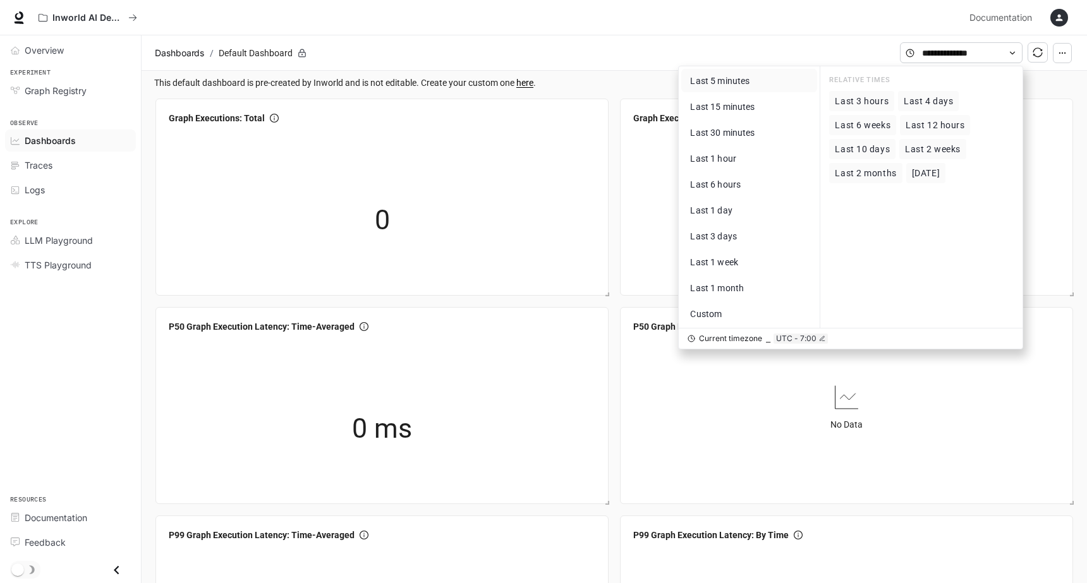
click at [767, 81] on button "Last 5 minutes" at bounding box center [749, 80] width 136 height 23
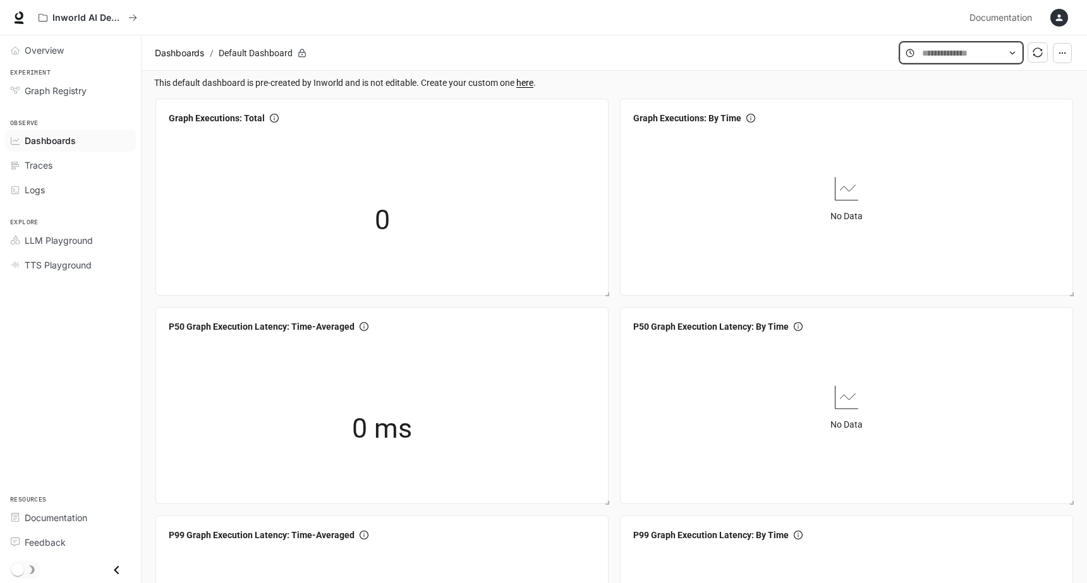
click at [933, 55] on input "text" at bounding box center [961, 53] width 78 height 14
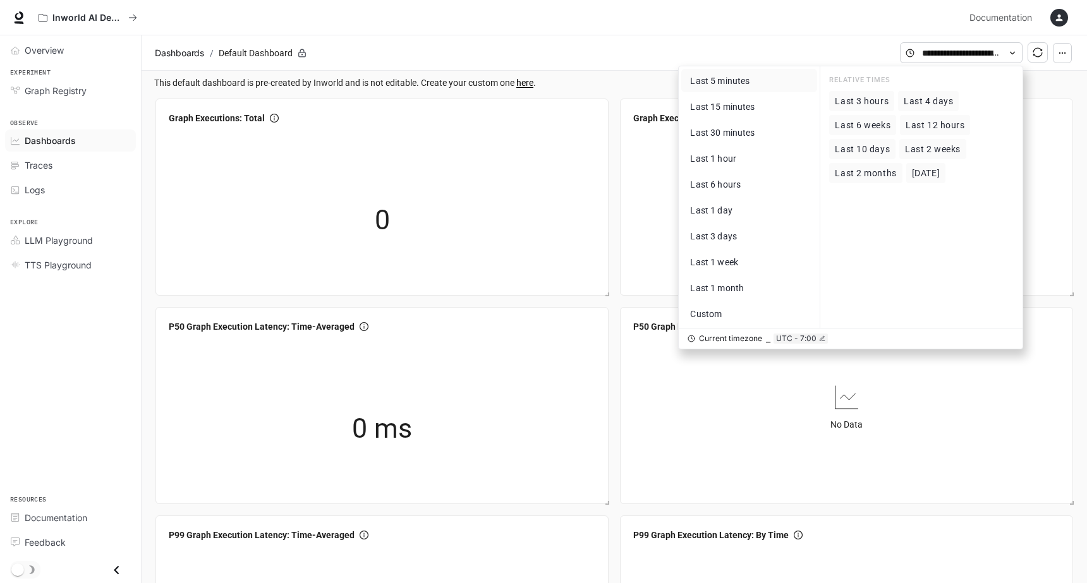
click at [879, 100] on span "Last 3 hours" at bounding box center [862, 101] width 54 height 11
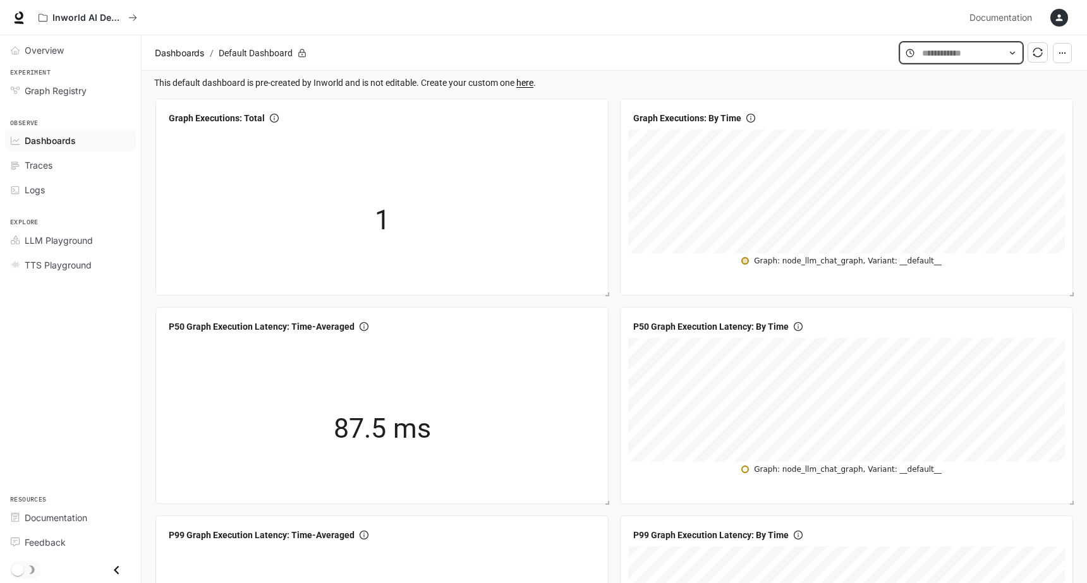
click at [955, 52] on input "text" at bounding box center [961, 53] width 78 height 14
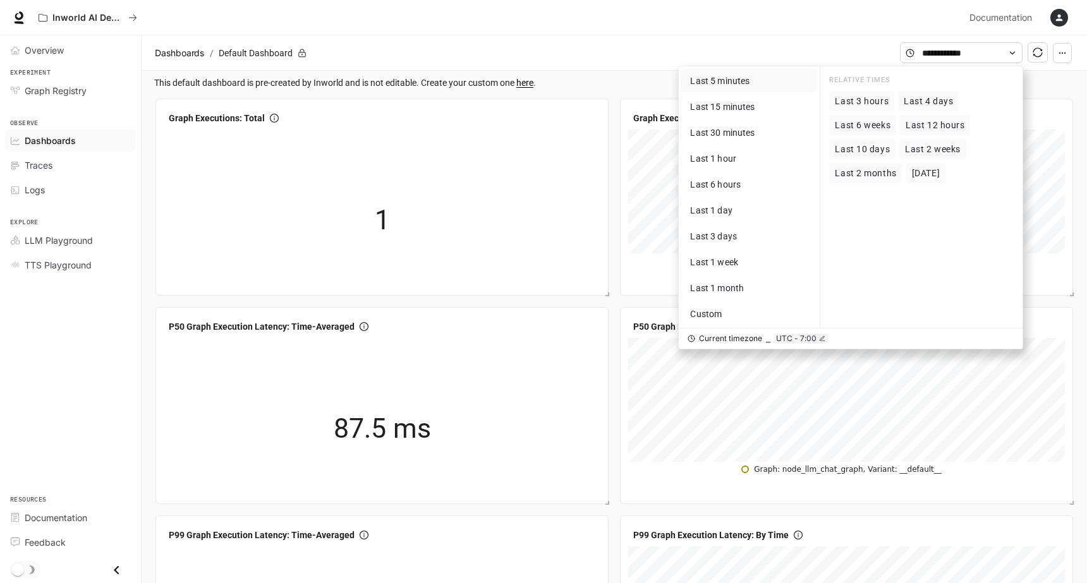
click at [750, 78] on span "Last 5 minutes" at bounding box center [719, 81] width 59 height 10
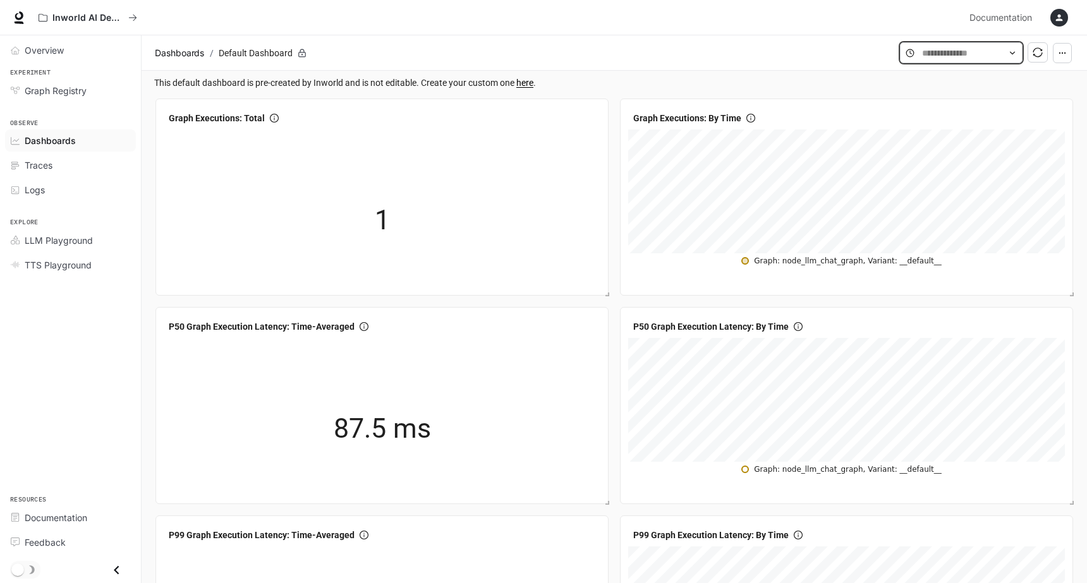
click at [951, 56] on input "text" at bounding box center [961, 53] width 78 height 14
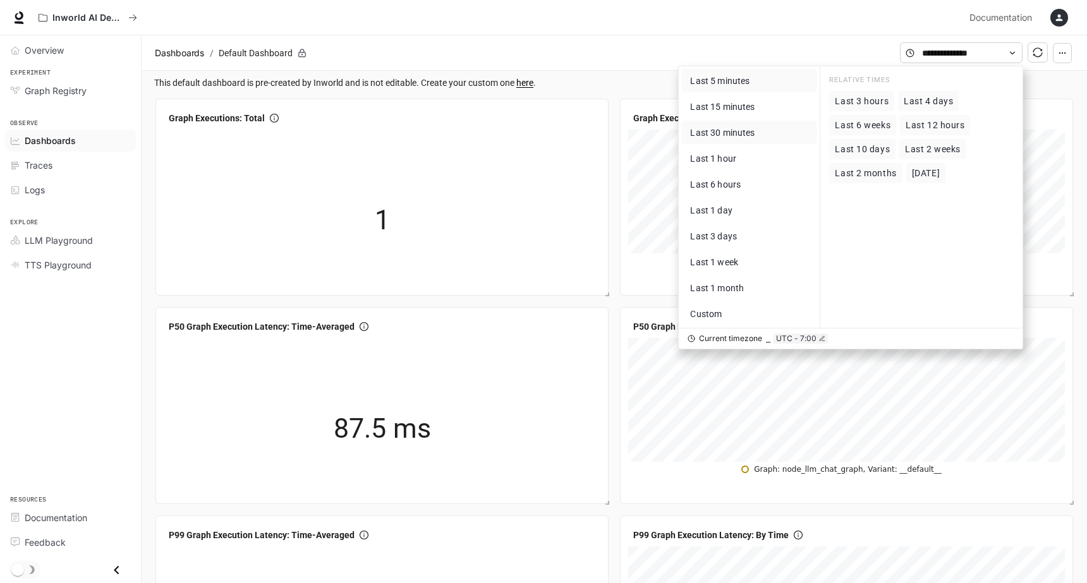
click at [747, 132] on span "Last 30 minutes" at bounding box center [722, 133] width 64 height 10
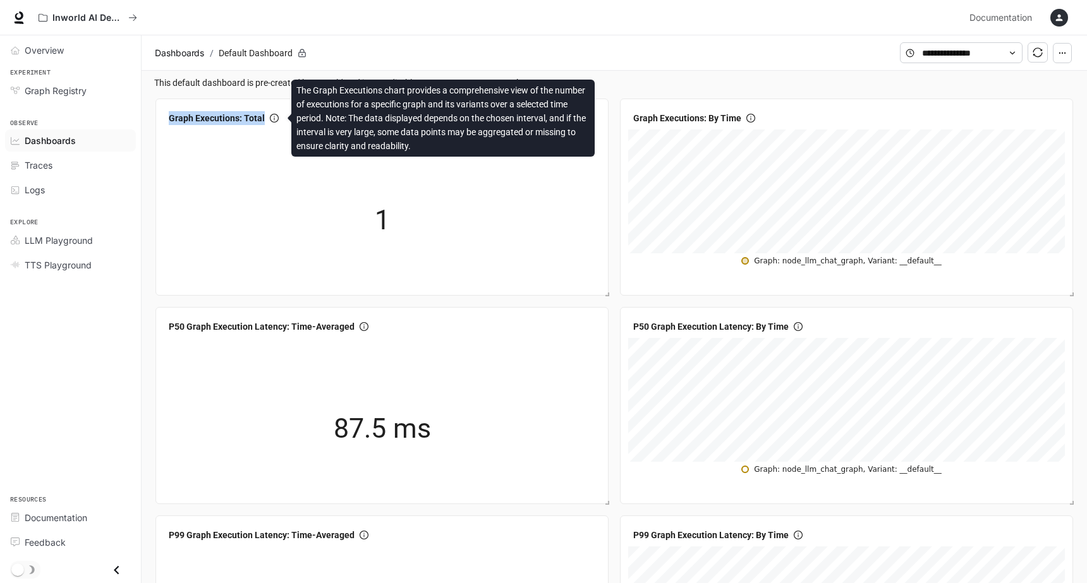
drag, startPoint x: 149, startPoint y: 115, endPoint x: 281, endPoint y: 117, distance: 132.1
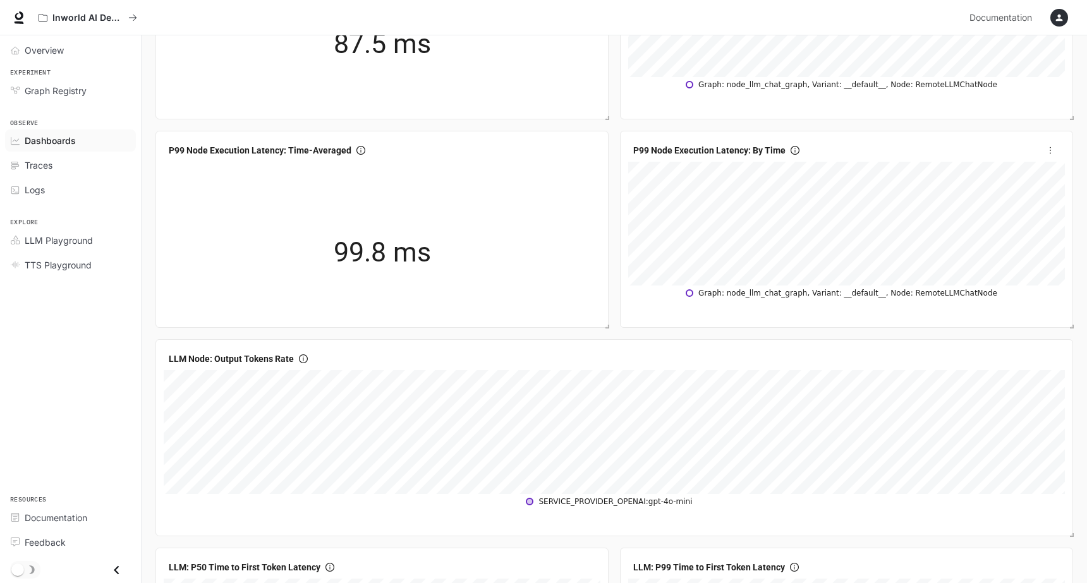
scroll to position [1095, 0]
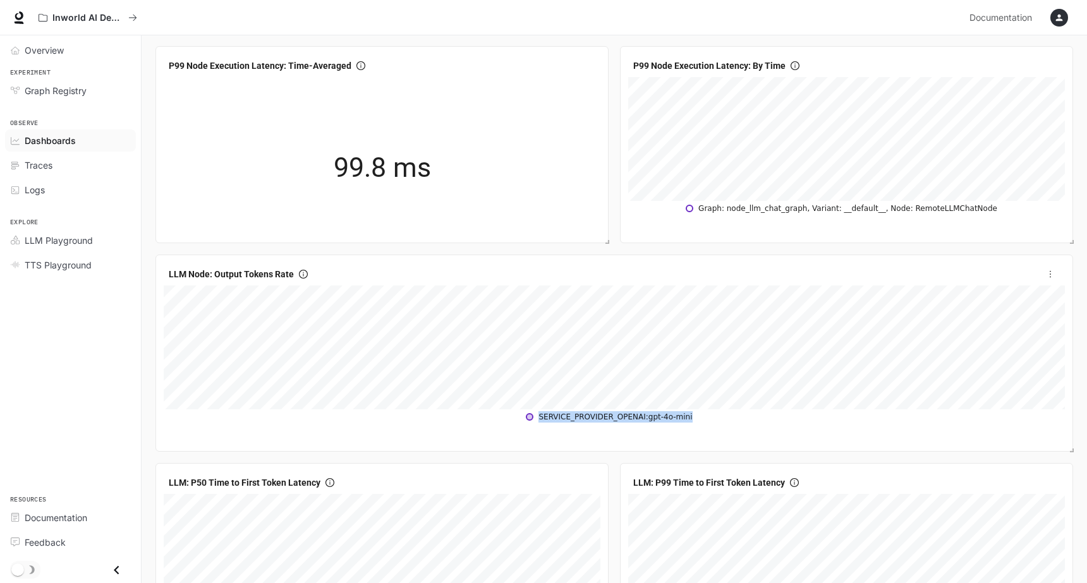
drag, startPoint x: 707, startPoint y: 418, endPoint x: 542, endPoint y: 418, distance: 165.0
click at [542, 418] on table "SERVICE_PROVIDER_OPENAI:gpt-4o-mini" at bounding box center [614, 417] width 901 height 14
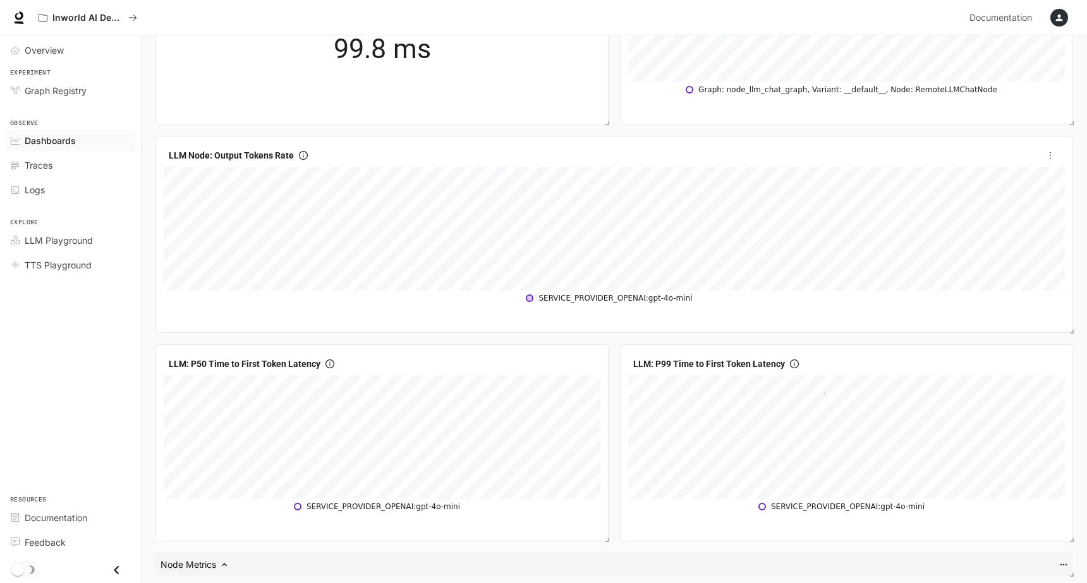
scroll to position [1327, 0]
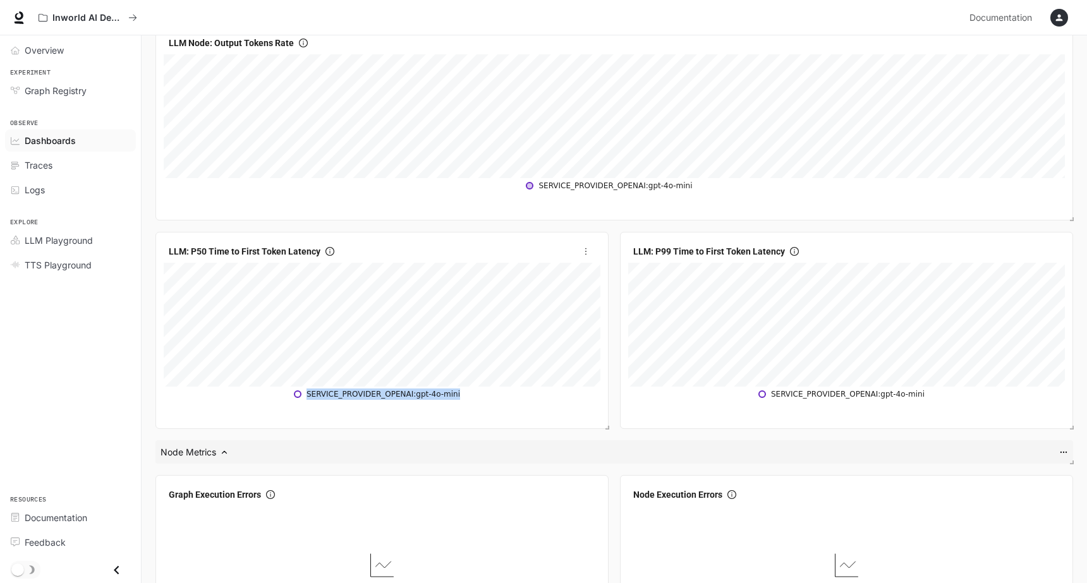
drag, startPoint x: 464, startPoint y: 397, endPoint x: 303, endPoint y: 392, distance: 161.2
click at [303, 392] on tbody "SERVICE_PROVIDER_OPENAI:gpt-4o-mini" at bounding box center [382, 393] width 176 height 13
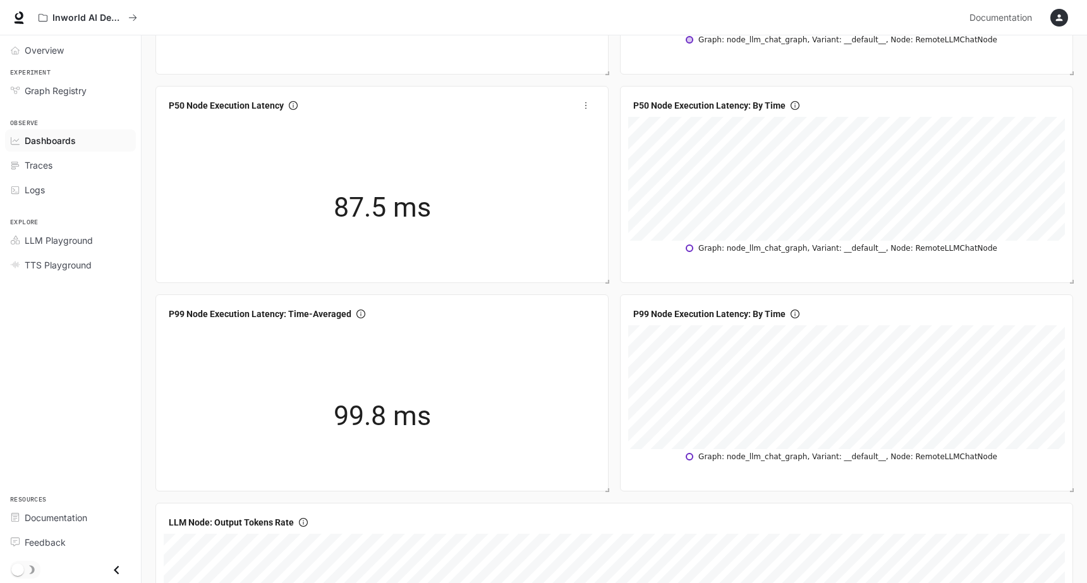
scroll to position [825, 0]
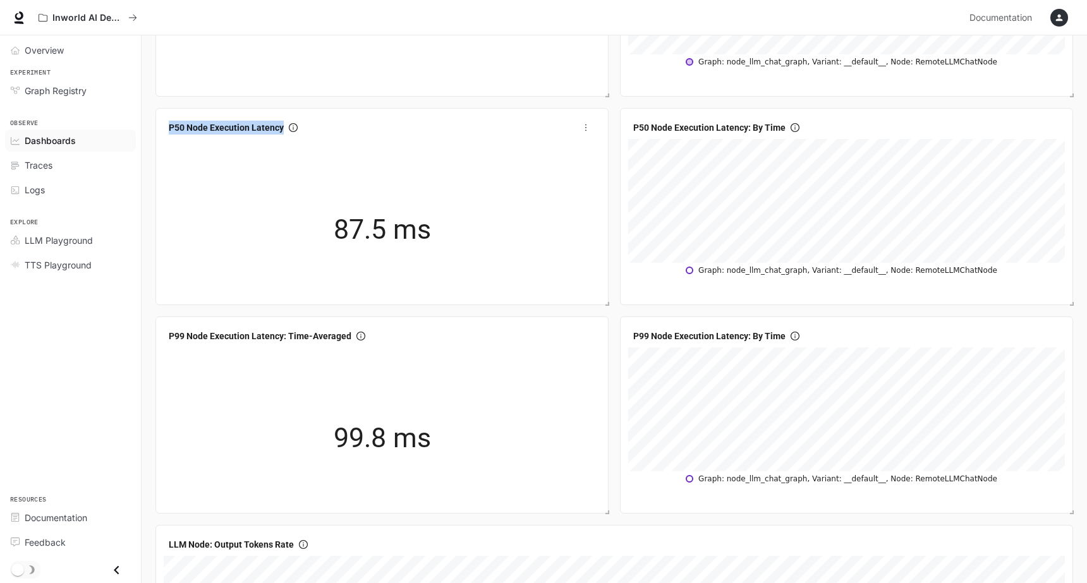
drag, startPoint x: 154, startPoint y: 128, endPoint x: 289, endPoint y: 129, distance: 135.9
click at [290, 129] on div "P50 Node Execution Latency 87.5 ms" at bounding box center [382, 207] width 458 height 202
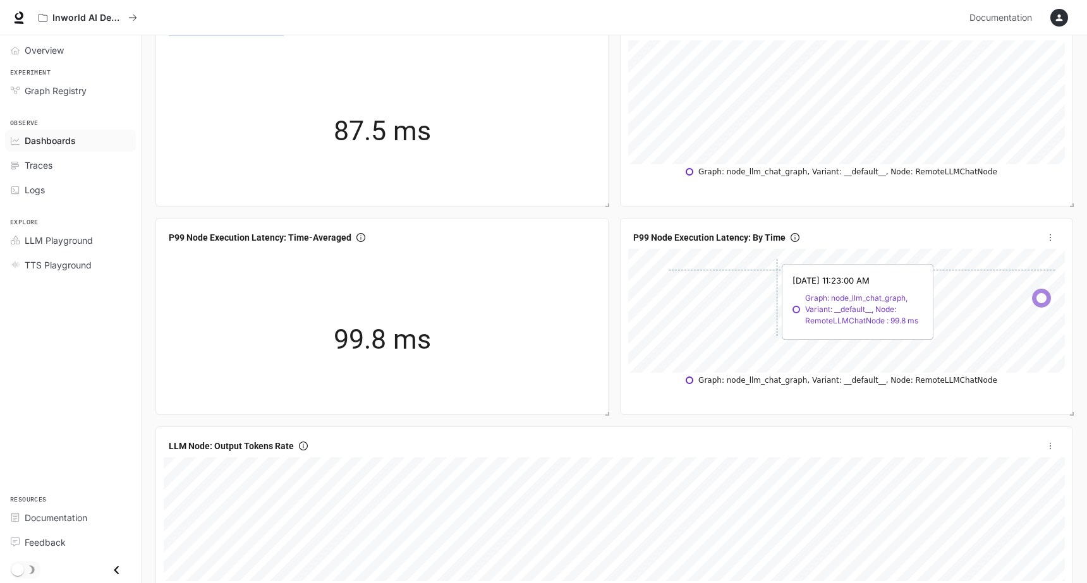
scroll to position [904, 0]
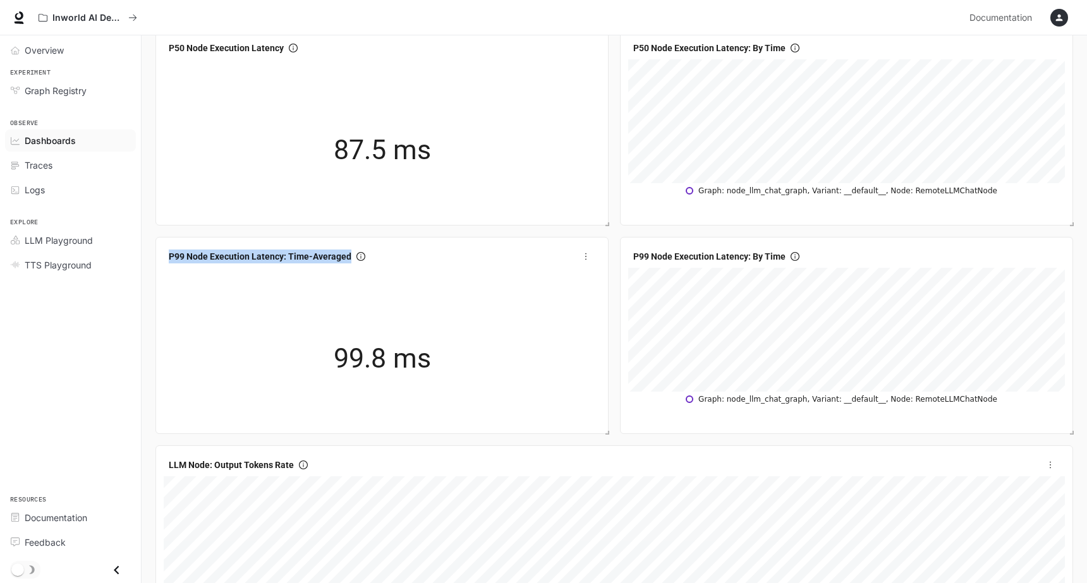
drag, startPoint x: 162, startPoint y: 255, endPoint x: 363, endPoint y: 256, distance: 201.0
click at [363, 256] on div "P99 Node Execution Latency: Time-Averaged 99.8 ms" at bounding box center [381, 335] width 453 height 197
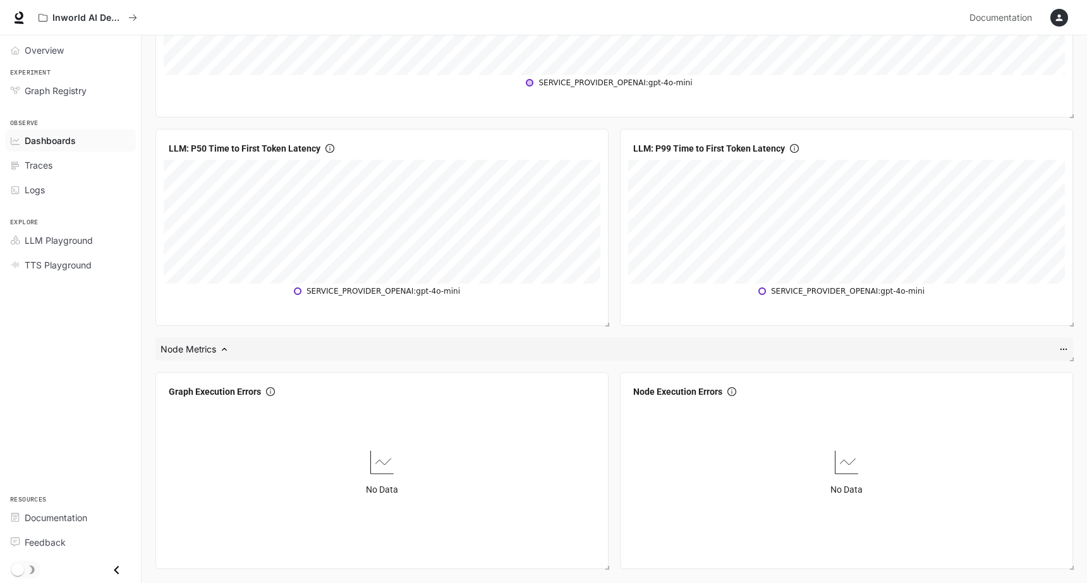
scroll to position [1428, 0]
click at [586, 392] on icon "more" at bounding box center [585, 393] width 1 height 7
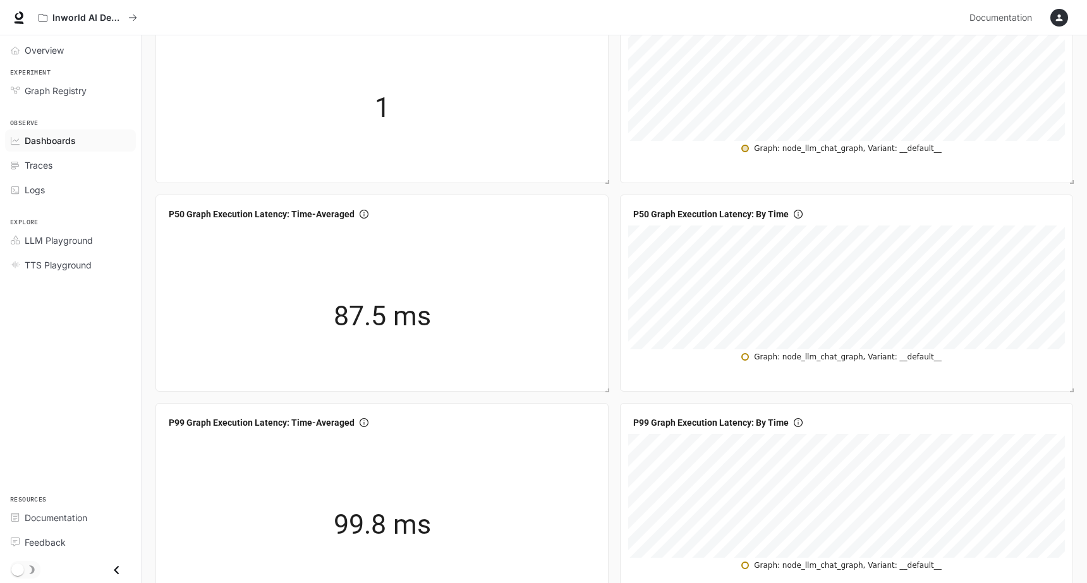
scroll to position [0, 0]
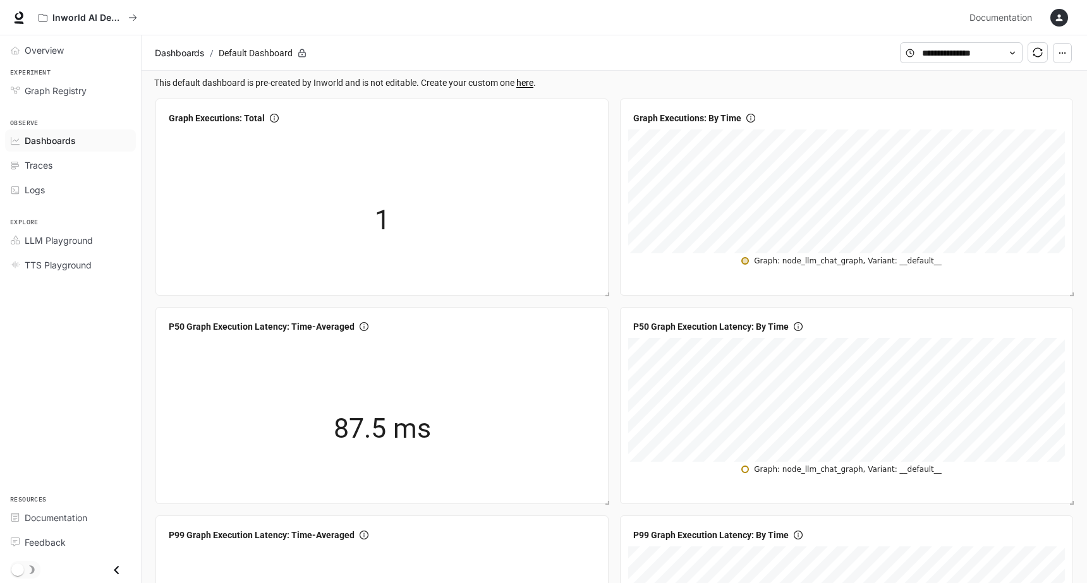
click at [1035, 52] on icon "sync" at bounding box center [1038, 52] width 10 height 10
click at [1035, 56] on icon "sync" at bounding box center [1038, 52] width 10 height 10
click at [74, 166] on div "Traces" at bounding box center [78, 165] width 106 height 13
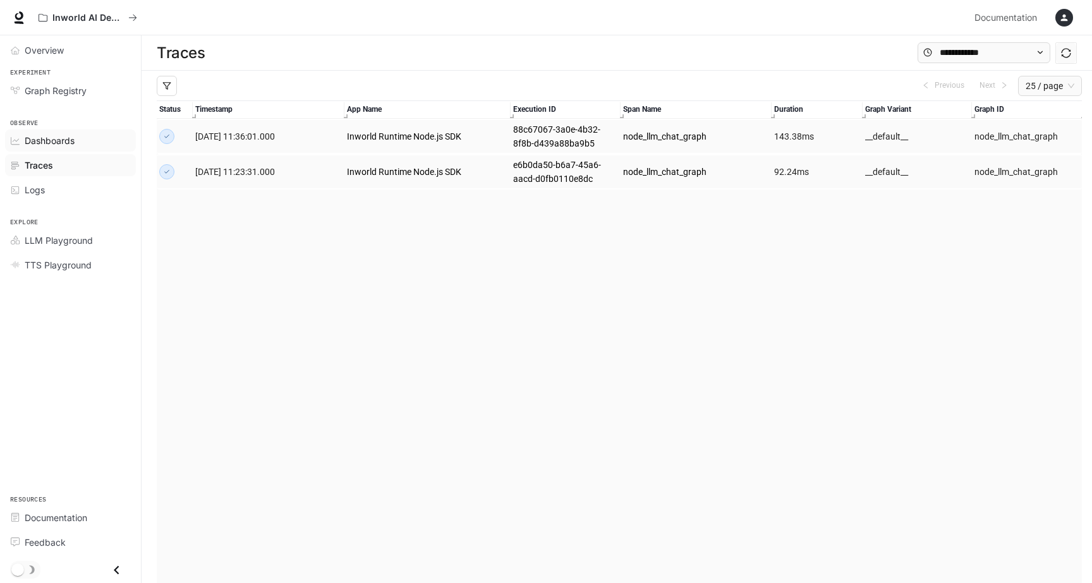
click at [77, 130] on link "Dashboards" at bounding box center [70, 141] width 131 height 22
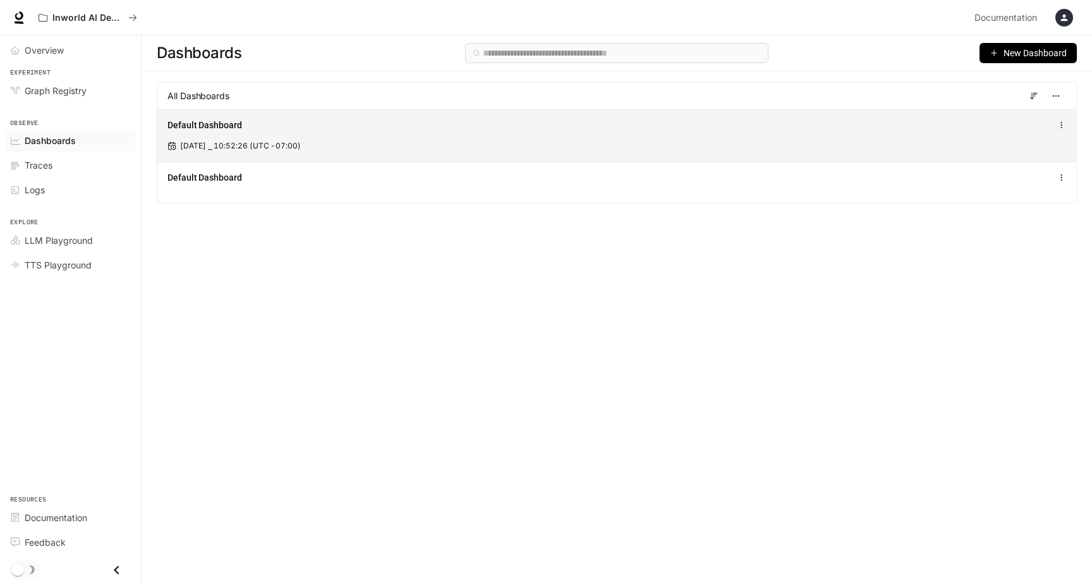
click at [378, 146] on div "[DATE] ⎯ 10:52:26 (UTC -07:00)" at bounding box center [616, 145] width 899 height 11
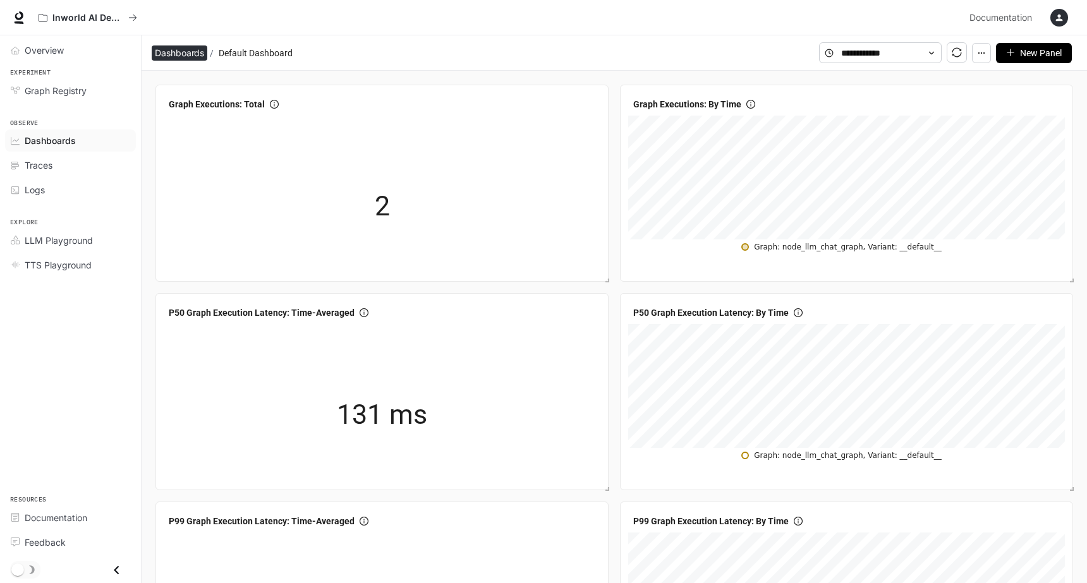
click at [197, 56] on span "Dashboards" at bounding box center [179, 53] width 49 height 15
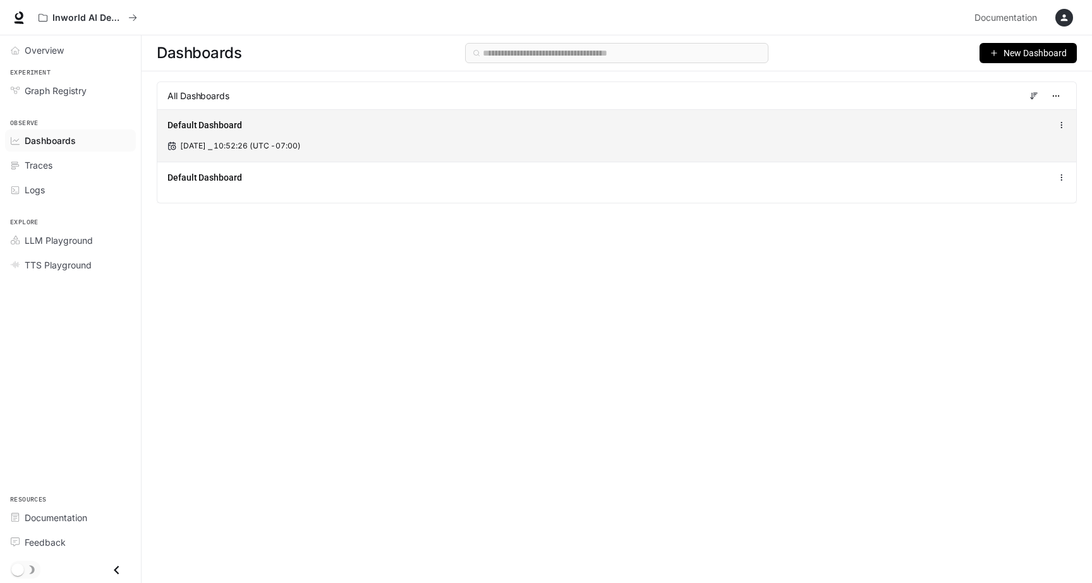
click at [525, 146] on div "[DATE] ⎯ 10:52:26 (UTC -07:00)" at bounding box center [616, 145] width 899 height 11
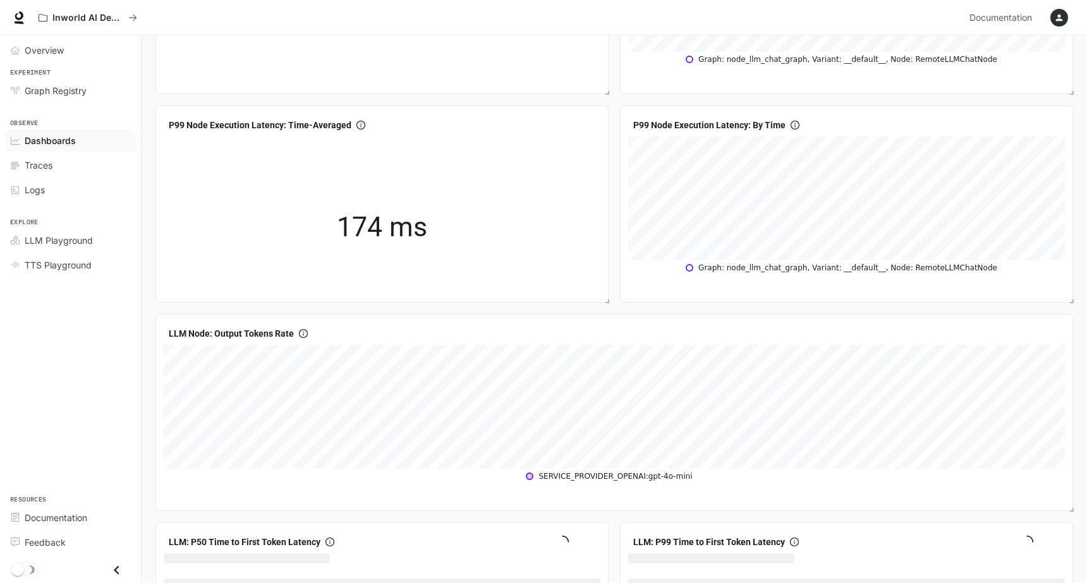
scroll to position [1046, 0]
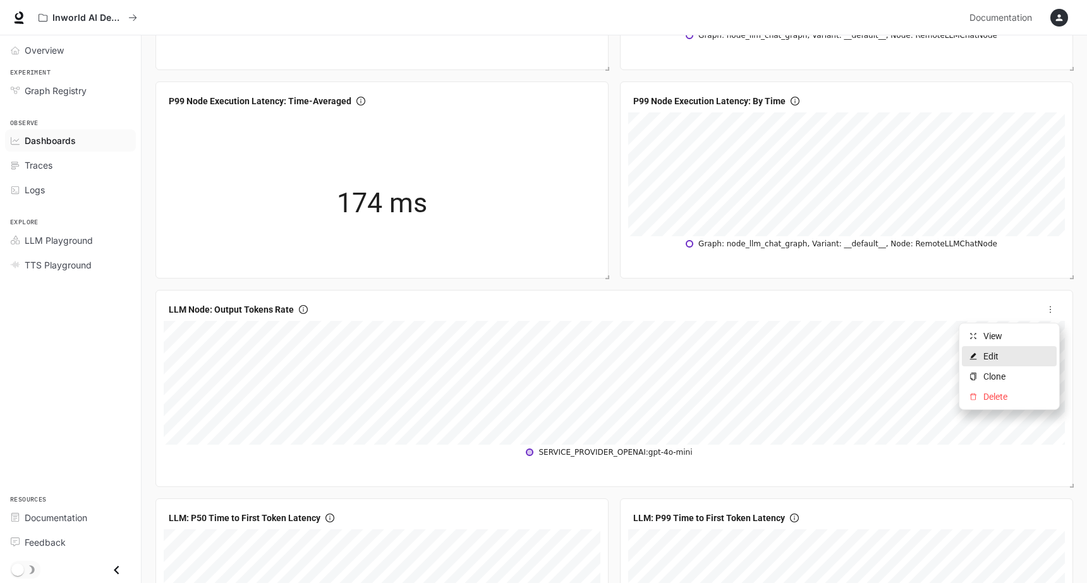
click at [1017, 355] on span "Edit" at bounding box center [1016, 356] width 66 height 14
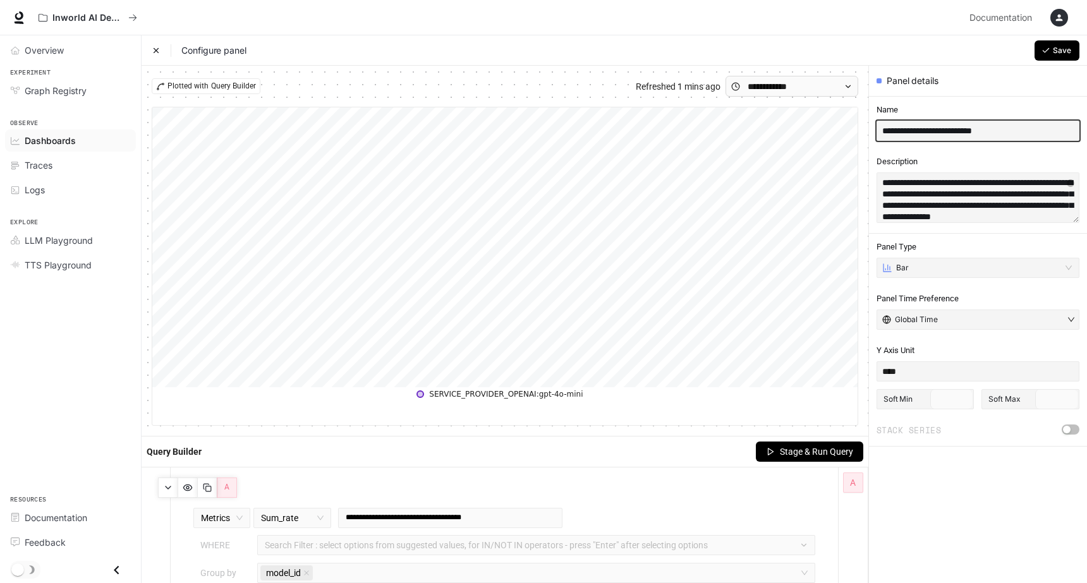
drag, startPoint x: 1023, startPoint y: 133, endPoint x: 860, endPoint y: 133, distance: 163.1
click at [860, 133] on div "**********" at bounding box center [614, 365] width 945 height 599
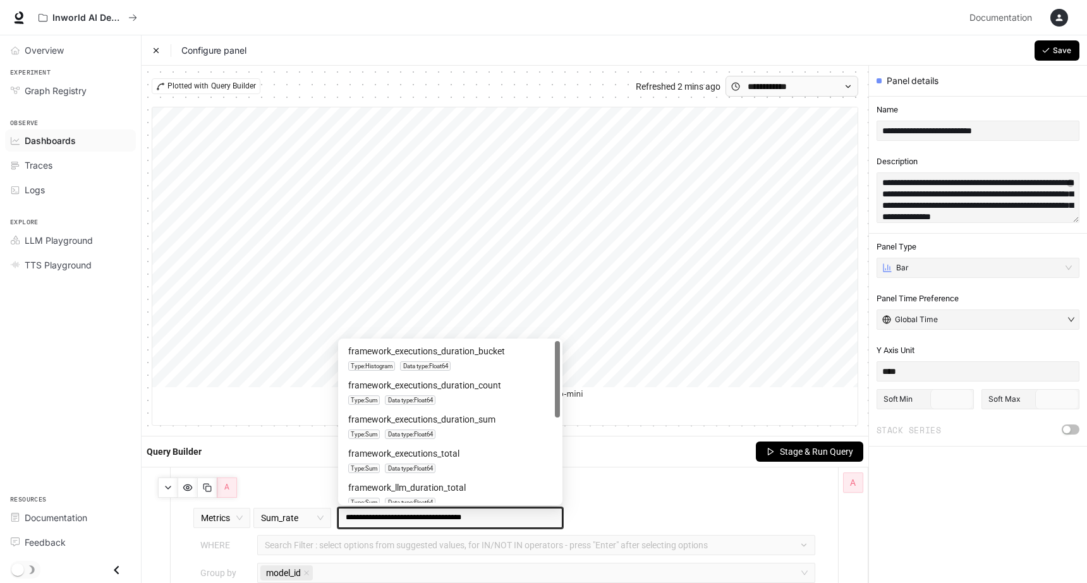
drag, startPoint x: 488, startPoint y: 514, endPoint x: 344, endPoint y: 516, distance: 144.1
click at [344, 516] on div "**********" at bounding box center [450, 518] width 224 height 20
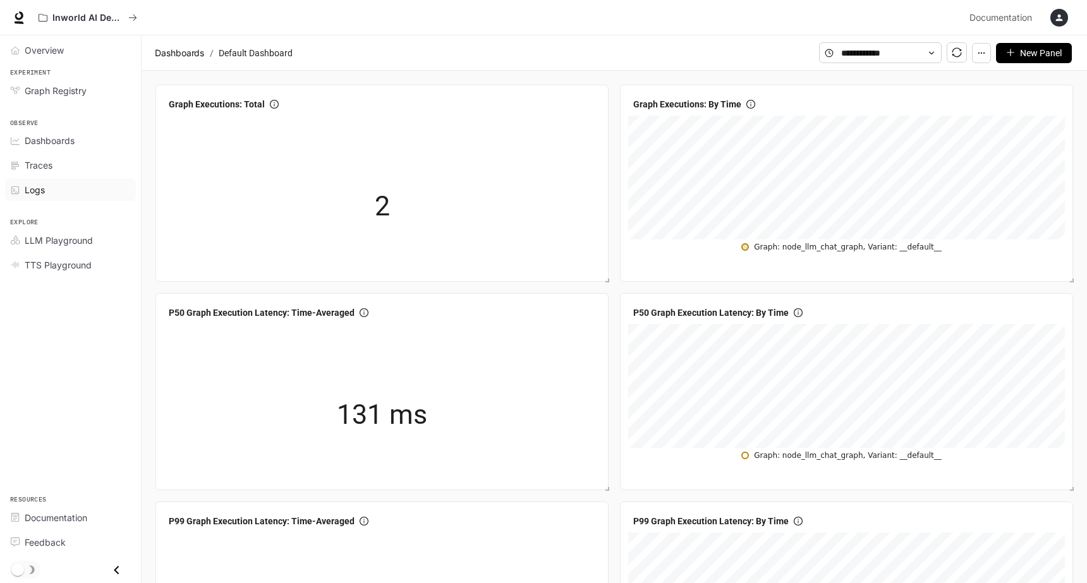
click at [63, 191] on div "Logs" at bounding box center [78, 189] width 106 height 13
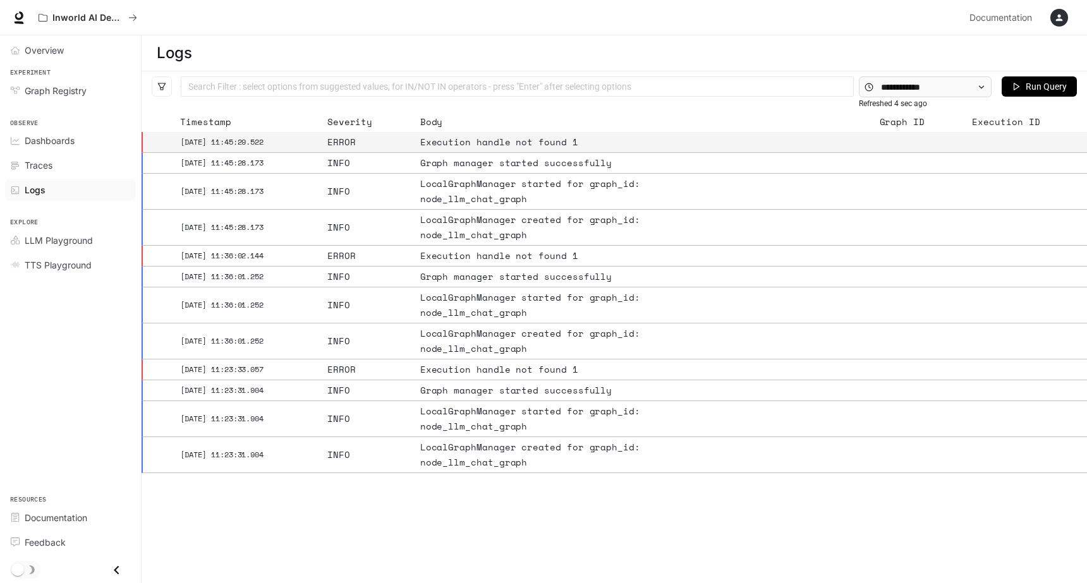
click at [446, 146] on div "Execution handle not found 1" at bounding box center [571, 142] width 303 height 15
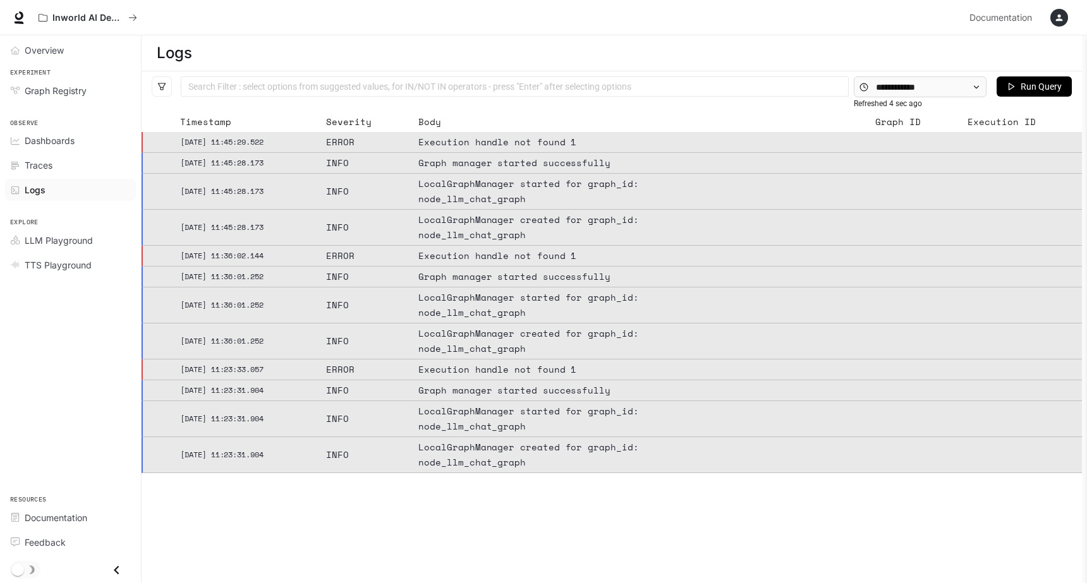
type textarea "**********"
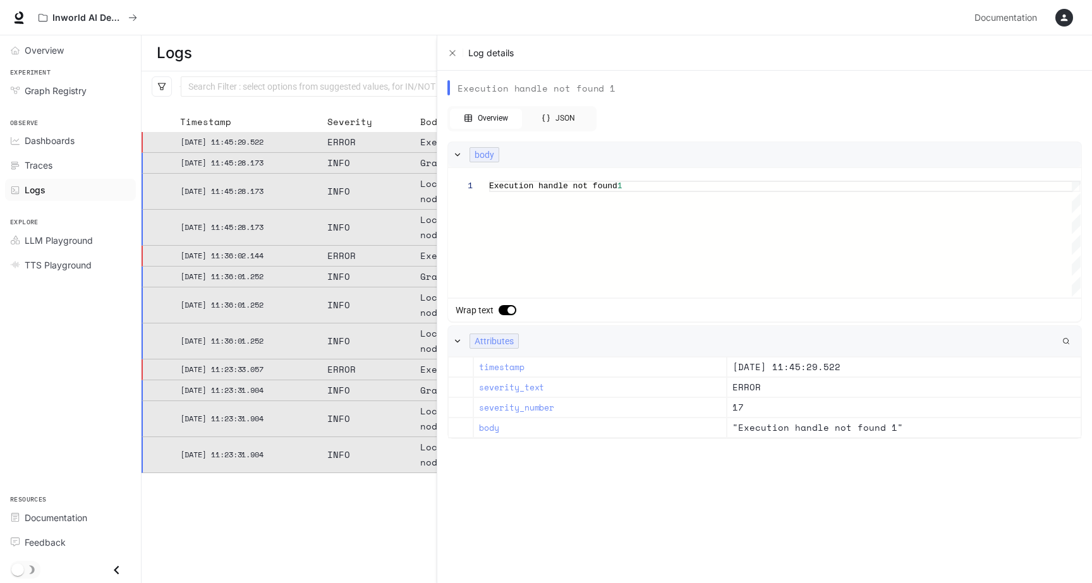
click at [446, 52] on div "Log details" at bounding box center [764, 52] width 655 height 35
click at [452, 54] on icon "Close" at bounding box center [452, 53] width 5 height 5
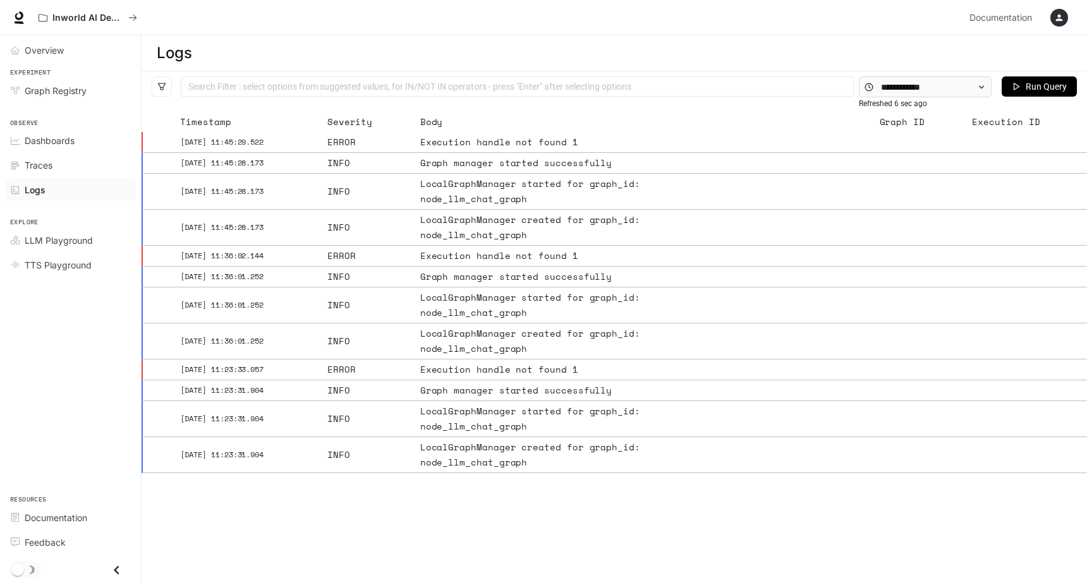
click at [81, 153] on li "Traces" at bounding box center [70, 165] width 141 height 25
click at [78, 162] on div "Traces" at bounding box center [78, 165] width 106 height 13
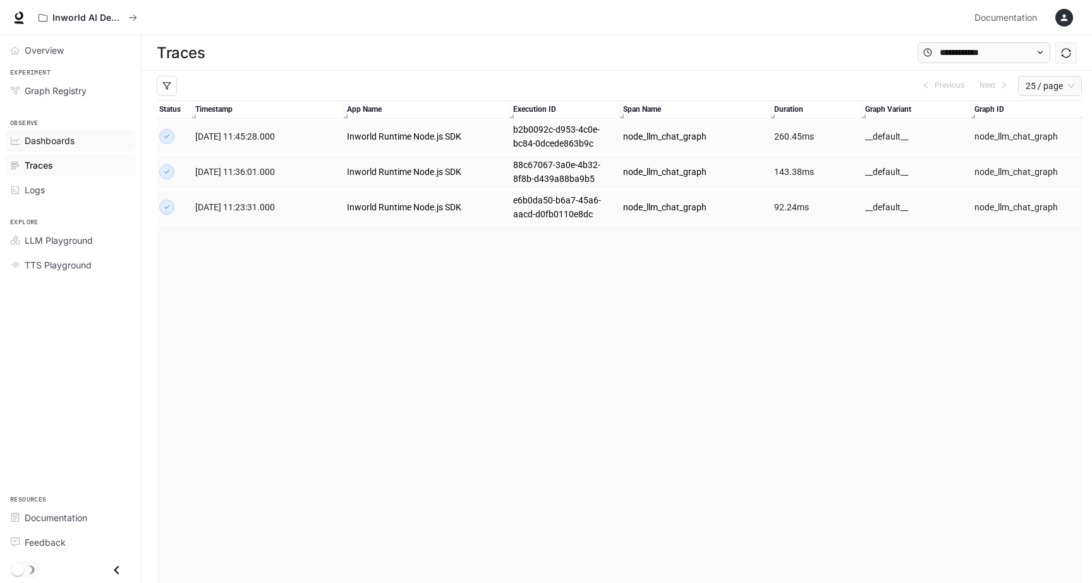
click at [96, 141] on div "Dashboards" at bounding box center [78, 140] width 106 height 13
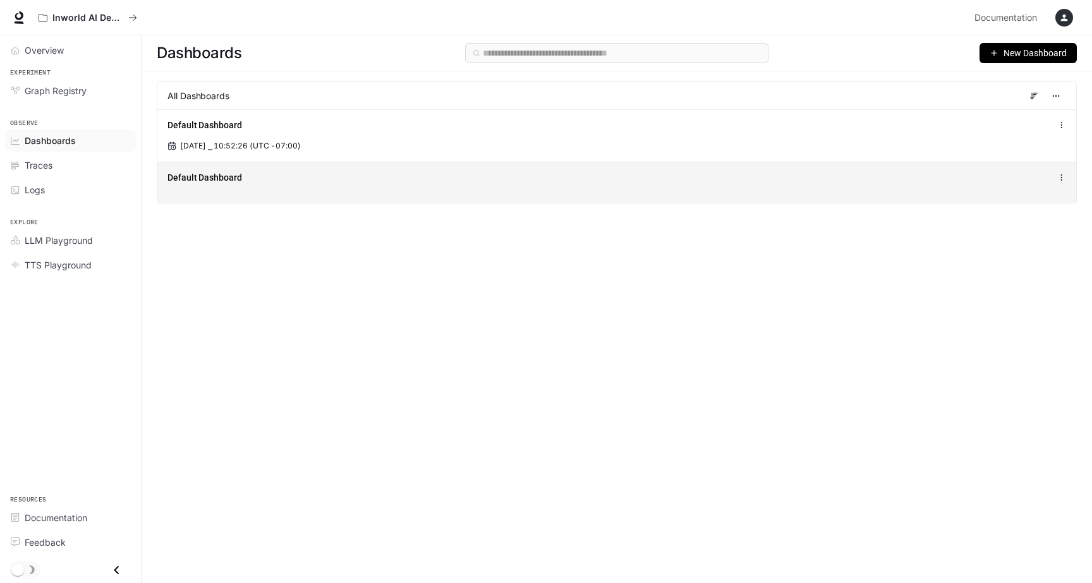
click at [746, 174] on div "Default Dashboard" at bounding box center [616, 177] width 899 height 15
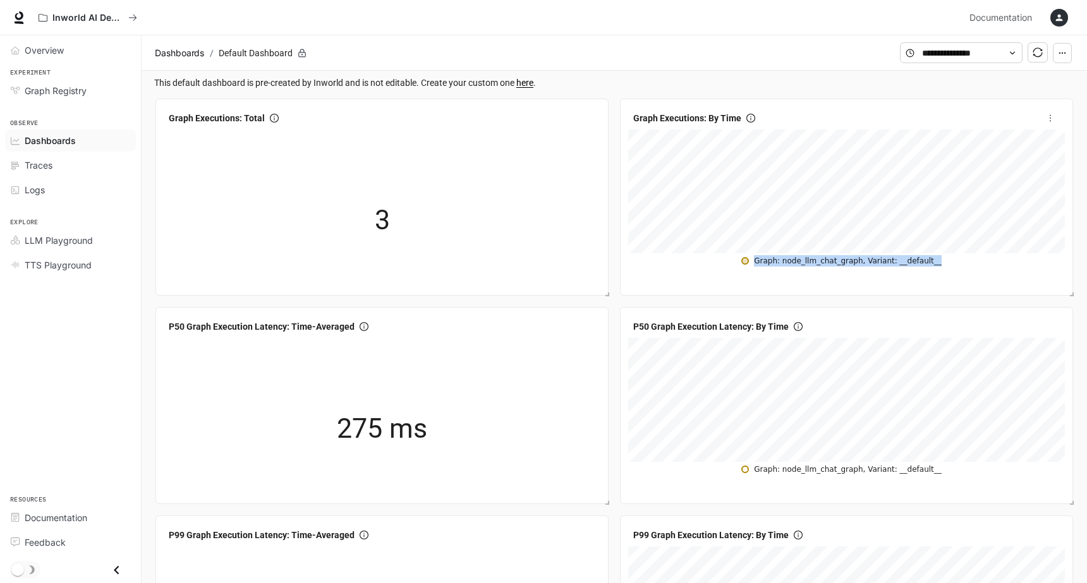
drag, startPoint x: 972, startPoint y: 262, endPoint x: 758, endPoint y: 260, distance: 214.3
click at [758, 260] on table "Graph: node_llm_chat_graph, Variant: __default__" at bounding box center [846, 260] width 437 height 14
copy div "Graph: node_llm_chat_graph, Variant: __default__"
drag, startPoint x: 947, startPoint y: 262, endPoint x: 759, endPoint y: 263, distance: 188.3
click at [759, 263] on table "Graph: node_llm_chat_graph, Variant: __default__" at bounding box center [846, 260] width 437 height 14
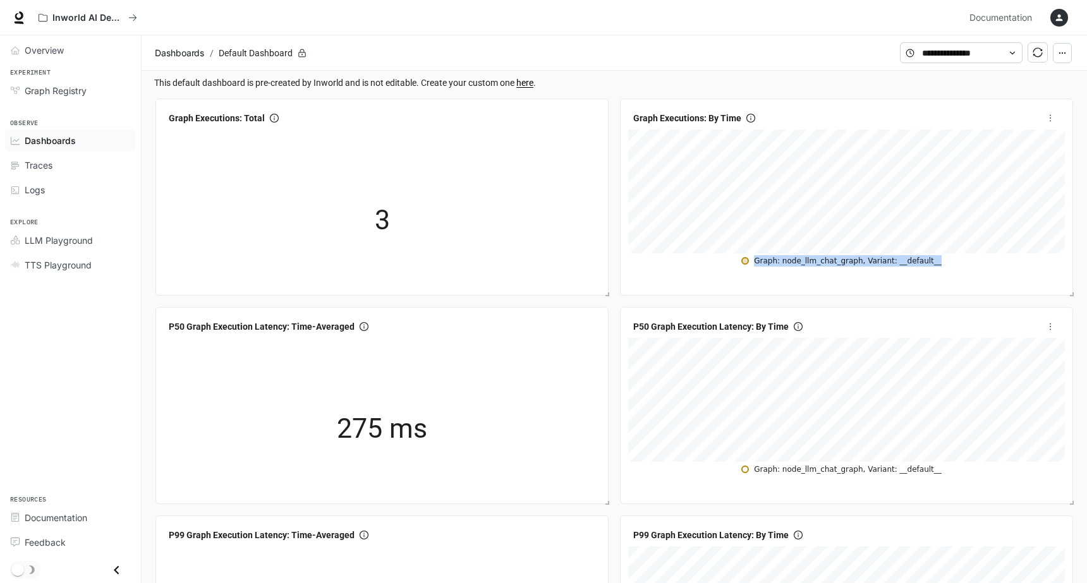
copy div "Graph: node_llm_chat_graph, Variant: __default__"
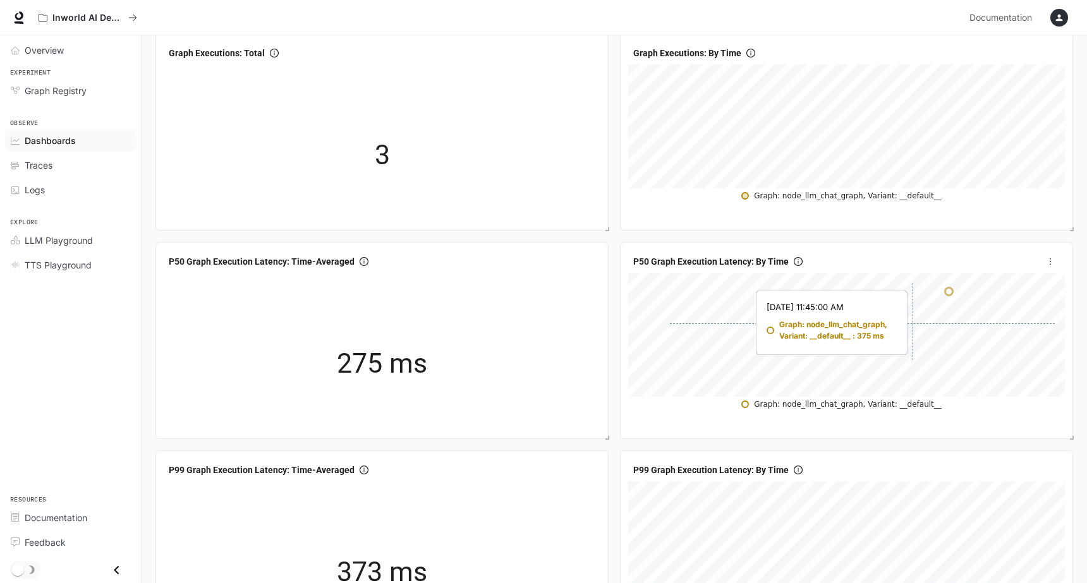
scroll to position [83, 0]
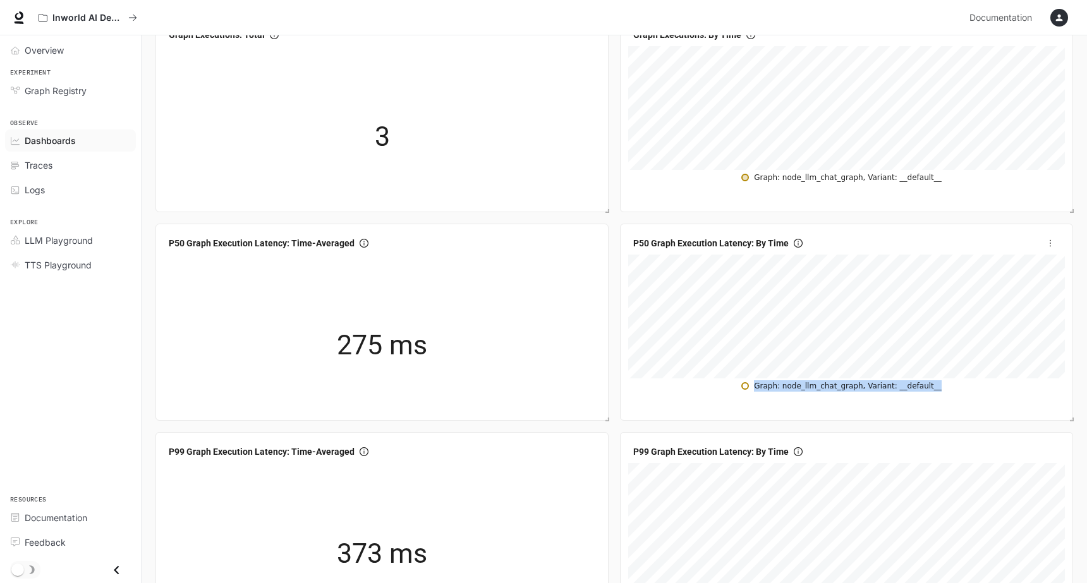
drag, startPoint x: 951, startPoint y: 388, endPoint x: 760, endPoint y: 389, distance: 190.2
click at [760, 389] on table "Graph: node_llm_chat_graph, Variant: __default__" at bounding box center [846, 386] width 437 height 14
copy div "Graph: node_llm_chat_graph, Variant: __default__"
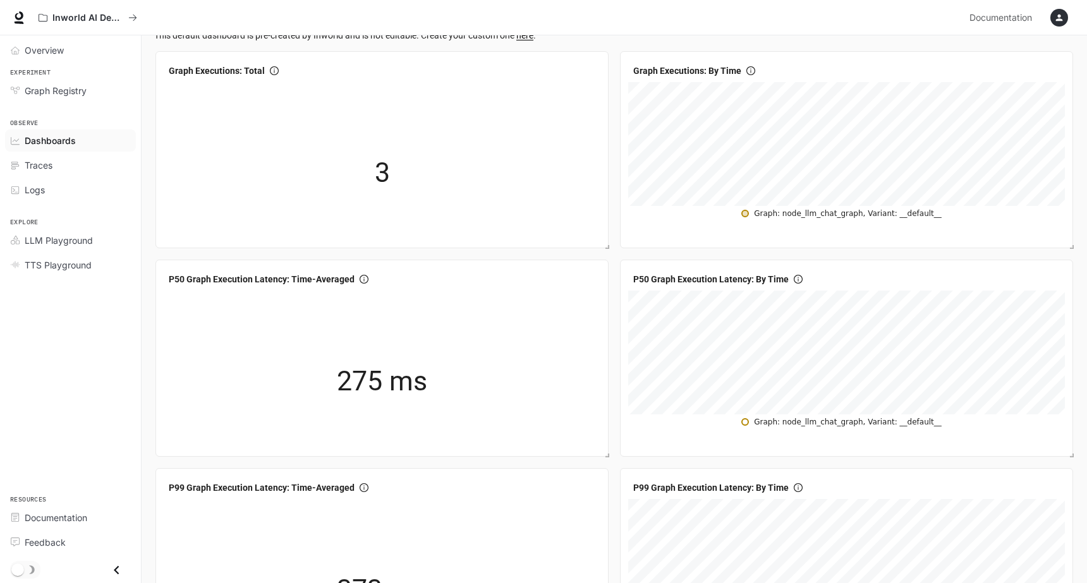
scroll to position [0, 0]
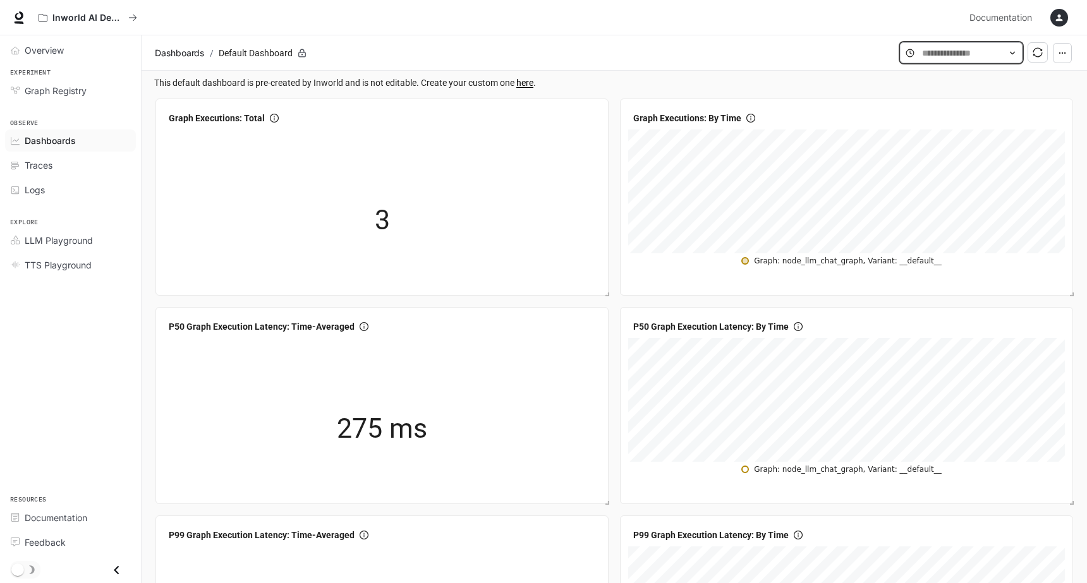
click at [966, 55] on input "text" at bounding box center [961, 53] width 78 height 14
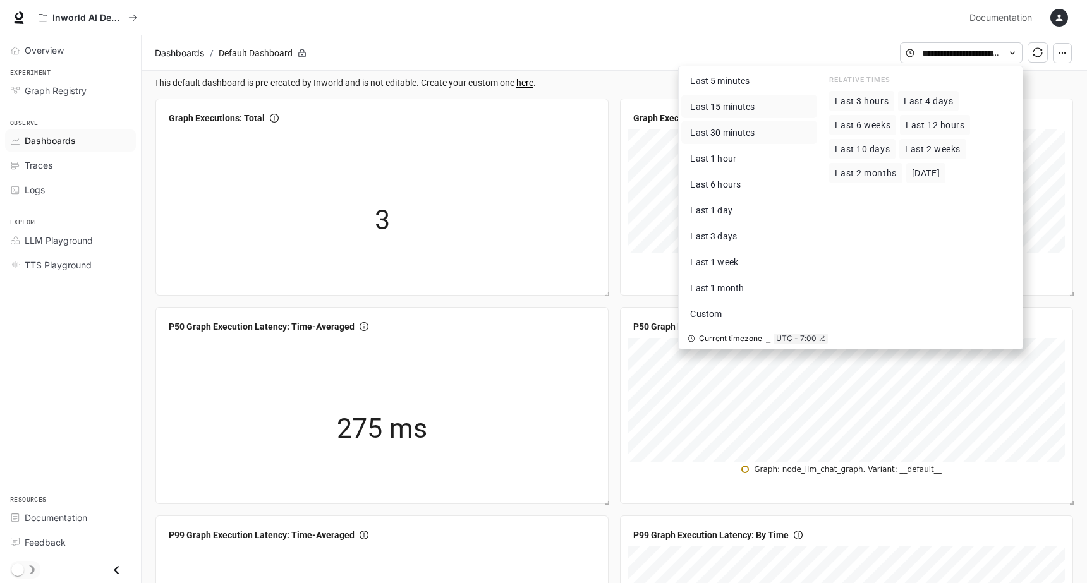
click at [744, 110] on span "Last 15 minutes" at bounding box center [722, 107] width 64 height 10
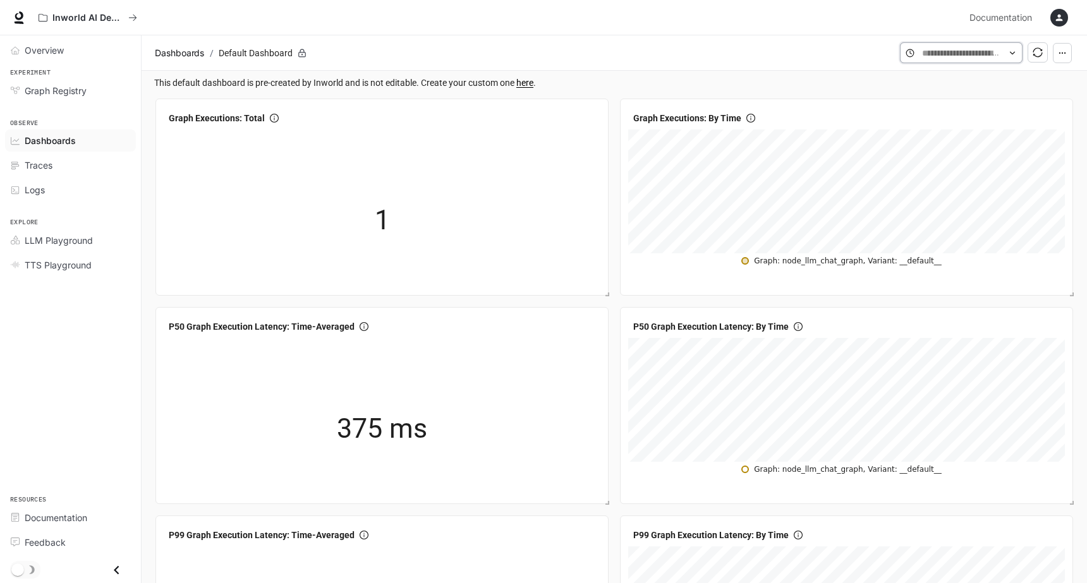
click at [933, 49] on input "text" at bounding box center [961, 53] width 78 height 14
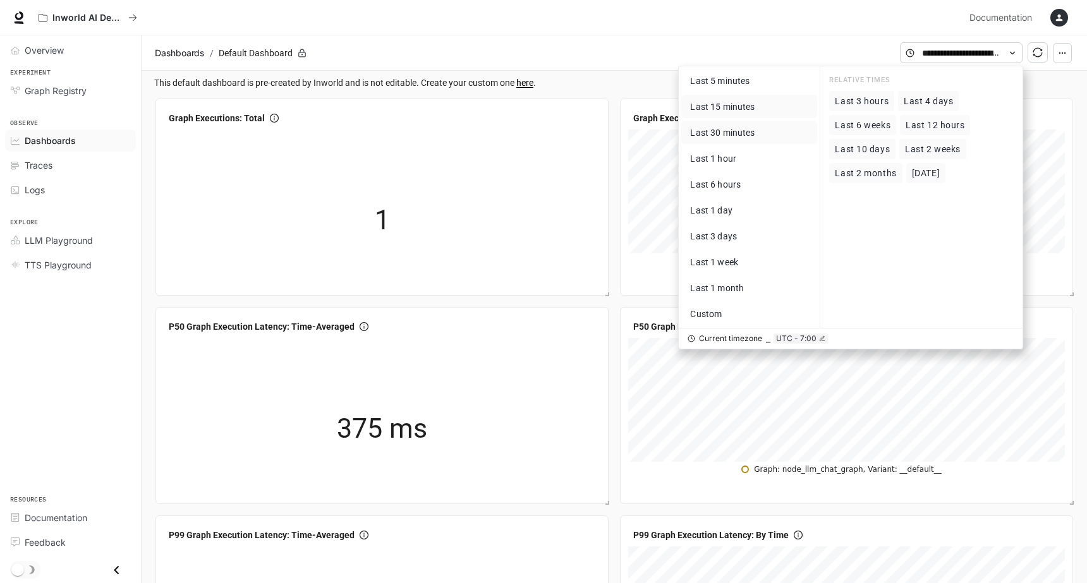
click at [767, 132] on button "Last 30 minutes" at bounding box center [749, 132] width 136 height 23
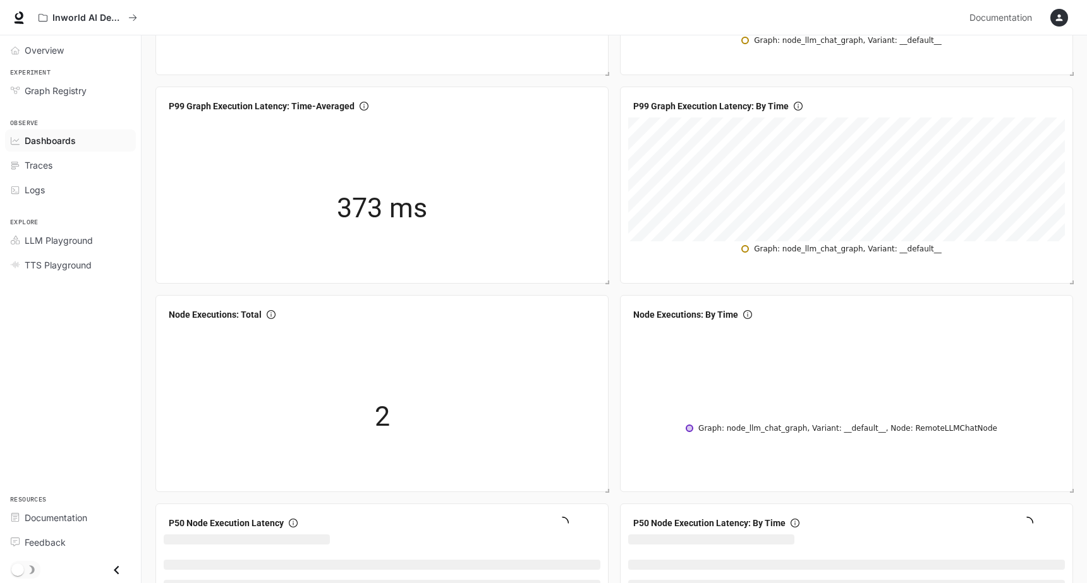
scroll to position [435, 0]
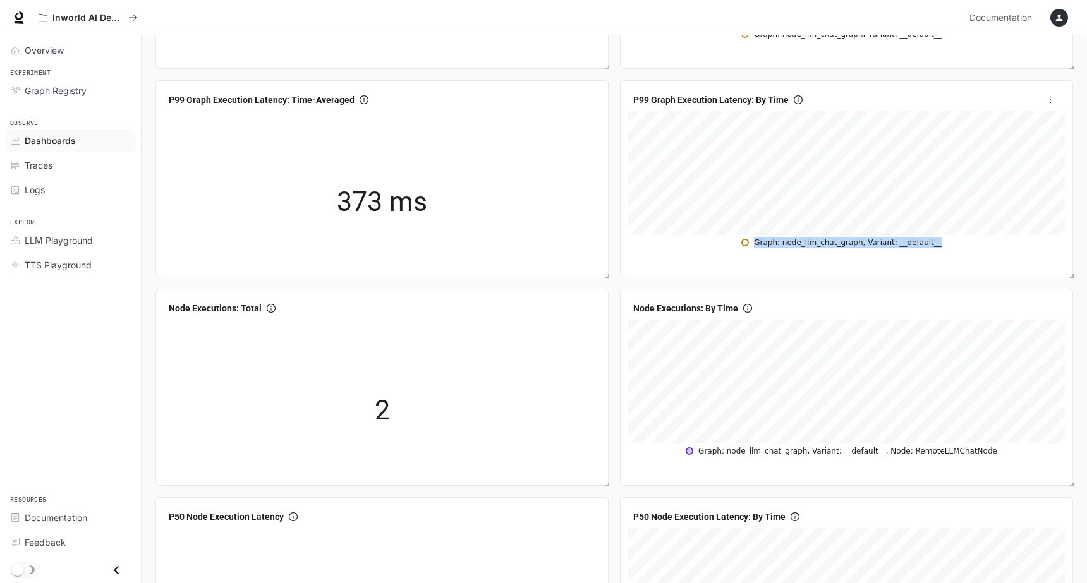
drag, startPoint x: 948, startPoint y: 244, endPoint x: 760, endPoint y: 244, distance: 188.3
click at [760, 244] on table "Graph: node_llm_chat_graph, Variant: __default__" at bounding box center [846, 242] width 437 height 14
copy div "Graph: node_llm_chat_graph, Variant: __default__"
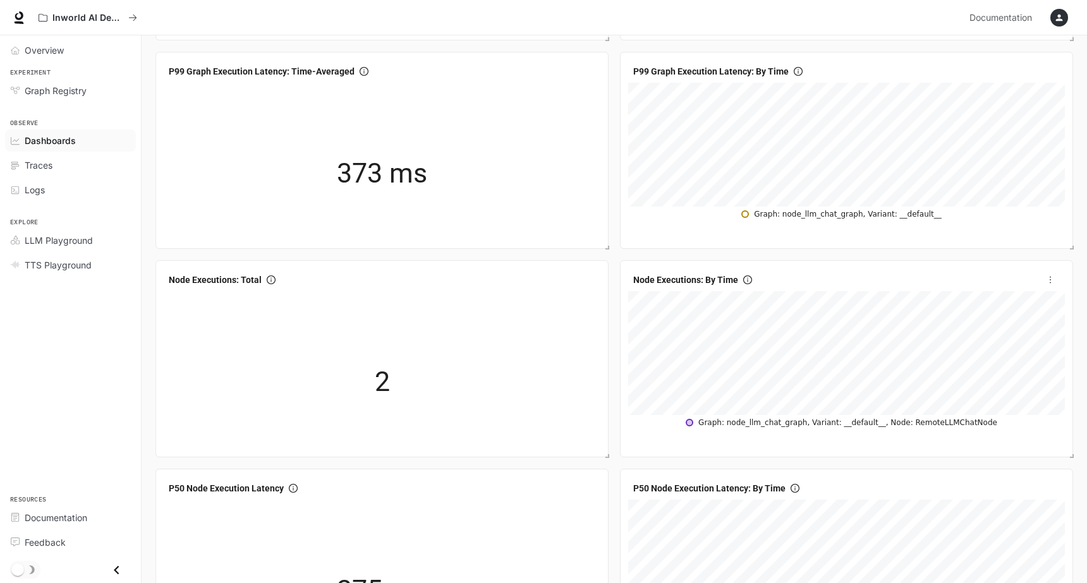
scroll to position [466, 0]
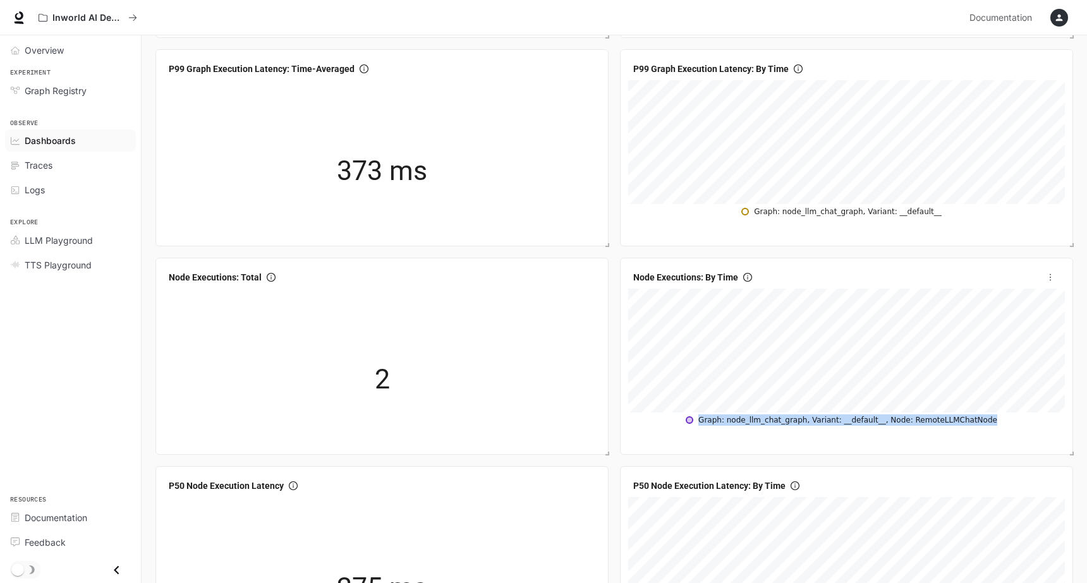
drag, startPoint x: 1006, startPoint y: 422, endPoint x: 704, endPoint y: 423, distance: 301.5
click at [704, 423] on table "Graph: node_llm_chat_graph, Variant: __default__, Node: RemoteLLMChatNode" at bounding box center [846, 420] width 437 height 14
copy div "raph: node_llm_chat_graph, Variant: __default__, Node: RemoteLLMChatNode"
drag, startPoint x: 711, startPoint y: 422, endPoint x: 990, endPoint y: 422, distance: 279.3
click at [990, 422] on tbody "Graph: node_llm_chat_graph, Variant: __default__, Node: RemoteLLMChatNode" at bounding box center [847, 419] width 322 height 13
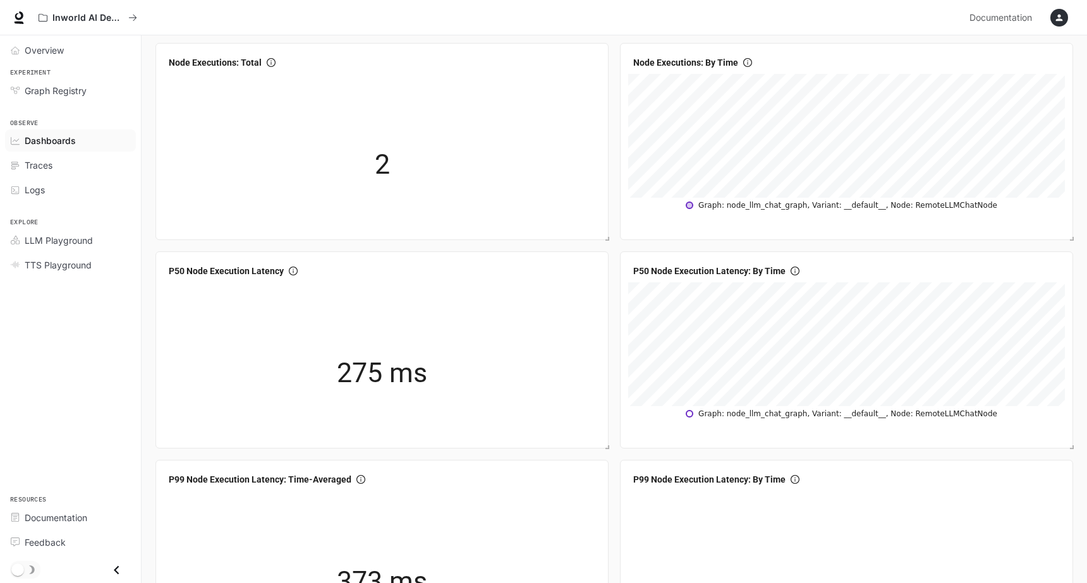
scroll to position [685, 0]
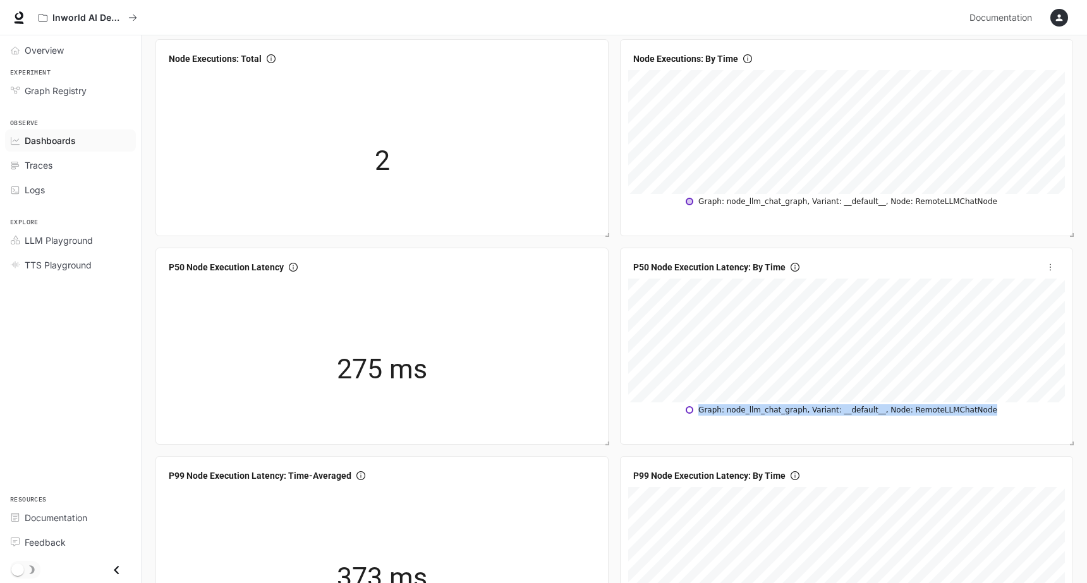
drag, startPoint x: 1000, startPoint y: 410, endPoint x: 706, endPoint y: 413, distance: 293.9
click at [706, 413] on table "Graph: node_llm_chat_graph, Variant: __default__, Node: RemoteLLMChatNode" at bounding box center [846, 410] width 437 height 14
copy div "Graph: node_llm_chat_graph, Variant: __default__, Node: RemoteLLMChatNode"
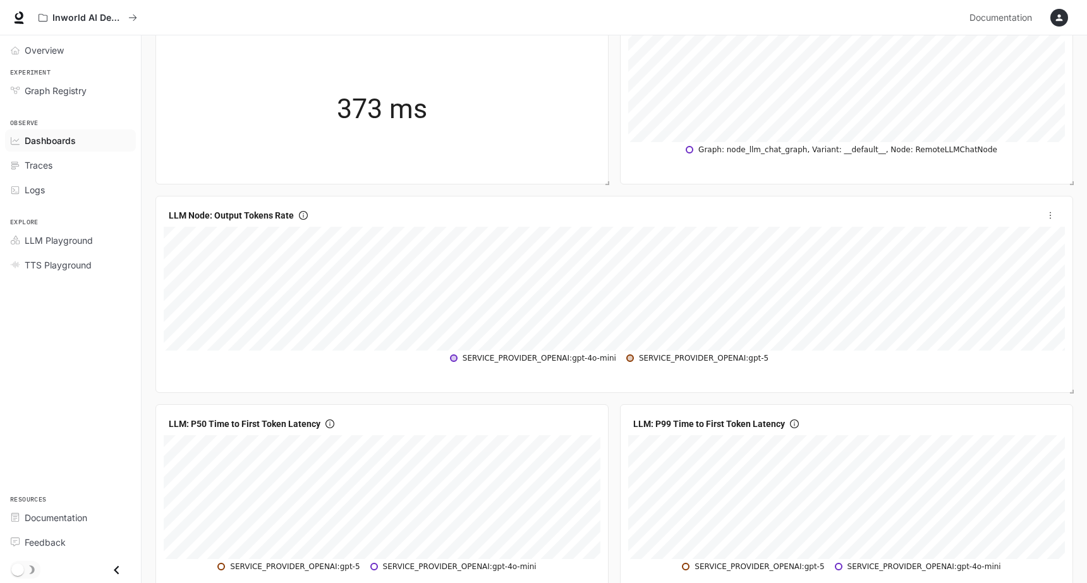
scroll to position [1157, 0]
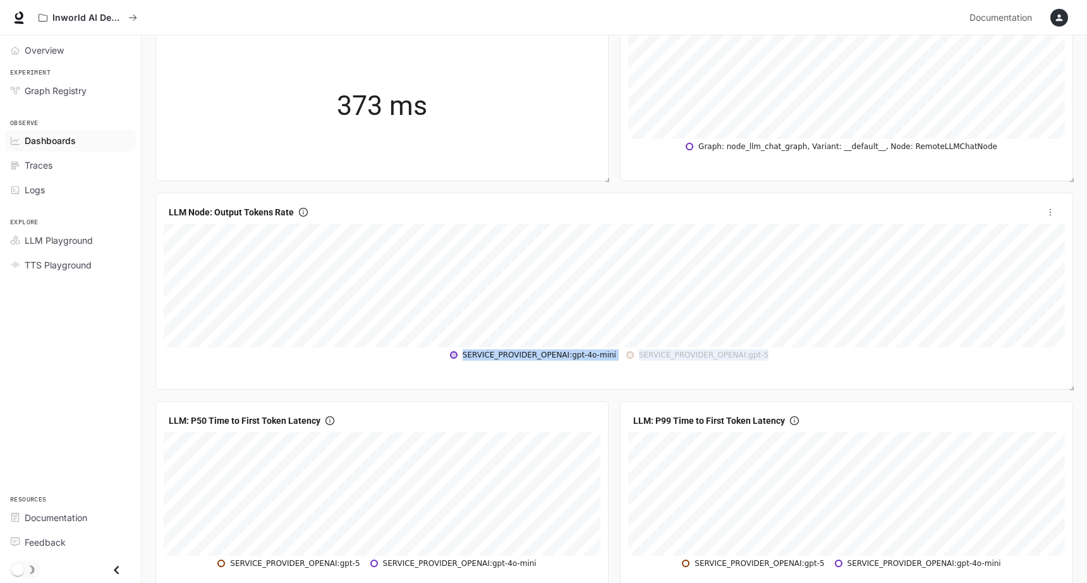
drag, startPoint x: 777, startPoint y: 356, endPoint x: 456, endPoint y: 358, distance: 321.1
click at [456, 358] on table "SERVICE_PROVIDER_OPENAI:gpt-4o-mini SERVICE_PROVIDER_OPENAI:gpt-5" at bounding box center [614, 355] width 901 height 14
copy tbody "SERVICE_PROVIDER_OPENAI:gpt-4o-mini SERVICE_PROVIDER_OPENAI:gpt-5"
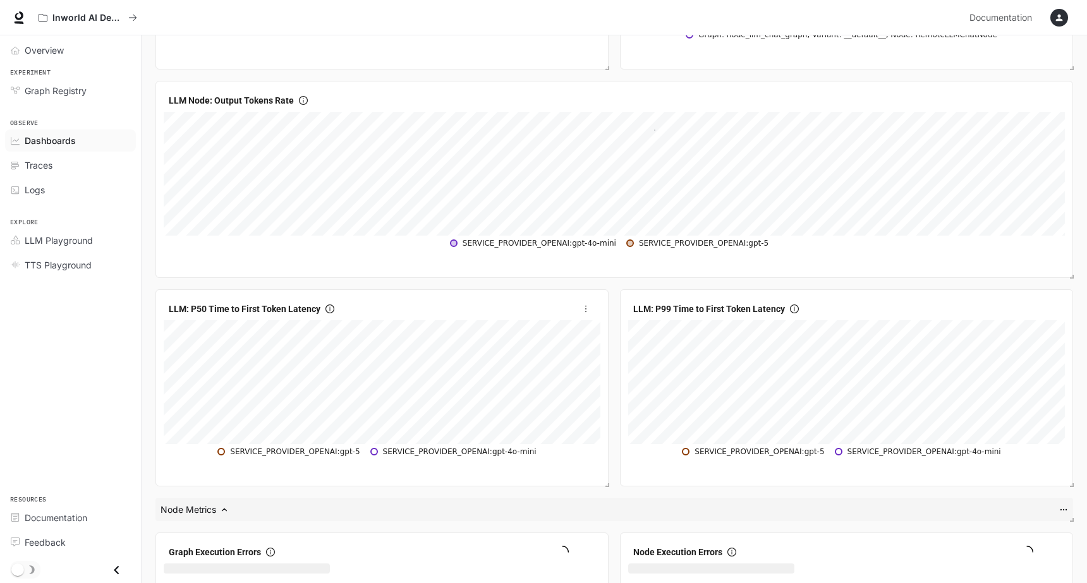
scroll to position [1272, 0]
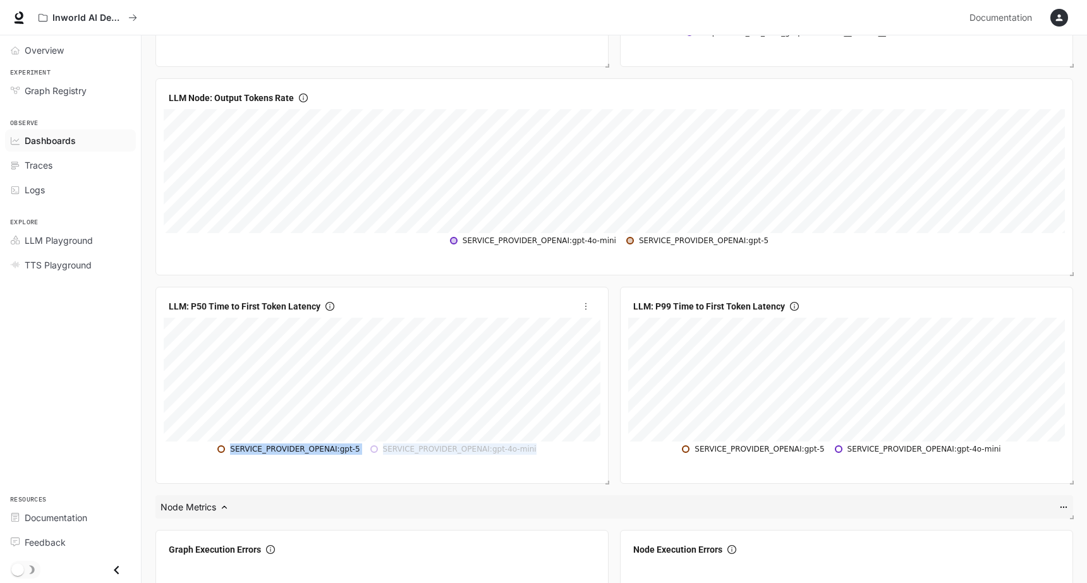
drag, startPoint x: 546, startPoint y: 449, endPoint x: 224, endPoint y: 449, distance: 322.3
click at [224, 449] on table "SERVICE_PROVIDER_OPENAI:gpt-5 SERVICE_PROVIDER_OPENAI:gpt-4o-mini" at bounding box center [382, 449] width 437 height 14
drag, startPoint x: 554, startPoint y: 451, endPoint x: 235, endPoint y: 449, distance: 319.2
click at [235, 449] on table "SERVICE_PROVIDER_OPENAI:gpt-5 SERVICE_PROVIDER_OPENAI:gpt-4o-mini" at bounding box center [382, 449] width 437 height 14
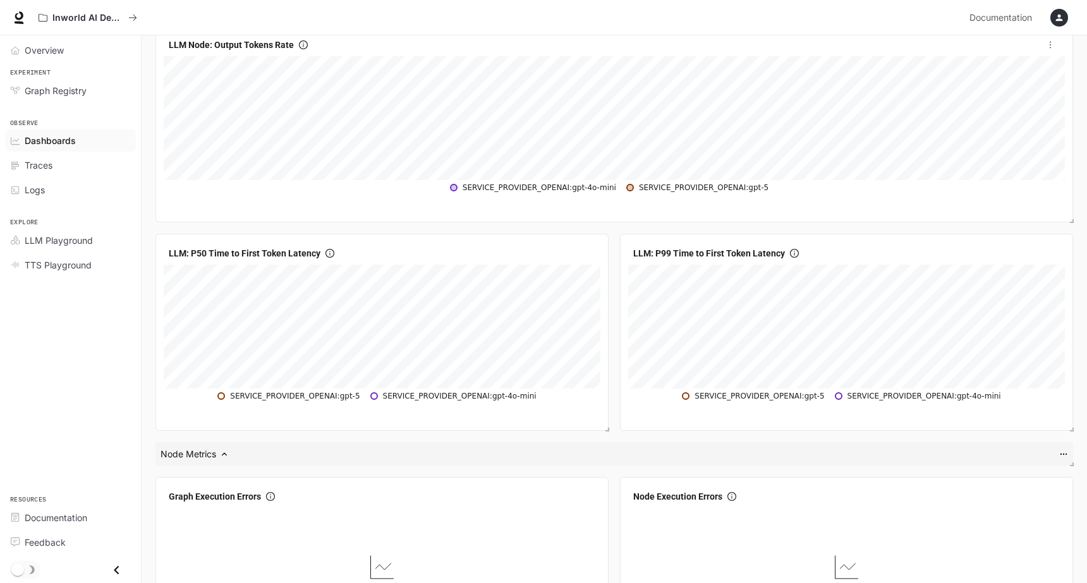
scroll to position [1430, 0]
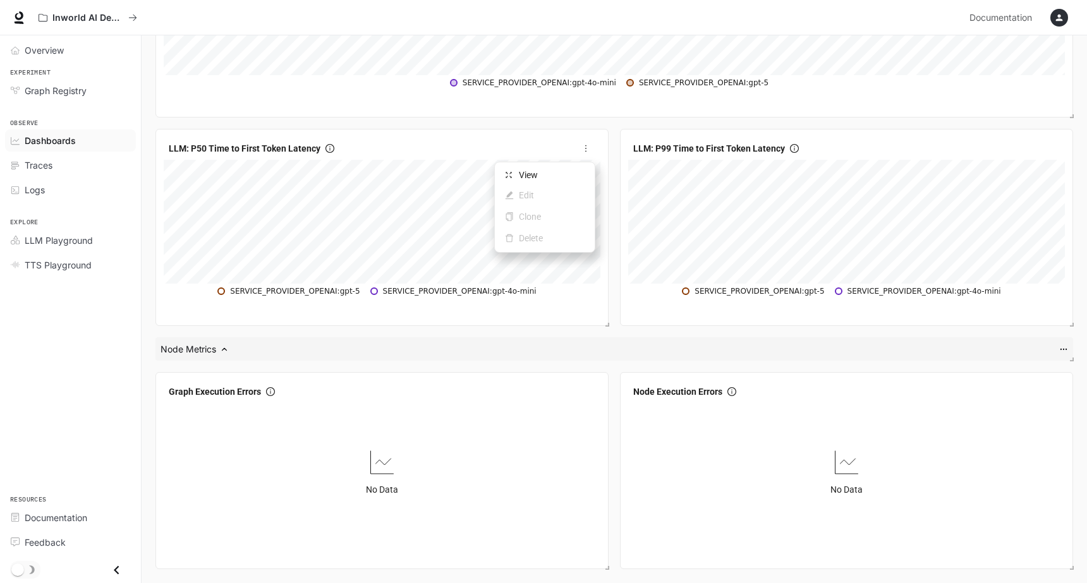
click at [587, 149] on icon "more" at bounding box center [585, 148] width 9 height 9
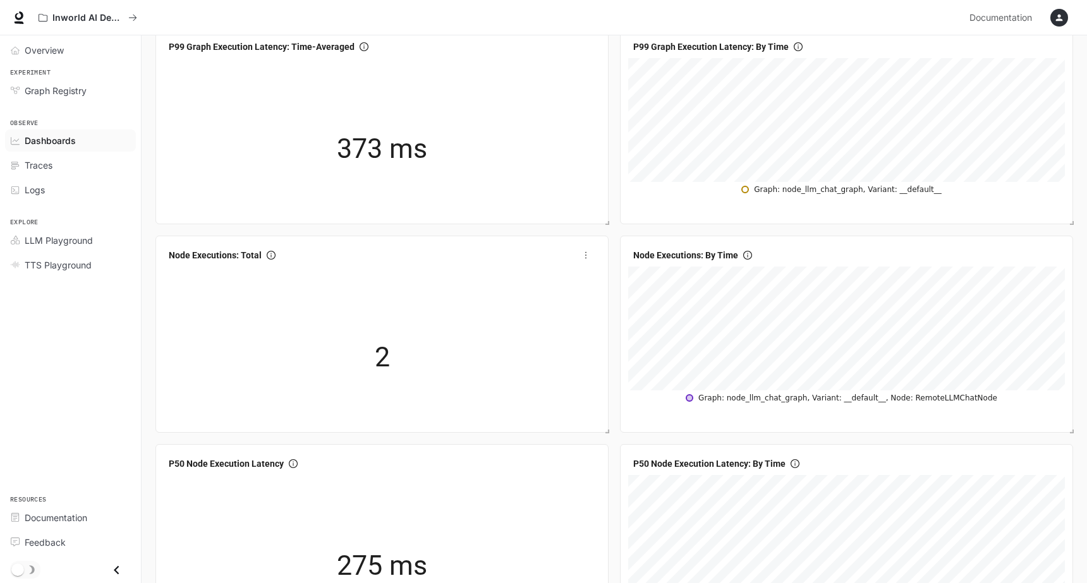
scroll to position [255, 0]
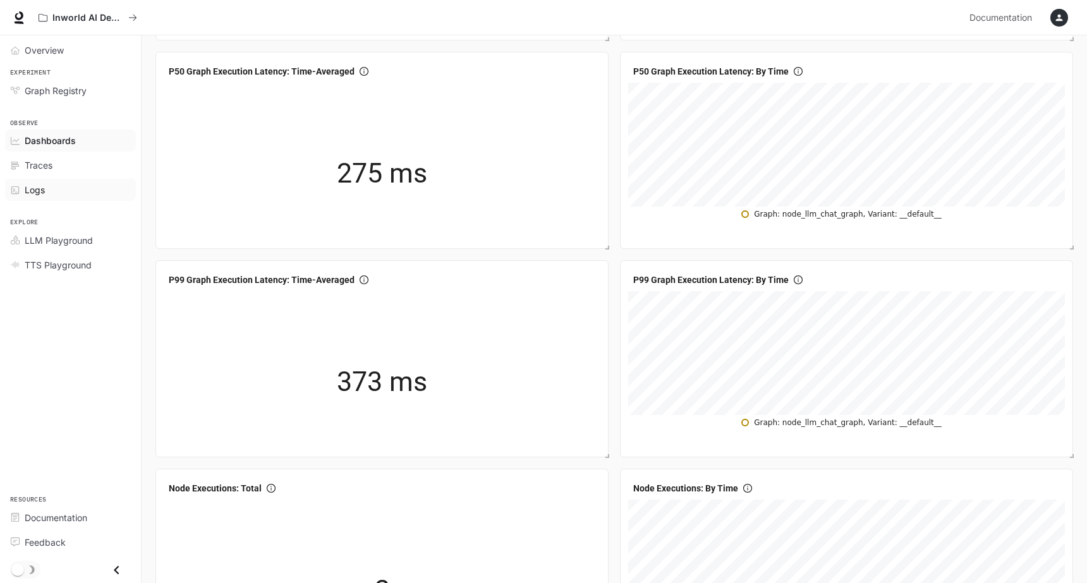
click at [67, 181] on link "Logs" at bounding box center [70, 190] width 131 height 22
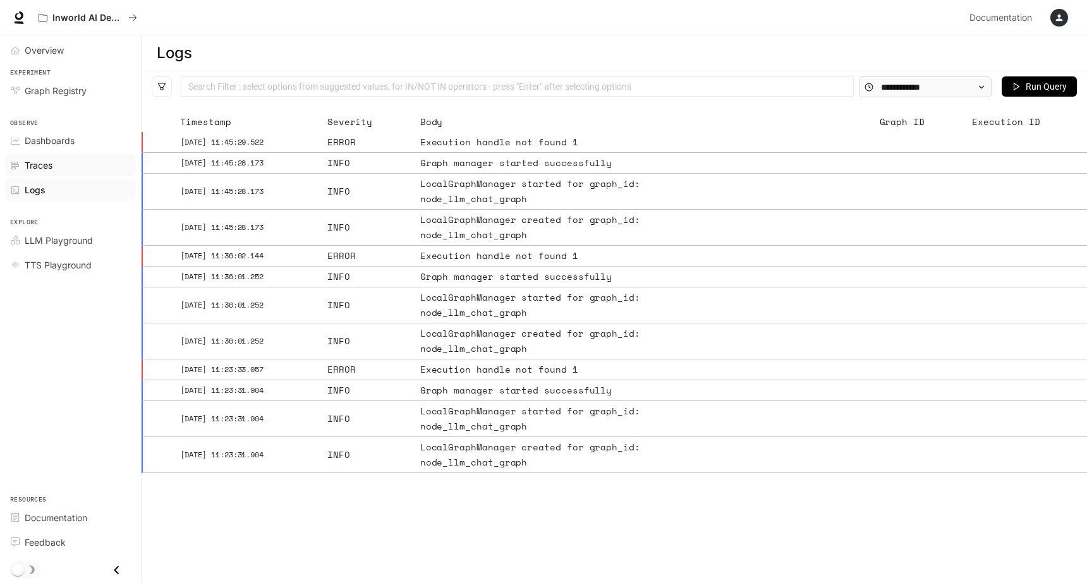
click at [21, 174] on link "Traces" at bounding box center [70, 165] width 131 height 22
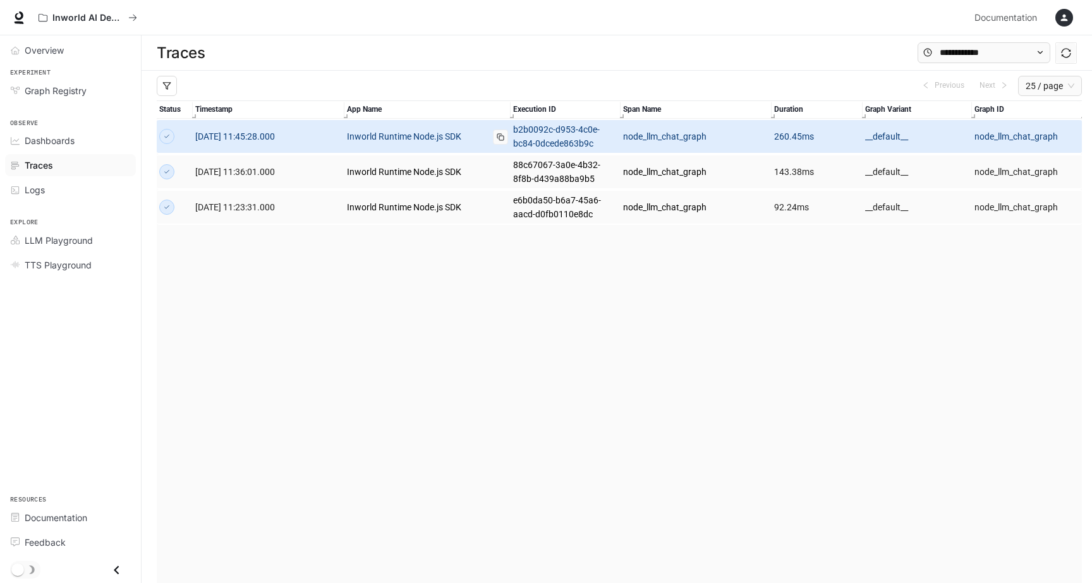
click at [449, 133] on link "Inworld Runtime Node.js SDK" at bounding box center [427, 137] width 161 height 14
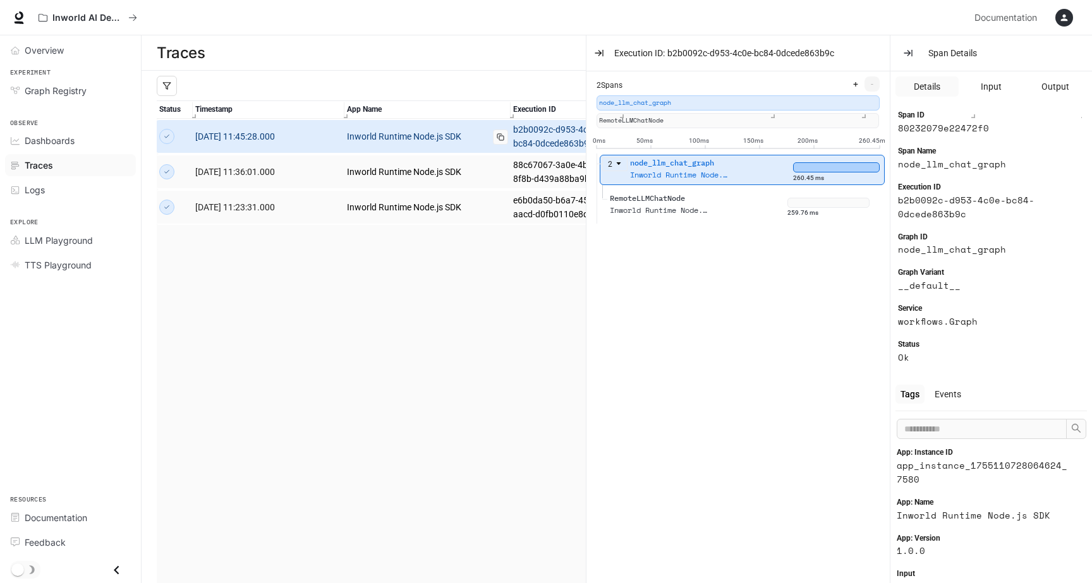
scroll to position [20, 0]
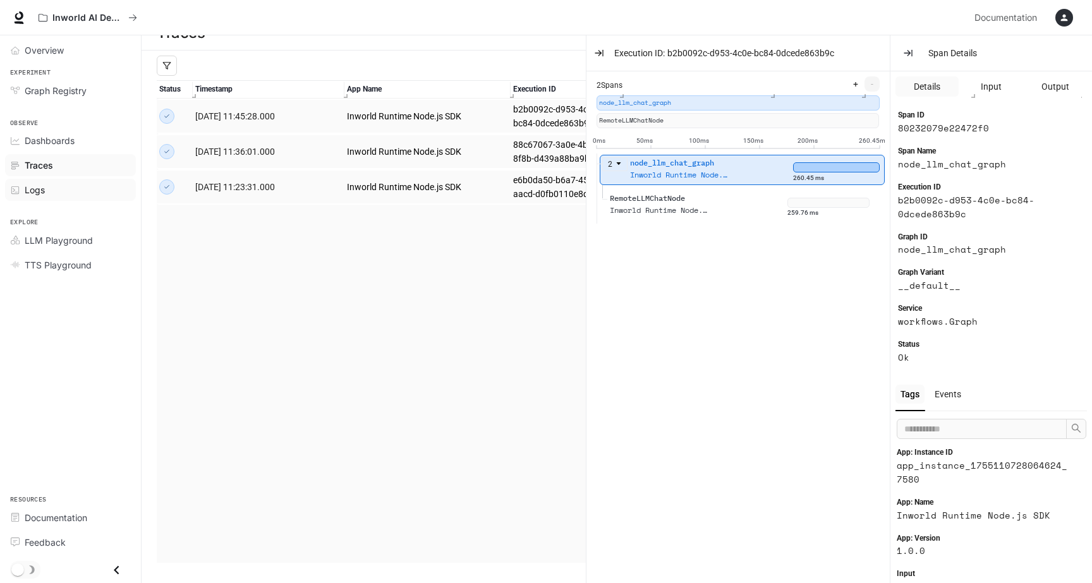
click at [49, 188] on div "Logs" at bounding box center [78, 189] width 106 height 13
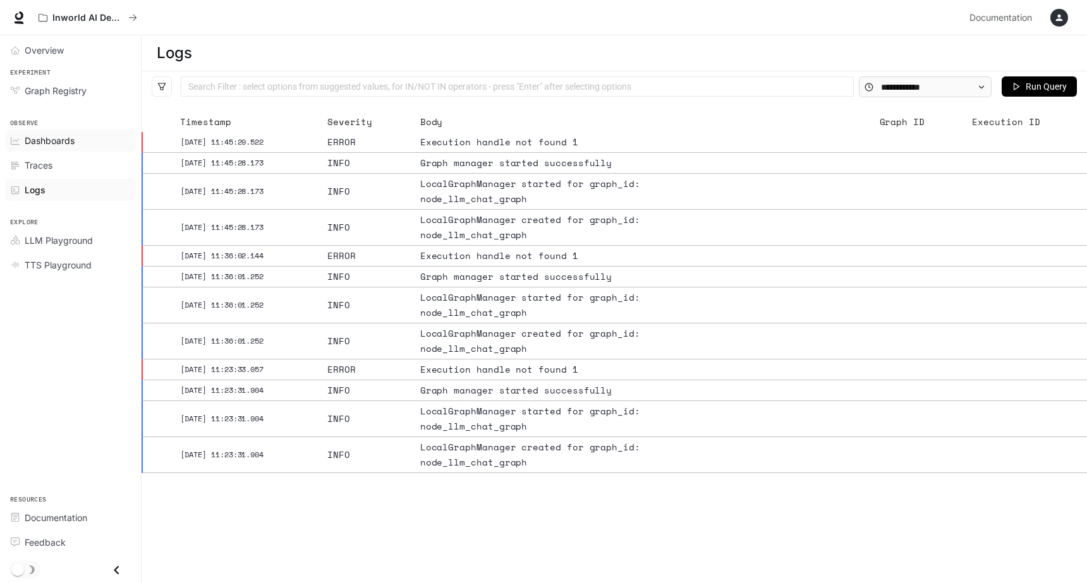
click at [51, 145] on span "Dashboards" at bounding box center [50, 140] width 50 height 13
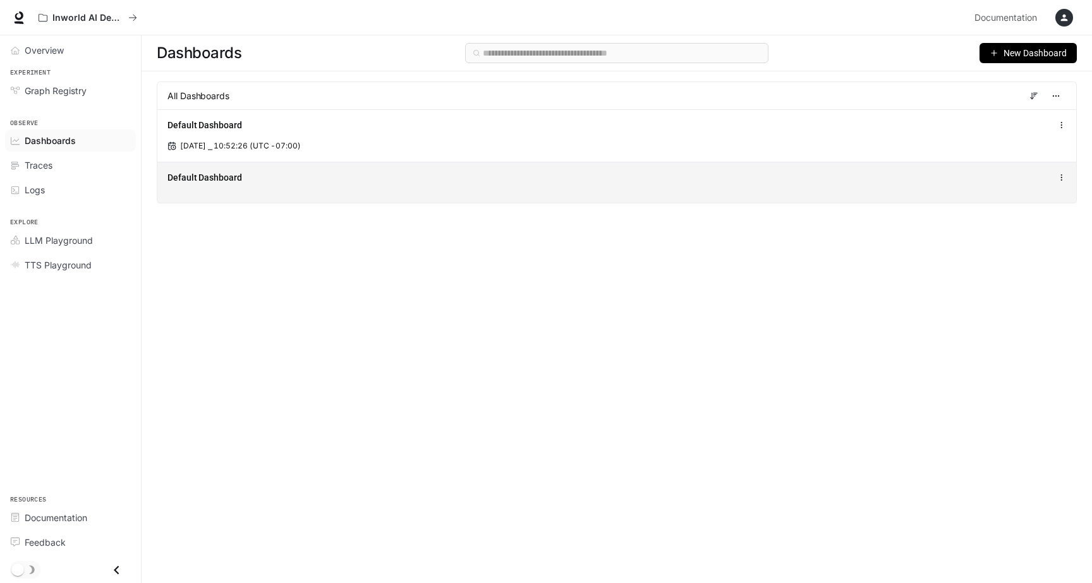
click at [310, 170] on div "Default Dashboard" at bounding box center [616, 177] width 899 height 15
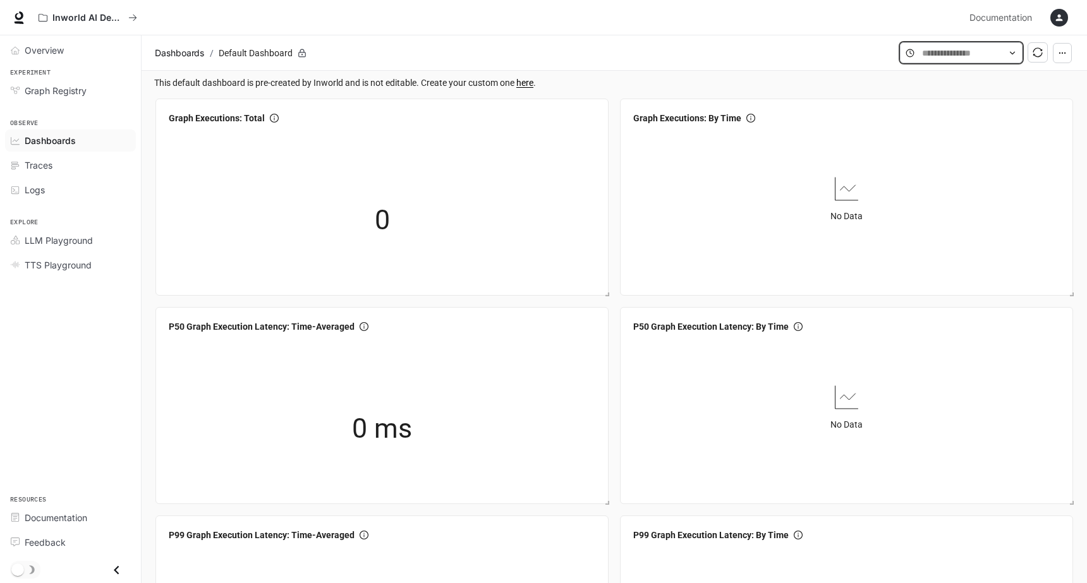
click at [942, 56] on input "text" at bounding box center [961, 53] width 78 height 14
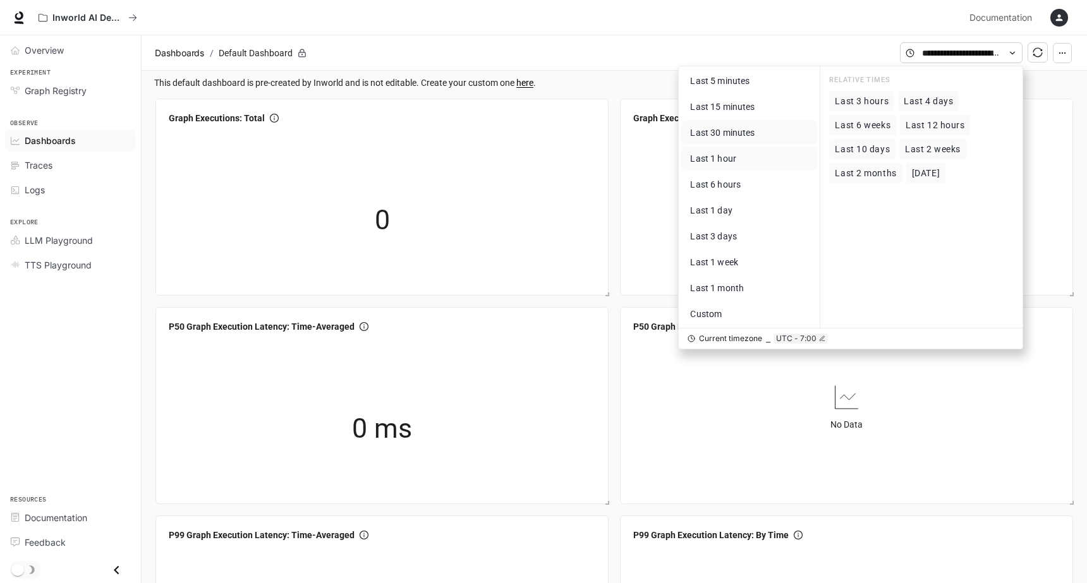
click at [732, 161] on span "Last 1 hour" at bounding box center [713, 159] width 46 height 10
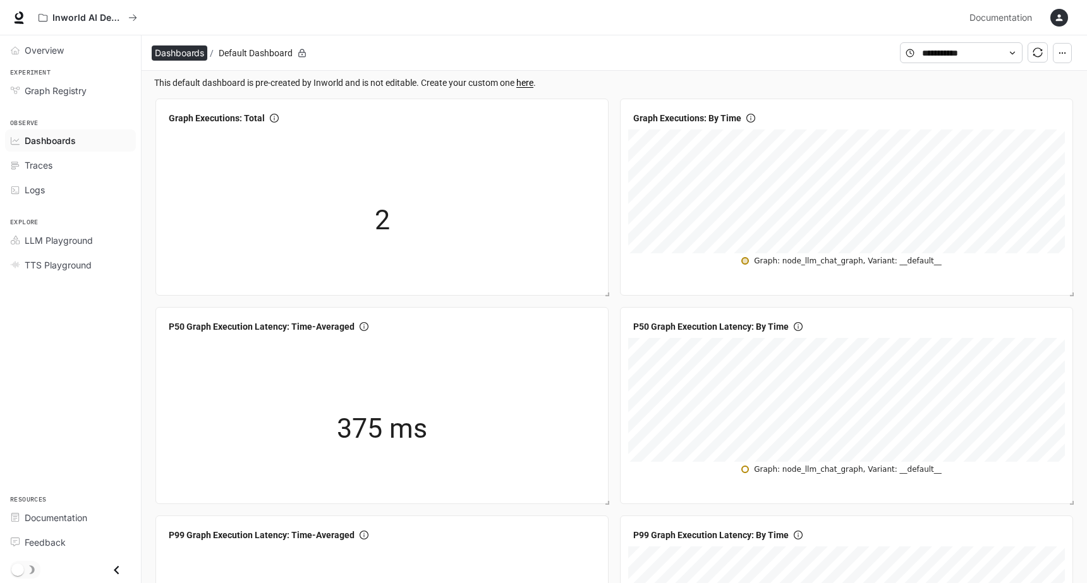
click at [197, 50] on span "Dashboards" at bounding box center [179, 53] width 49 height 15
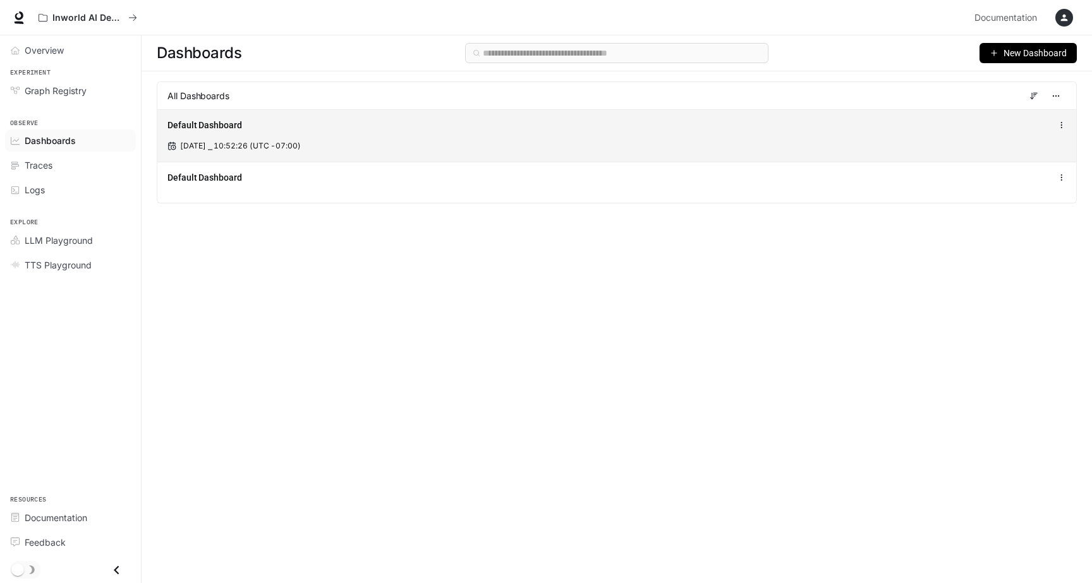
click at [550, 149] on div "[DATE] ⎯ 10:52:26 (UTC -07:00)" at bounding box center [616, 145] width 899 height 11
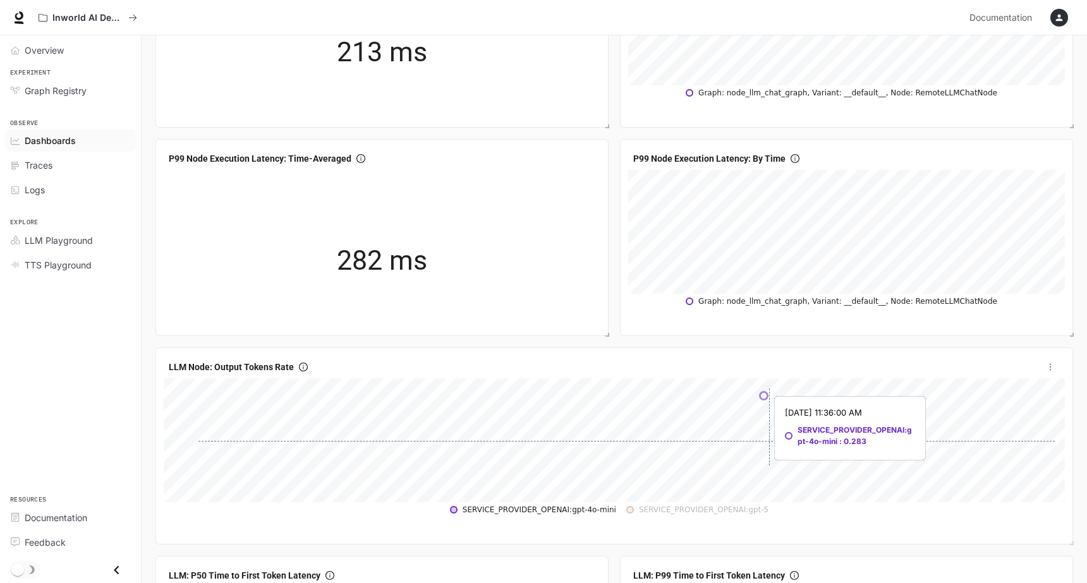
scroll to position [987, 0]
drag, startPoint x: 162, startPoint y: 367, endPoint x: 300, endPoint y: 369, distance: 137.8
click at [300, 369] on div "LLM Node: Output Tokens Rate SERVICE_PROVIDER_OPENAI:gpt-4o-mini SERVICE_PROVID…" at bounding box center [614, 447] width 918 height 197
copy span "LLM Node: Output Tokens Rate"
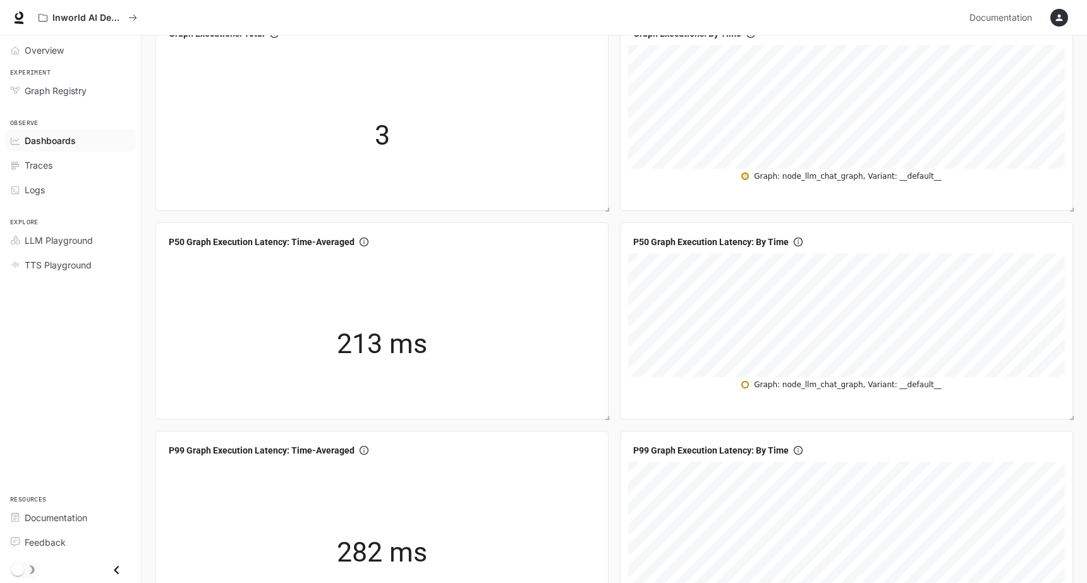
scroll to position [0, 0]
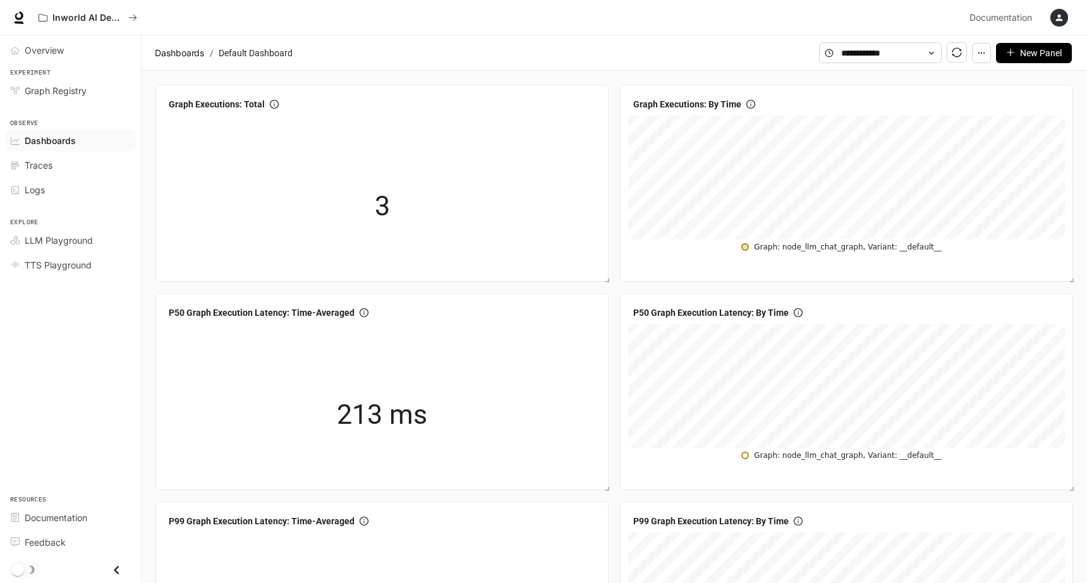
click at [183, 63] on section "Dashboards / Default Dashboard" at bounding box center [485, 53] width 667 height 24
click at [183, 56] on span "Dashboards" at bounding box center [179, 53] width 49 height 15
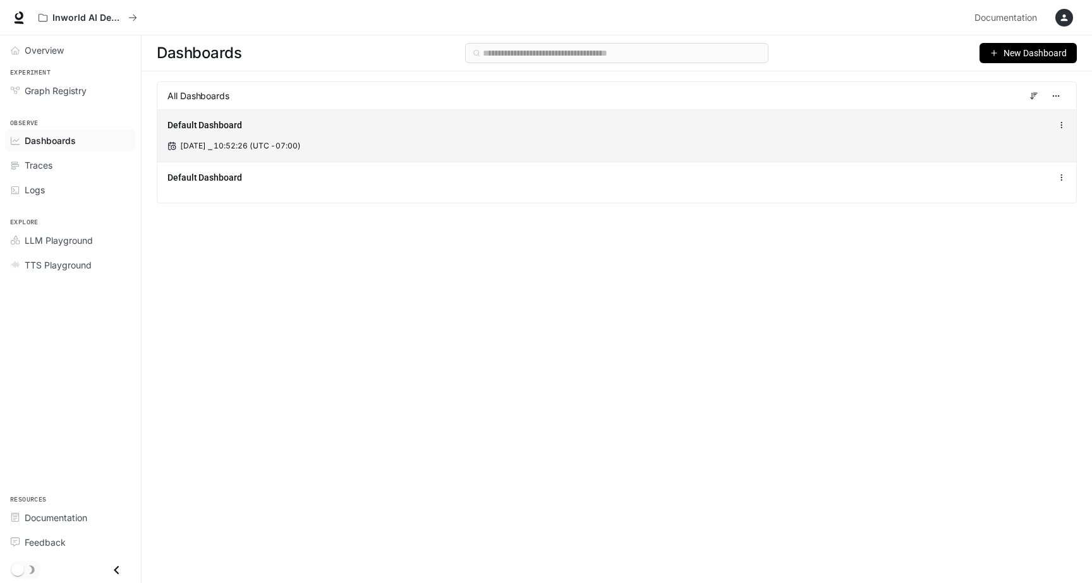
click at [277, 121] on div "Default Dashboard" at bounding box center [428, 125] width 522 height 13
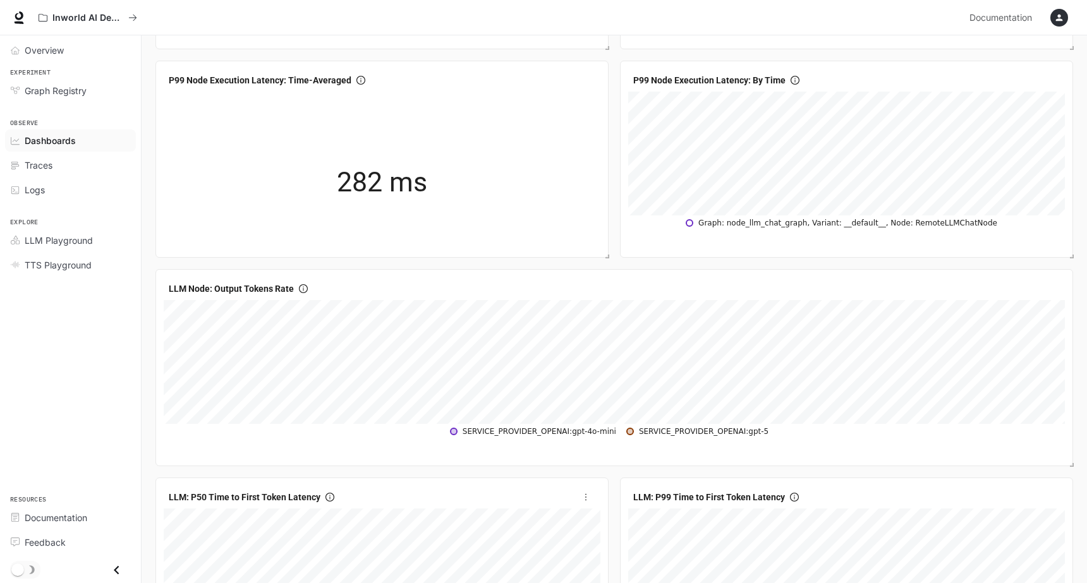
scroll to position [992, 0]
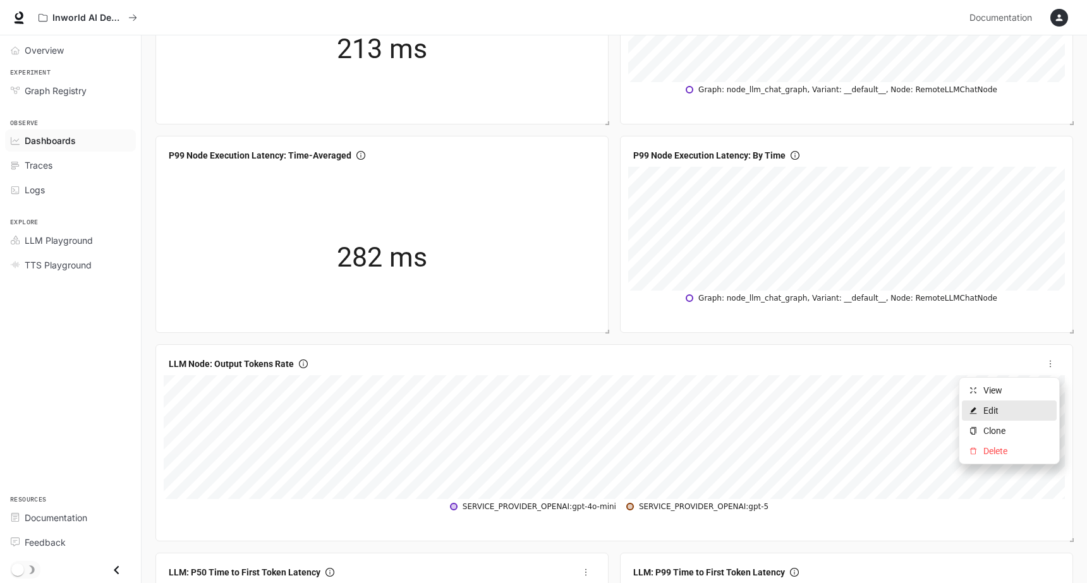
click at [1019, 408] on span "Edit" at bounding box center [1016, 411] width 66 height 14
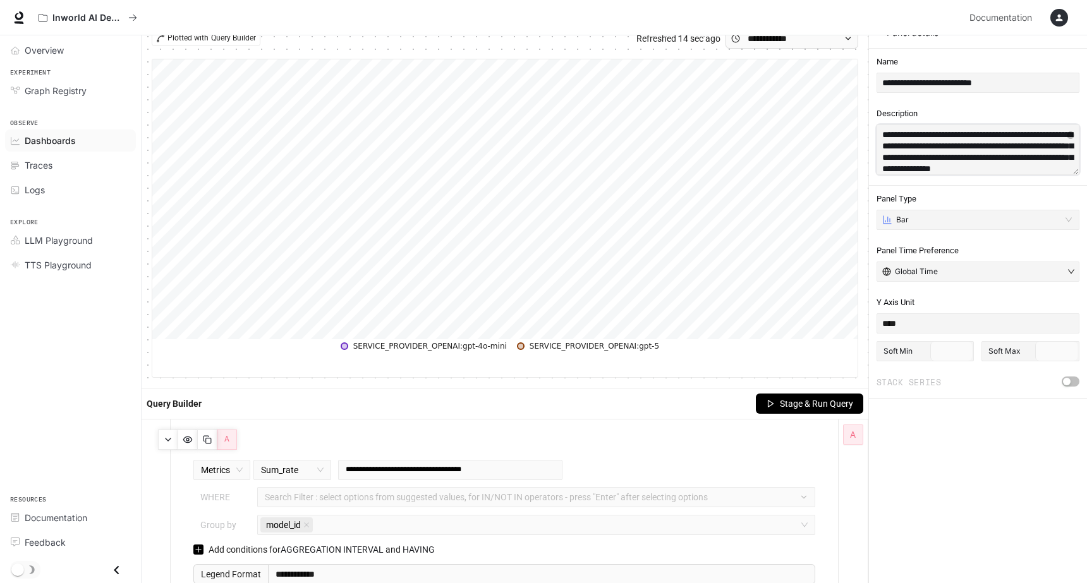
scroll to position [15, 0]
drag, startPoint x: 882, startPoint y: 136, endPoint x: 1041, endPoint y: 185, distance: 166.1
click at [1041, 185] on div "**********" at bounding box center [978, 208] width 218 height 381
click at [806, 42] on input "text" at bounding box center [792, 39] width 88 height 14
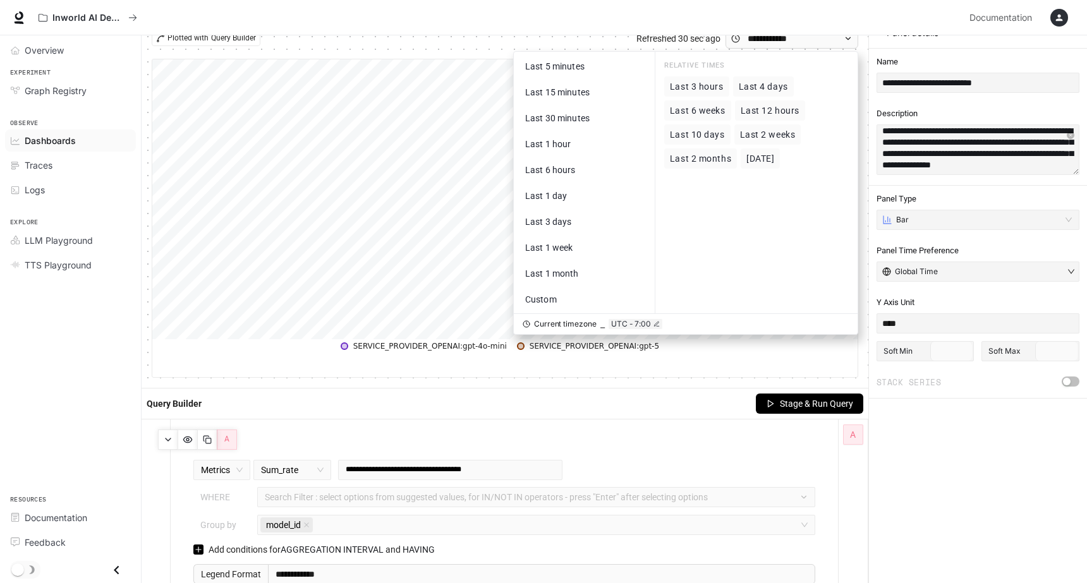
click at [717, 135] on span "Last 10 days" at bounding box center [697, 135] width 55 height 11
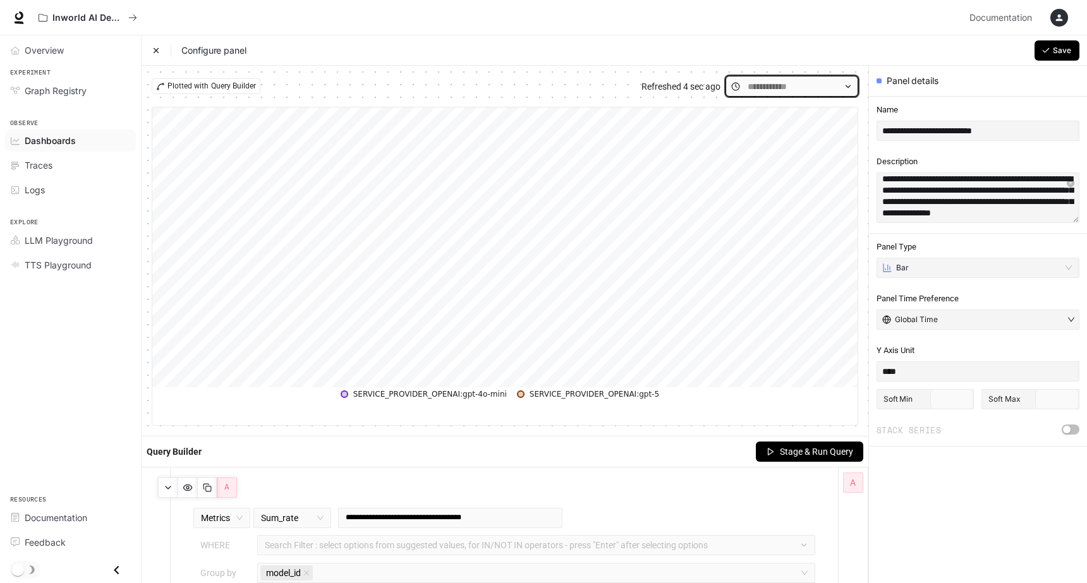
click at [776, 91] on input "text" at bounding box center [792, 87] width 88 height 14
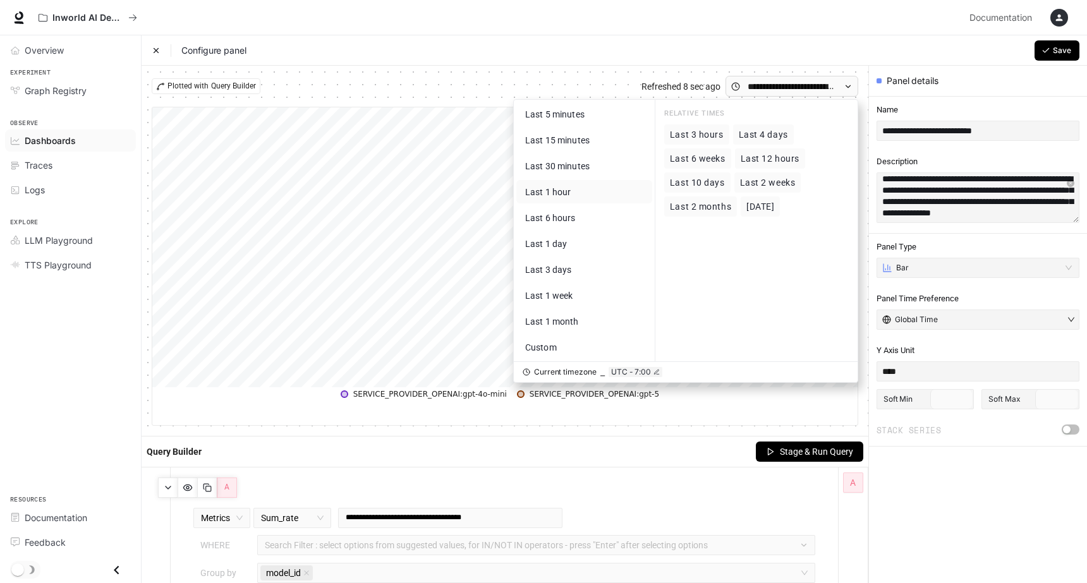
click at [570, 196] on span "Last 1 hour" at bounding box center [548, 192] width 46 height 10
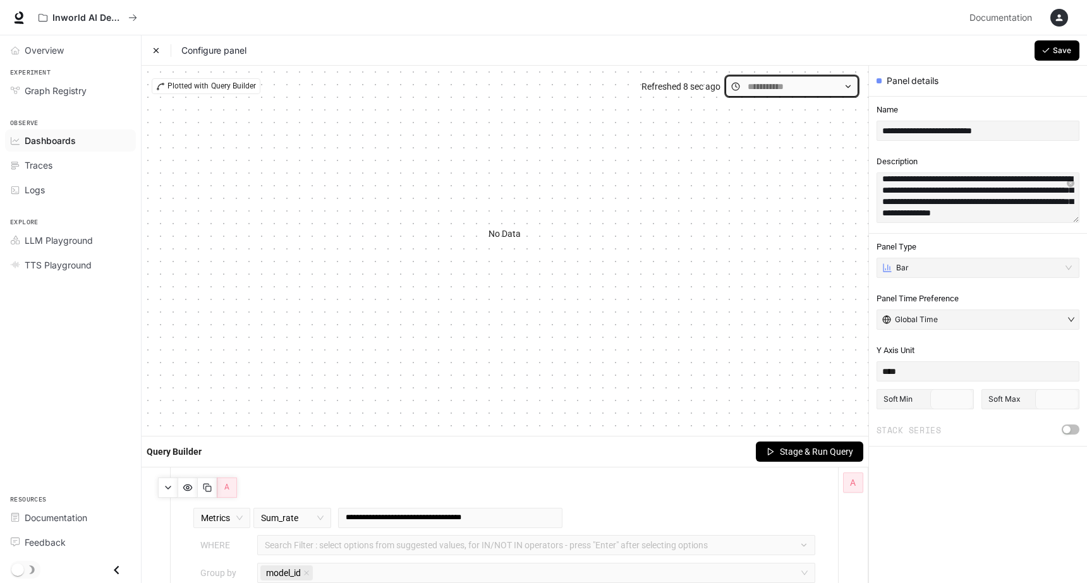
click at [748, 90] on input "text" at bounding box center [792, 87] width 88 height 14
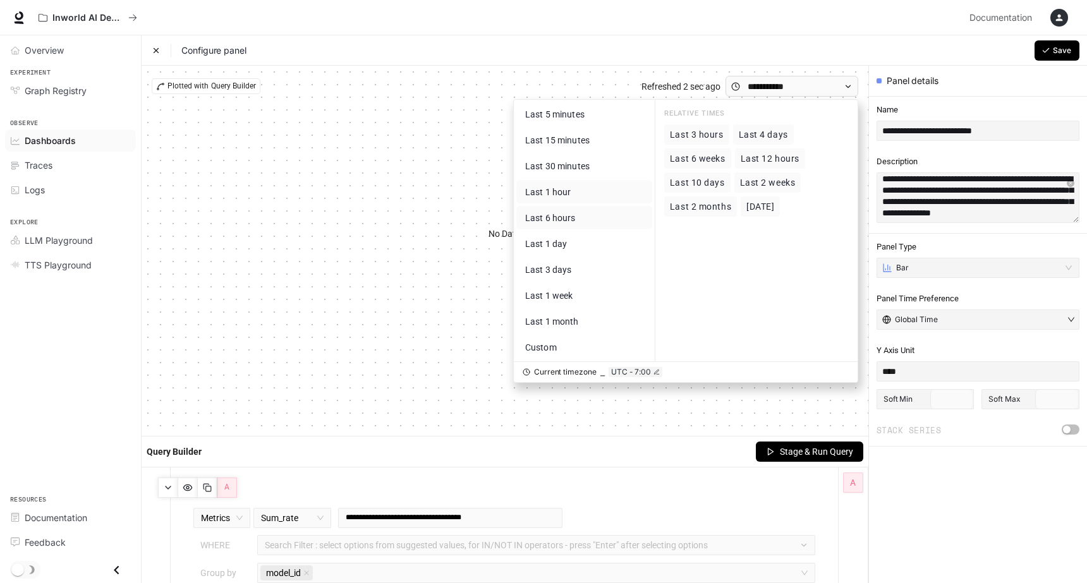
click at [574, 213] on span "Last 6 hours" at bounding box center [550, 218] width 51 height 10
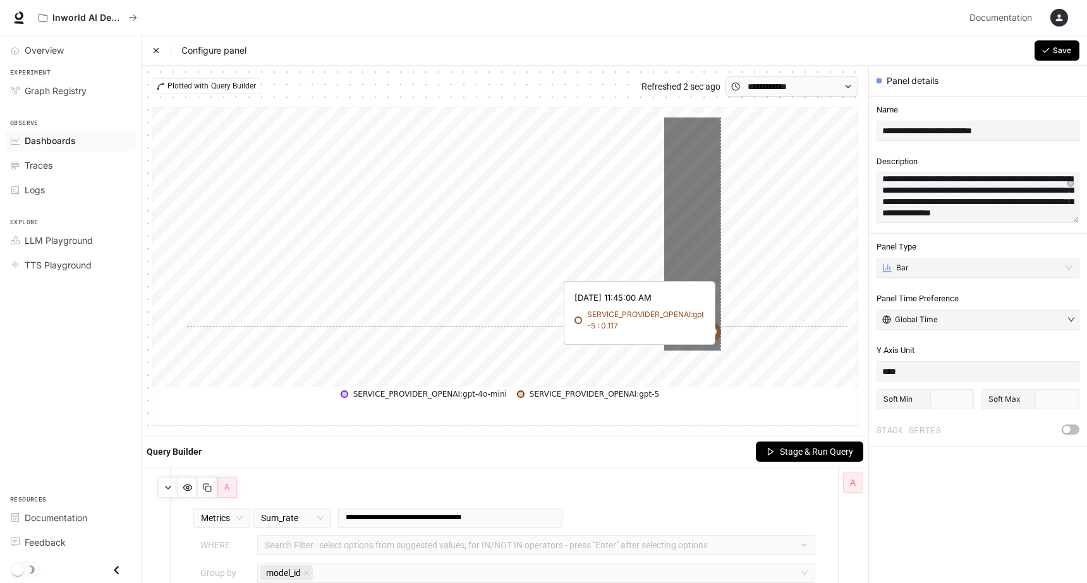
drag, startPoint x: 664, startPoint y: 313, endPoint x: 721, endPoint y: 327, distance: 58.6
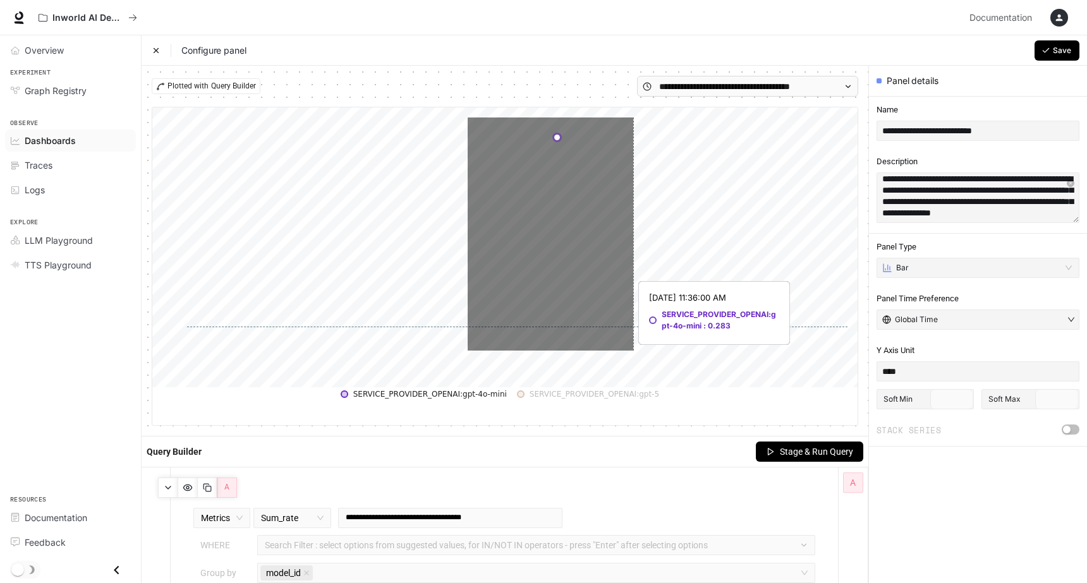
drag, startPoint x: 468, startPoint y: 312, endPoint x: 633, endPoint y: 327, distance: 166.3
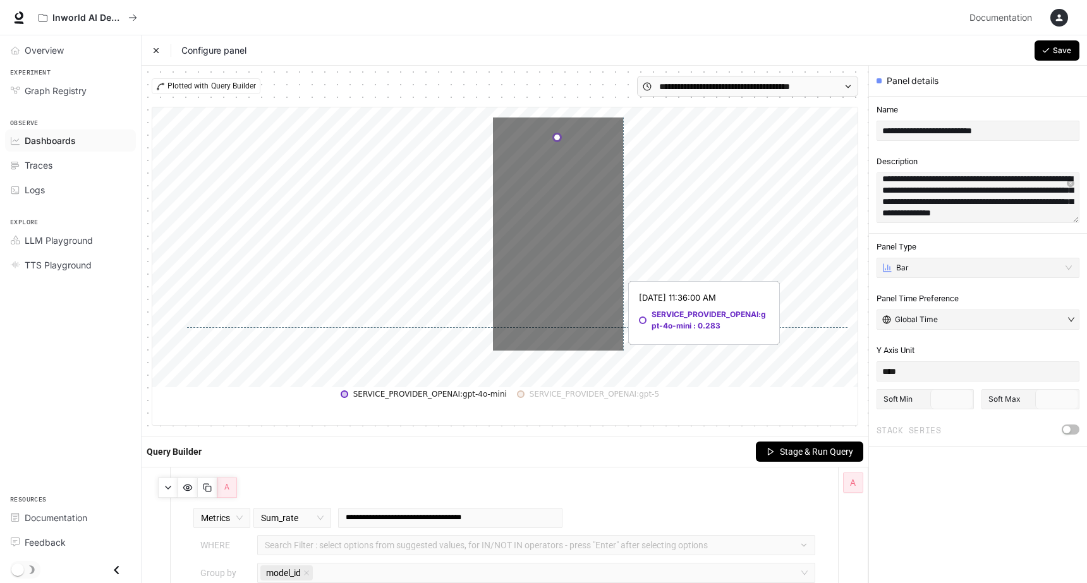
drag, startPoint x: 493, startPoint y: 319, endPoint x: 623, endPoint y: 327, distance: 129.9
